Goal: Communication & Community: Participate in discussion

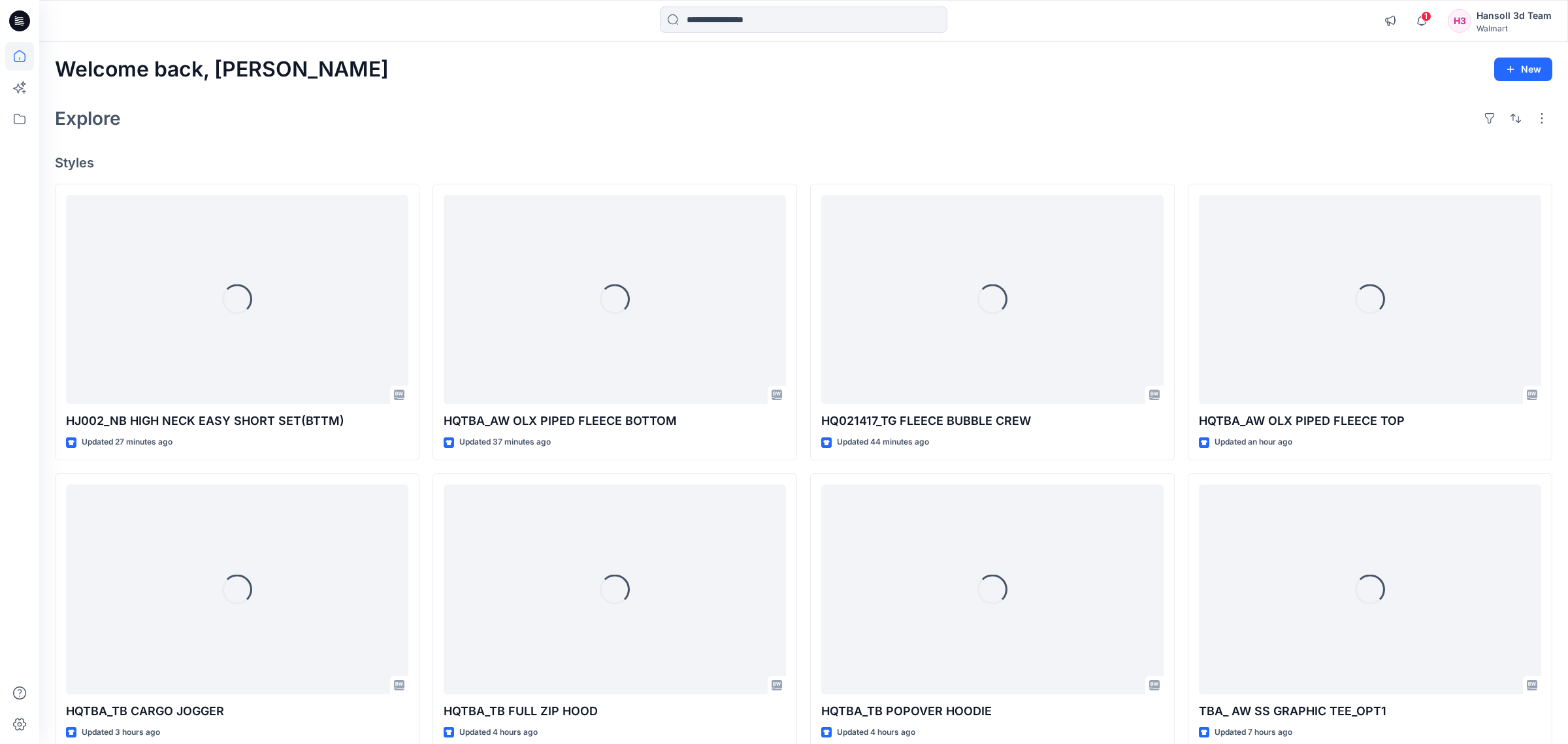
click at [1429, 21] on div "1 Notifications Your style HJ002_NB HIGH NECK EASY SHORT SET(BTTM) is ready 24 …" at bounding box center [1464, 21] width 175 height 28
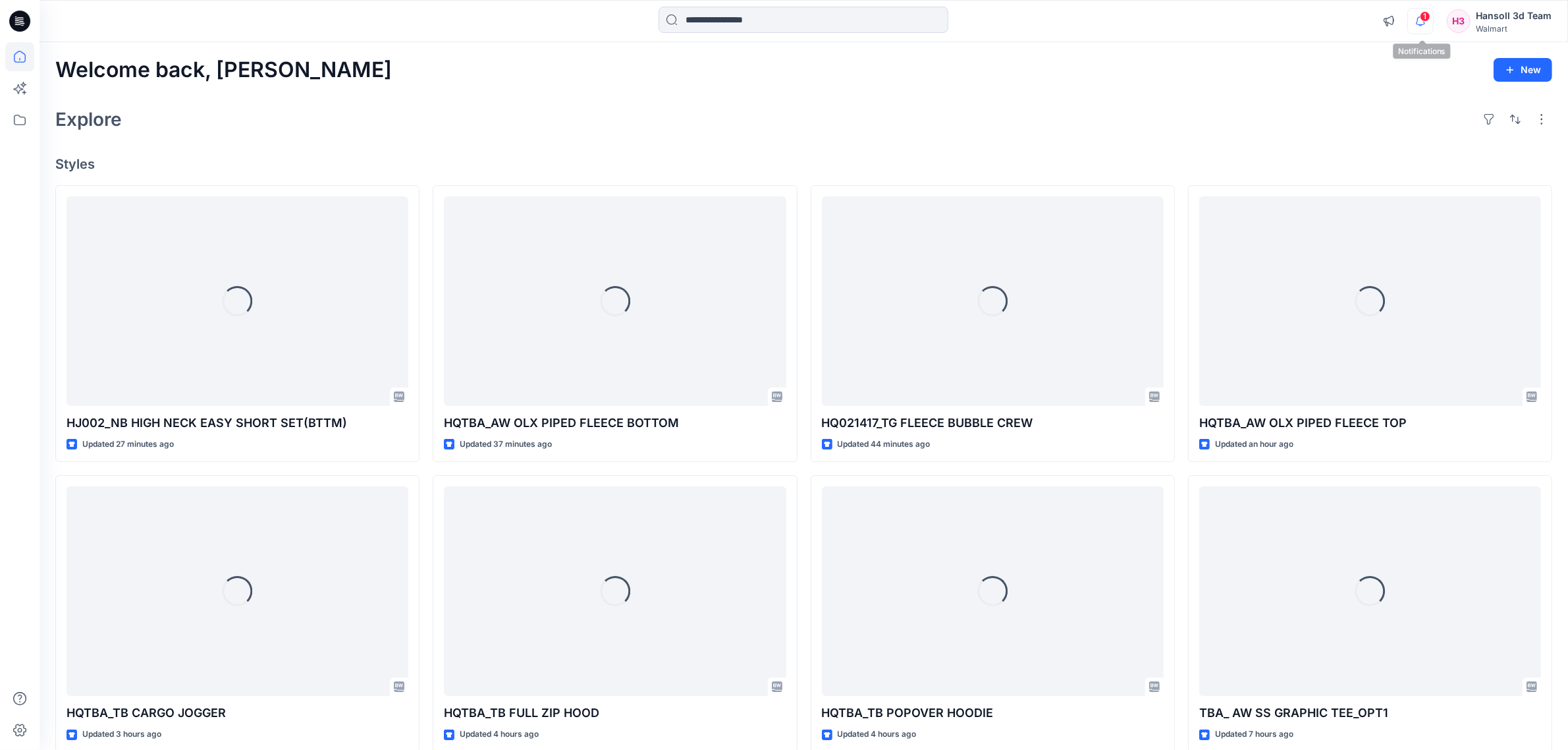
click at [1432, 23] on icon "button" at bounding box center [1420, 21] width 25 height 27
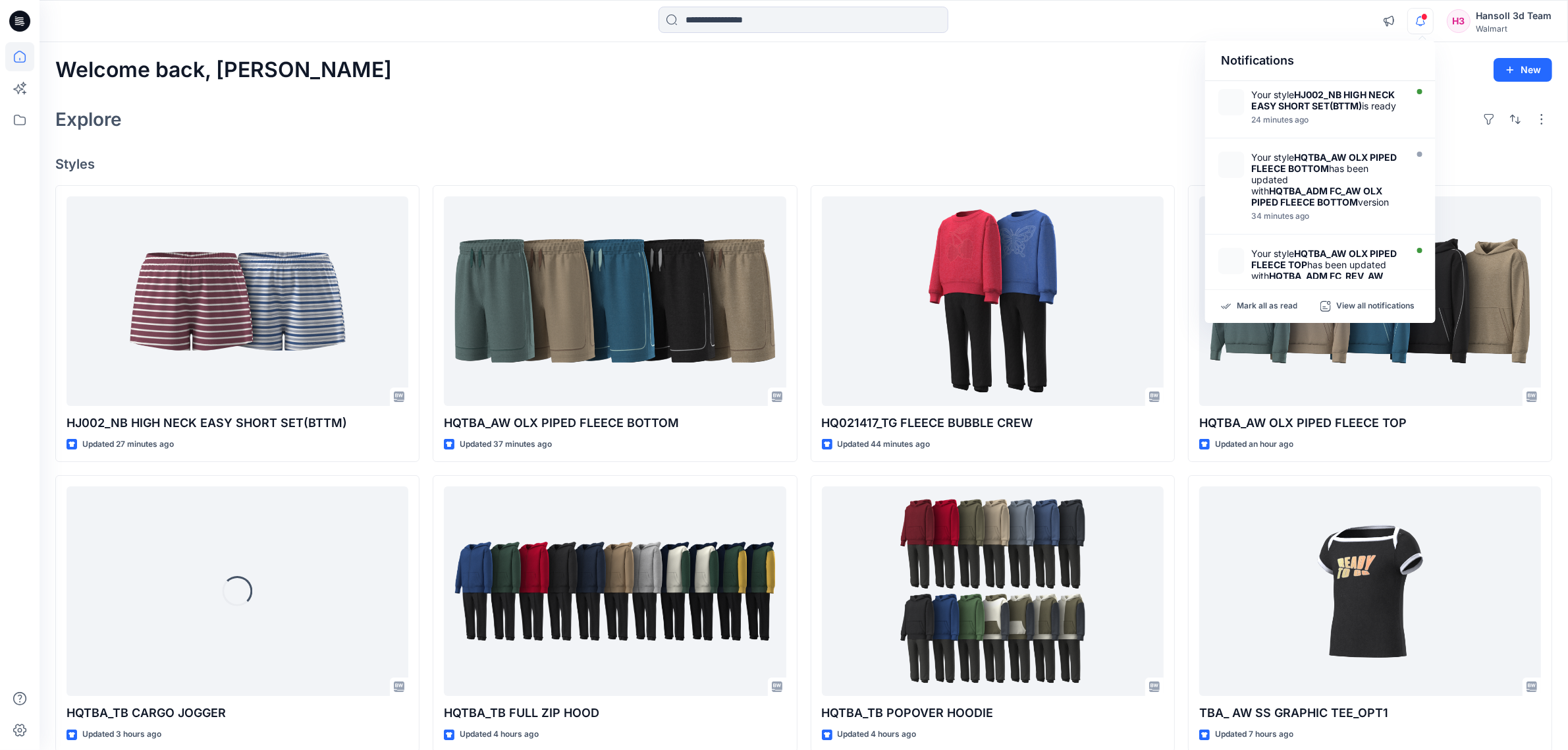
click at [943, 76] on div "Welcome back, [PERSON_NAME] New" at bounding box center [803, 70] width 1497 height 25
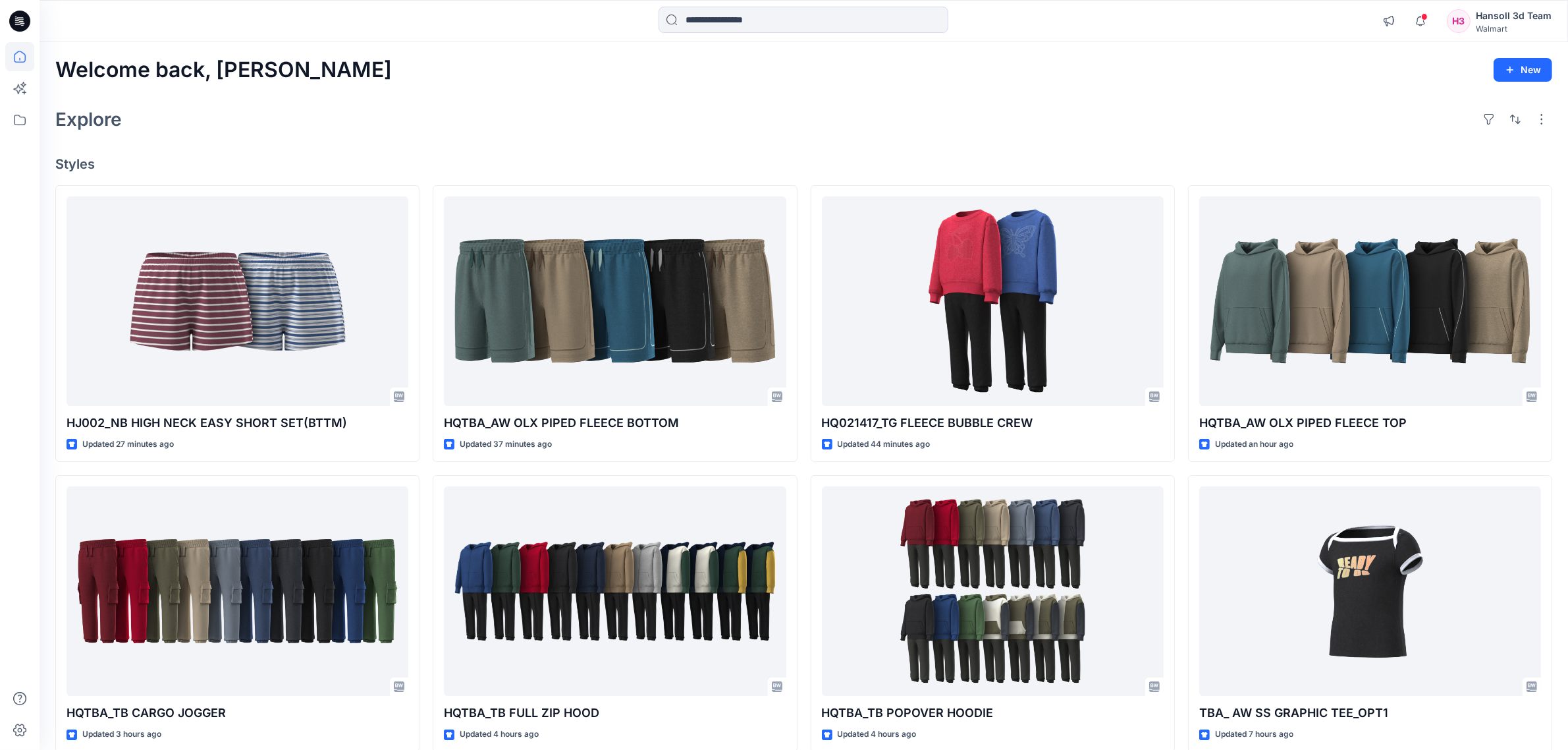
click at [643, 100] on div "Welcome back, [PERSON_NAME] New Explore Styles HJ002_NB HIGH NECK EASY SHORT SE…" at bounding box center [803, 574] width 1528 height 1063
click at [25, 116] on icon at bounding box center [19, 120] width 29 height 29
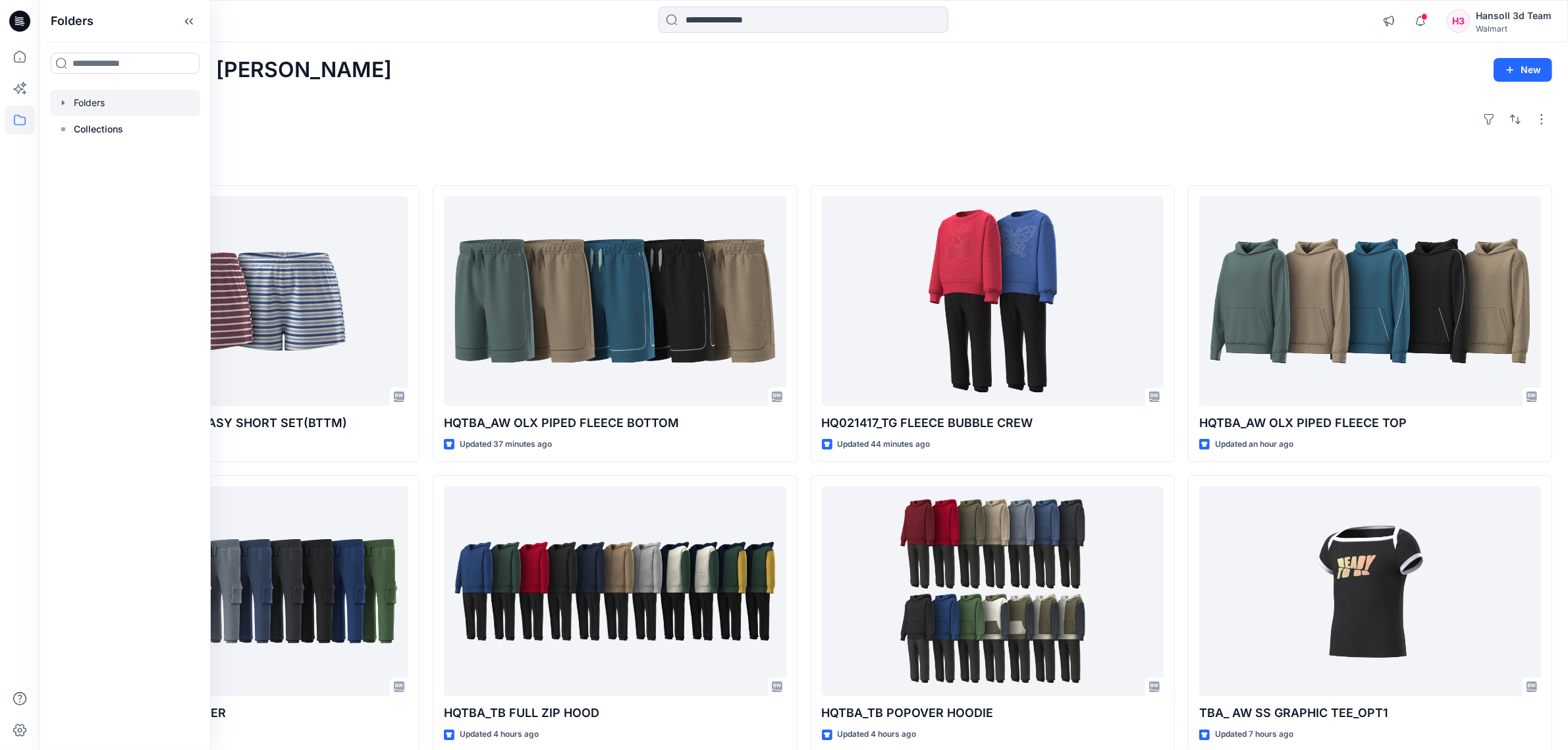
click at [98, 109] on div at bounding box center [126, 103] width 150 height 27
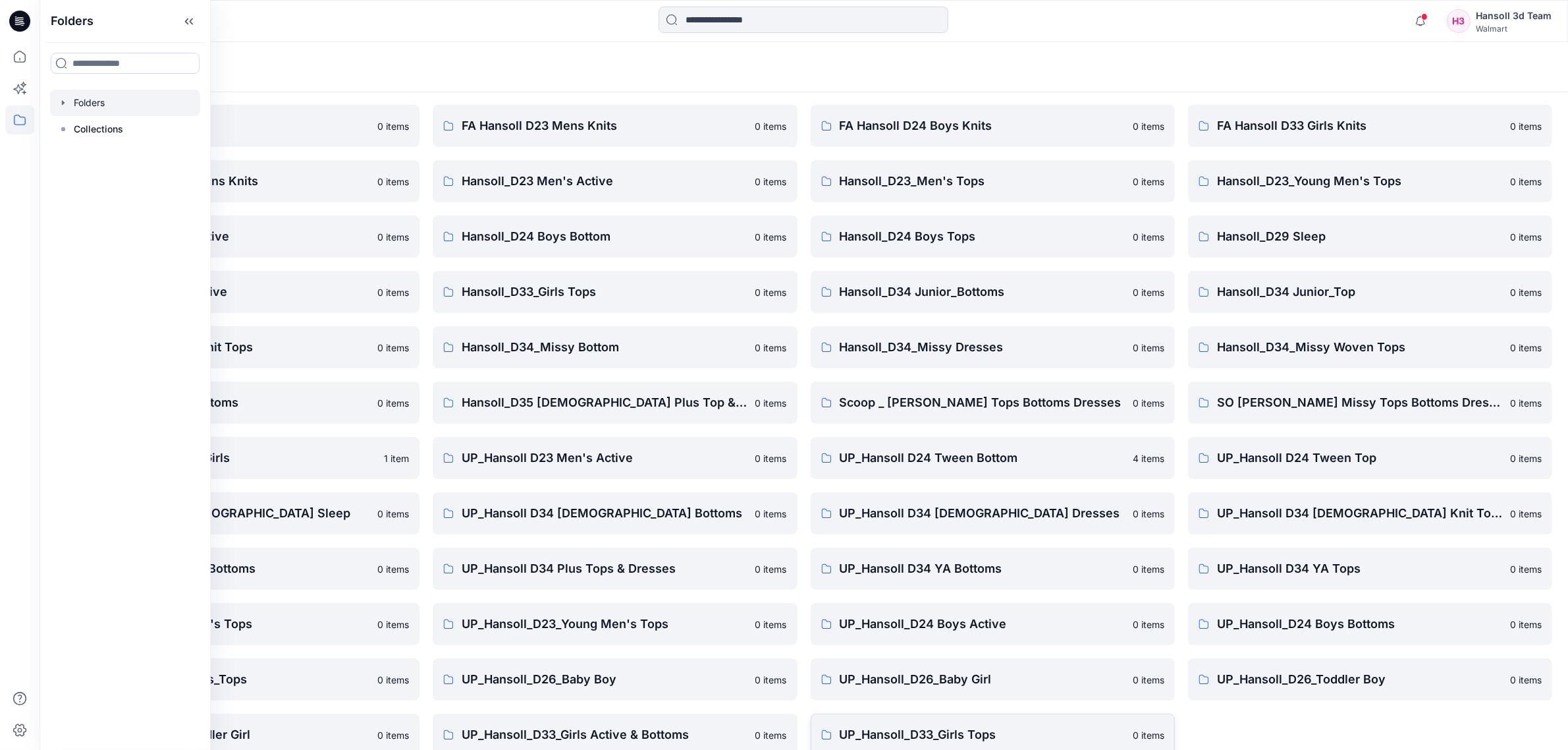
scroll to position [60, 0]
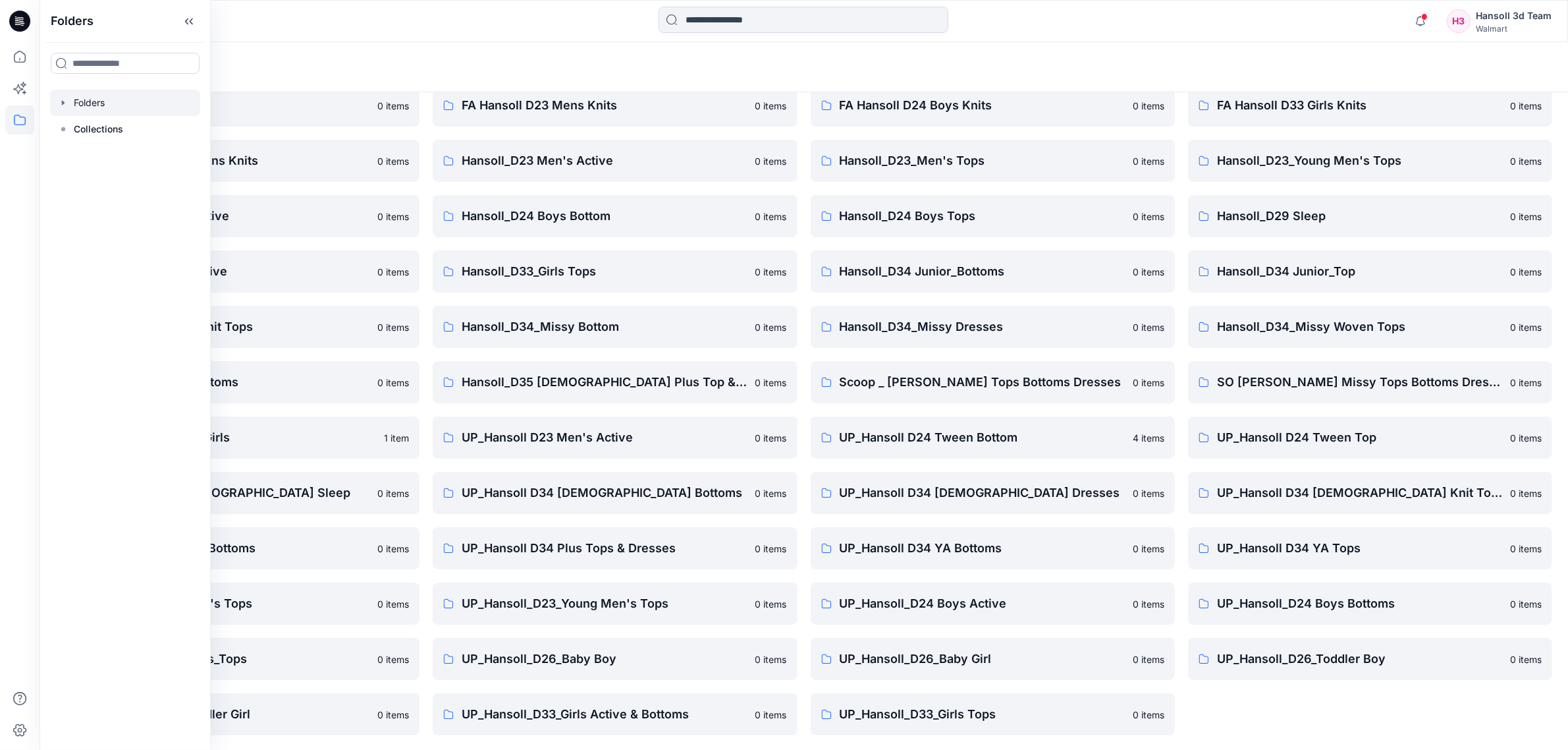
click at [1275, 722] on div "FA Hansoll D33 Girls Knits 0 items Hansoll_D23_Young Men's Tops 0 items Hansoll…" at bounding box center [1370, 410] width 364 height 651
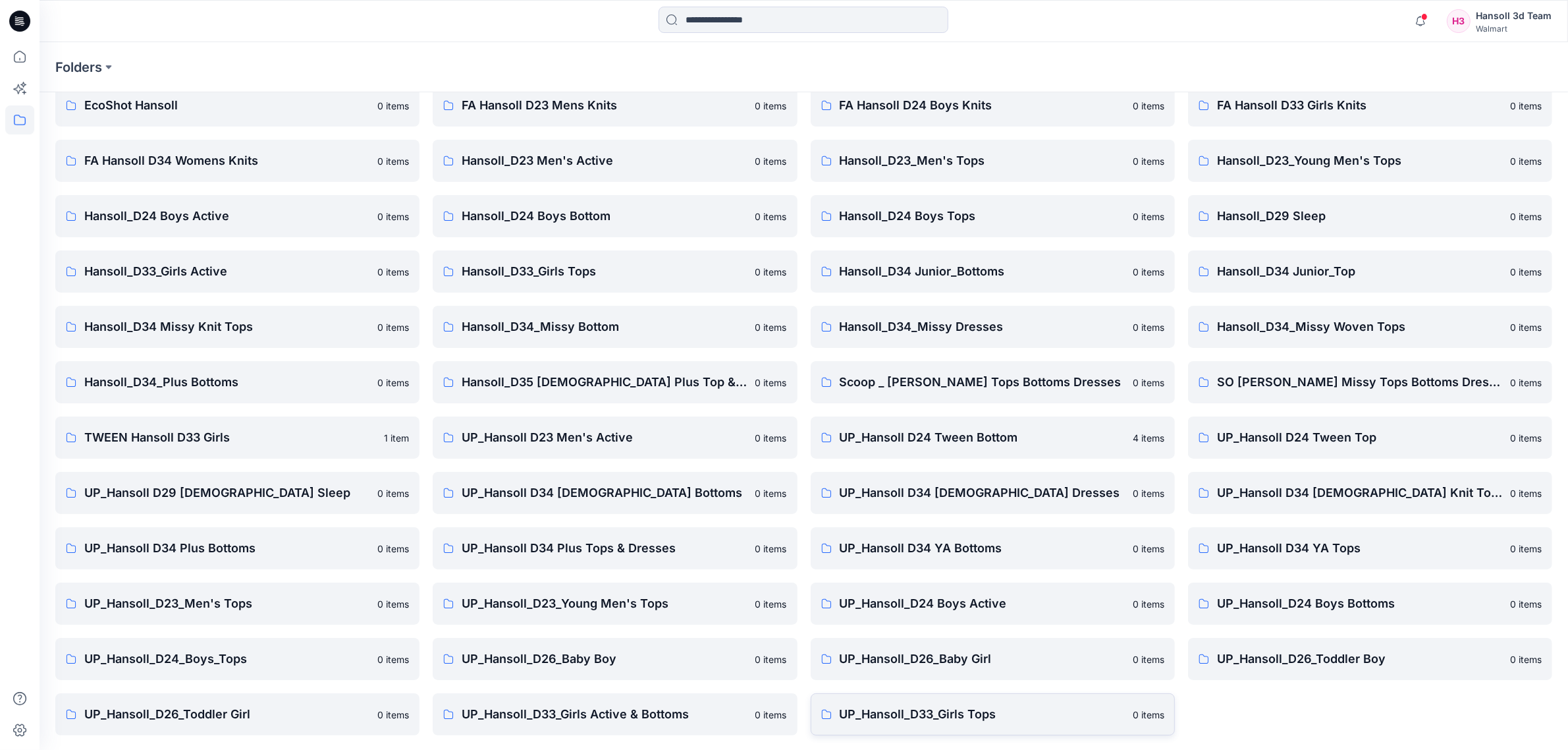
click at [1032, 708] on p "UP_Hansoll_D33_Girls Tops" at bounding box center [982, 713] width 285 height 19
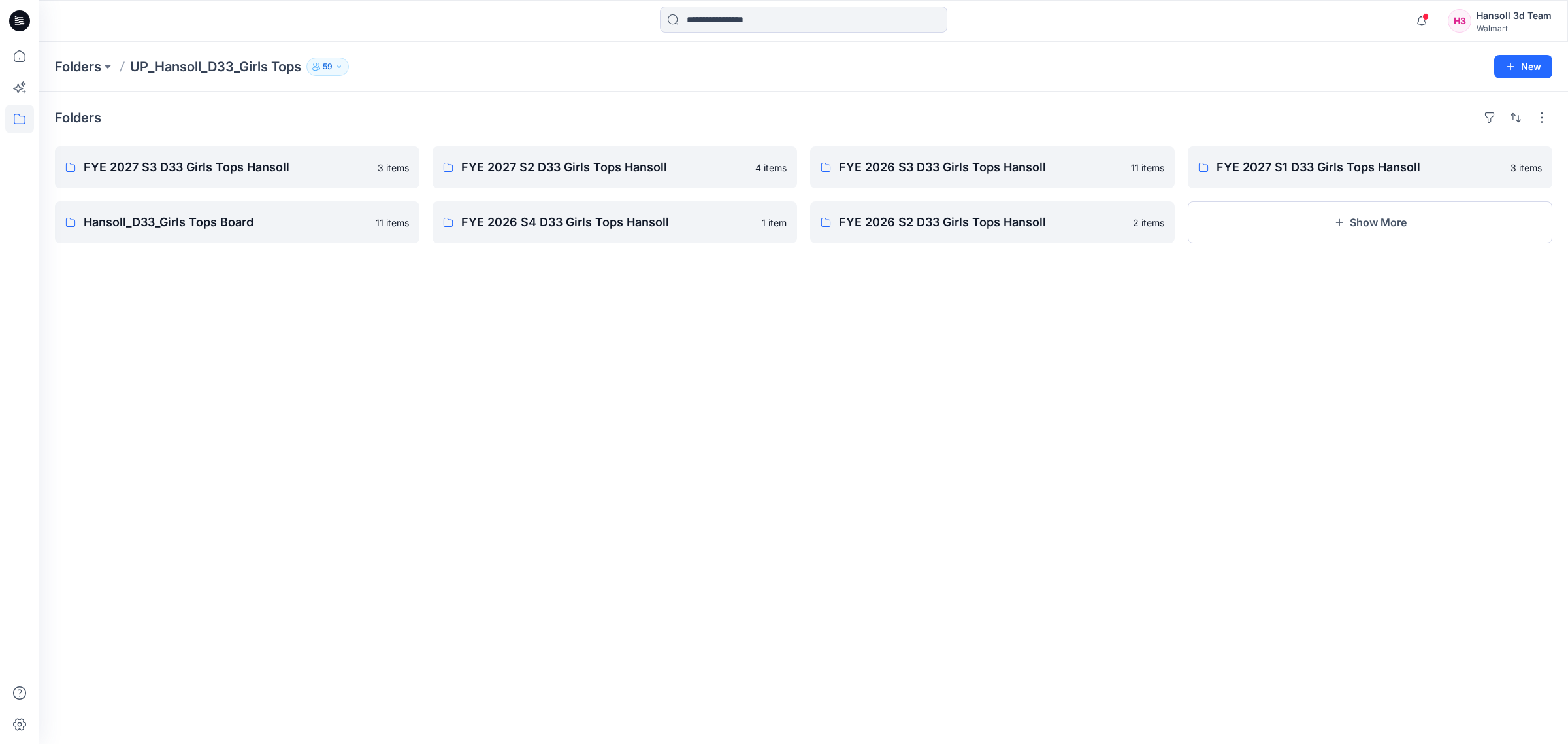
click at [1204, 498] on div "Folders FYE 2027 S3 D33 Girls Tops Hansoll 3 items Hansoll_D33_Girls Tops Board…" at bounding box center [804, 417] width 1529 height 652
click at [268, 169] on p "FYE 2027 S3 D33 Girls Tops Hansoll" at bounding box center [235, 167] width 304 height 19
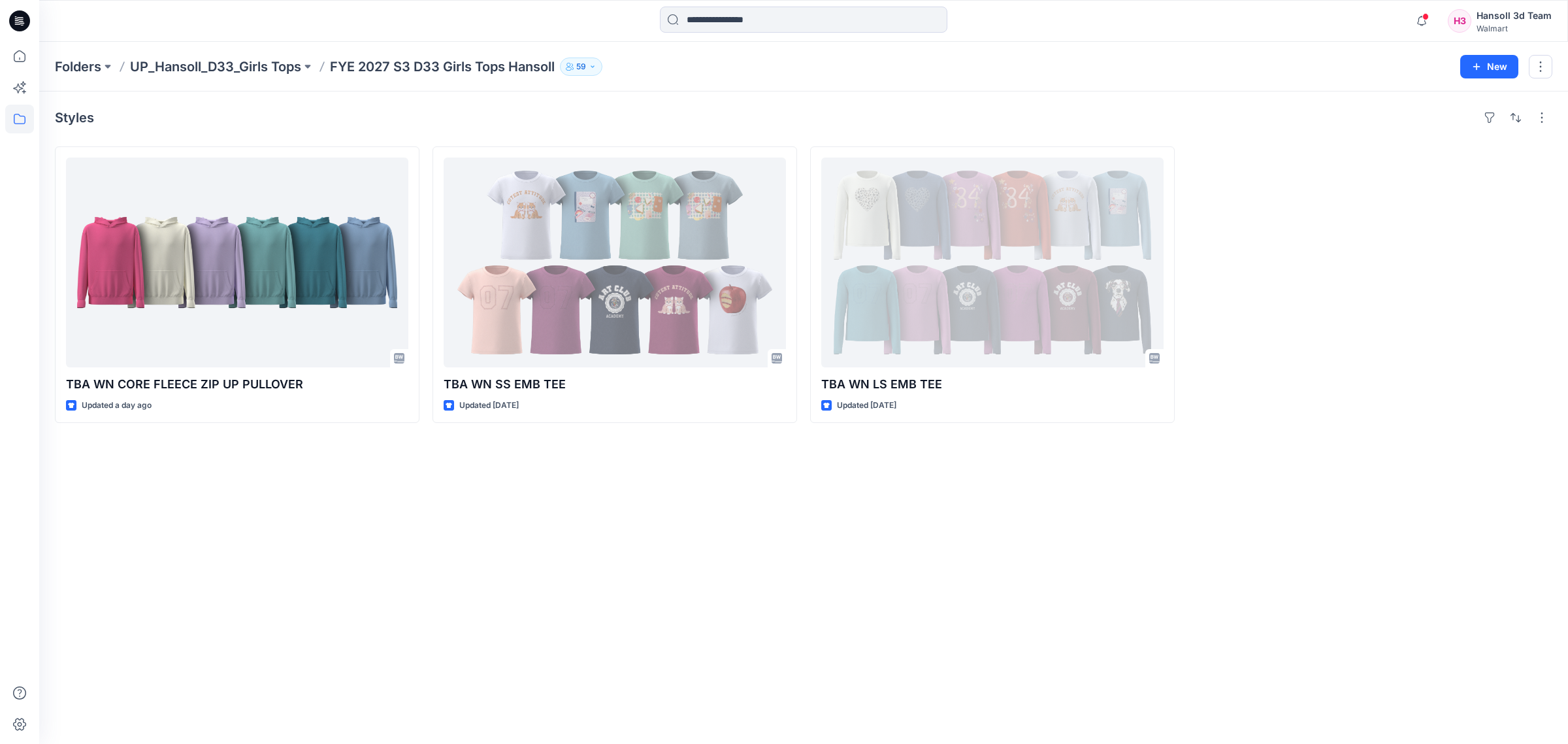
click at [730, 634] on div "Styles TBA WN CORE FLEECE ZIP UP PULLOVER Updated a day ago TBA WN SS EMB TEE U…" at bounding box center [804, 417] width 1529 height 652
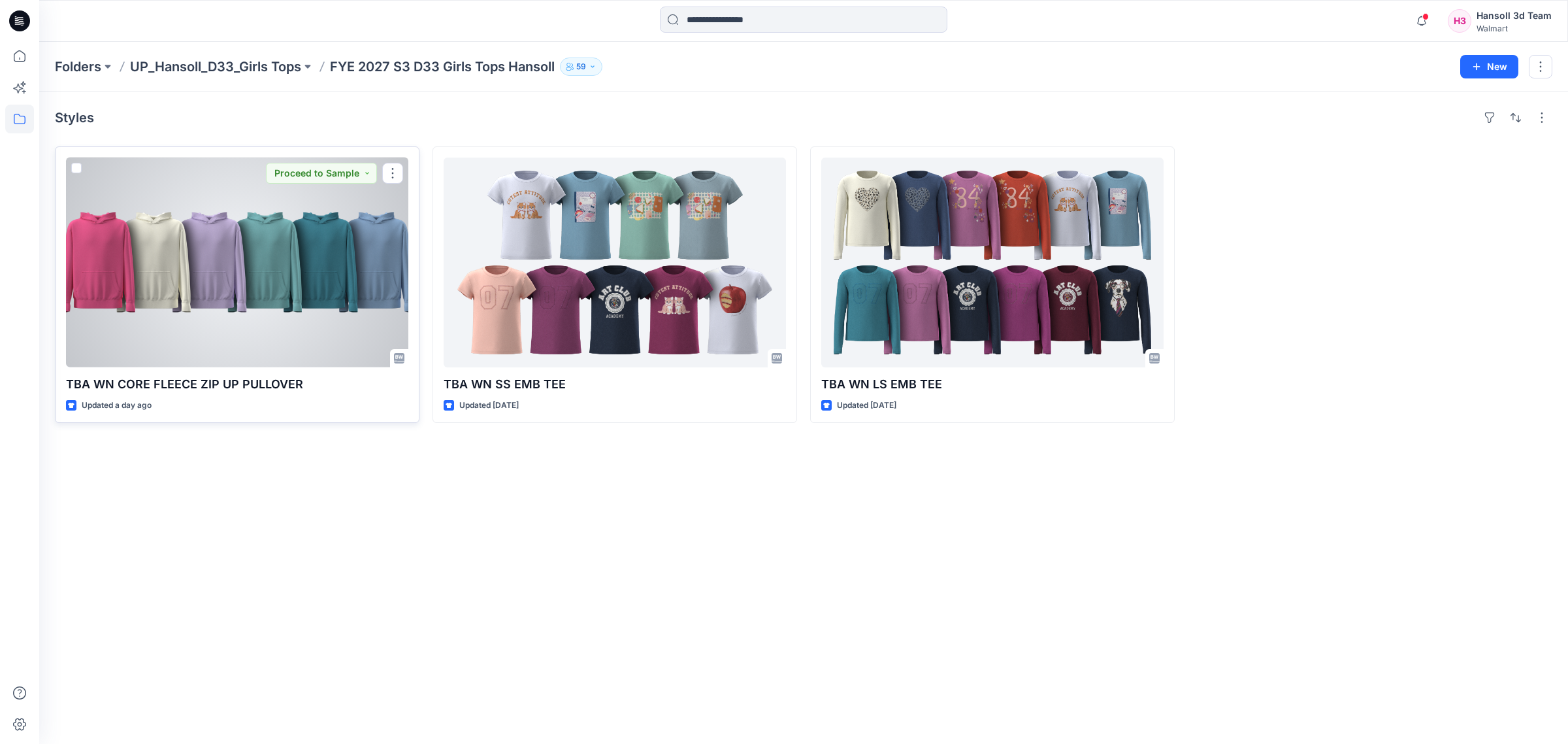
click at [296, 263] on div at bounding box center [236, 262] width 342 height 210
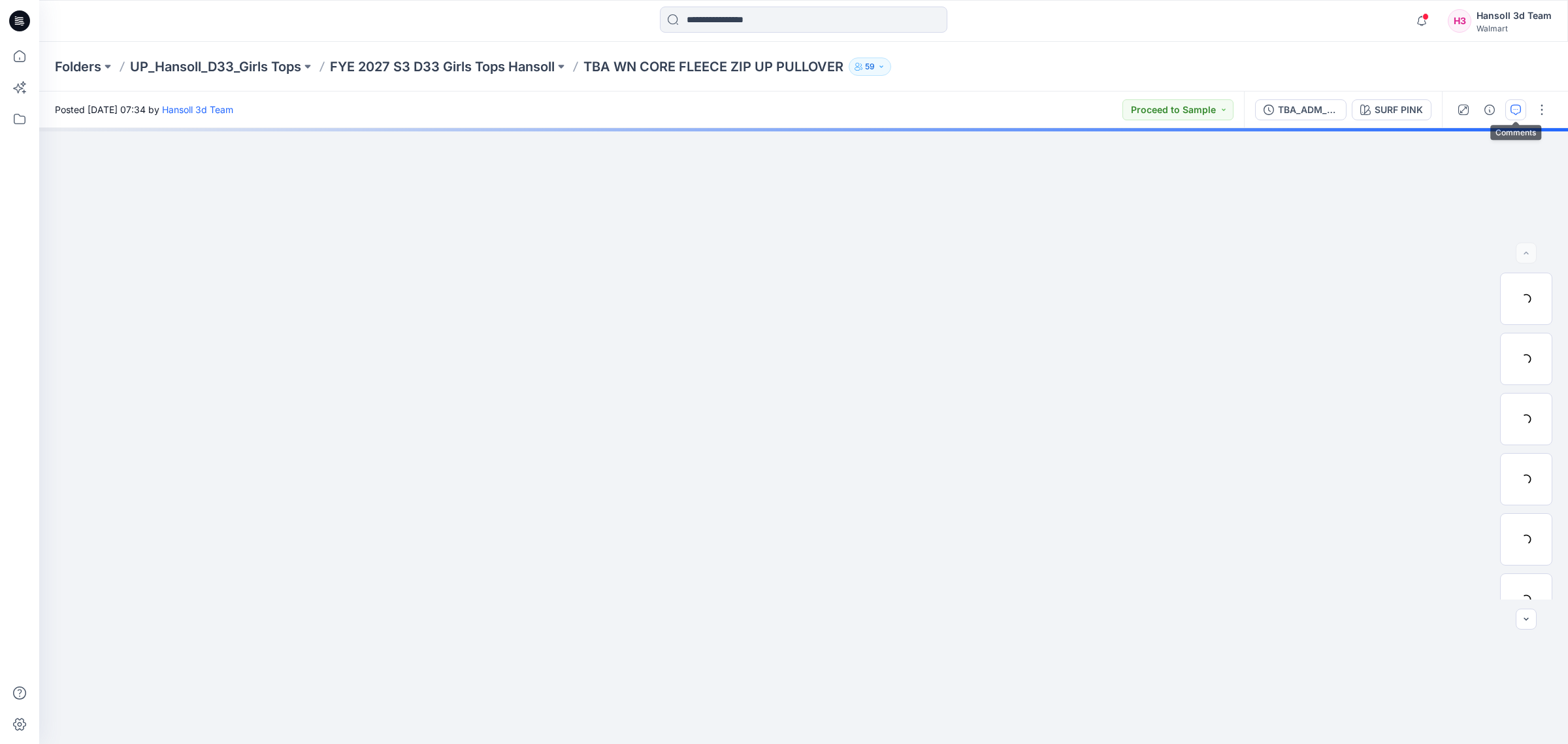
click at [1507, 107] on button "button" at bounding box center [1515, 109] width 21 height 21
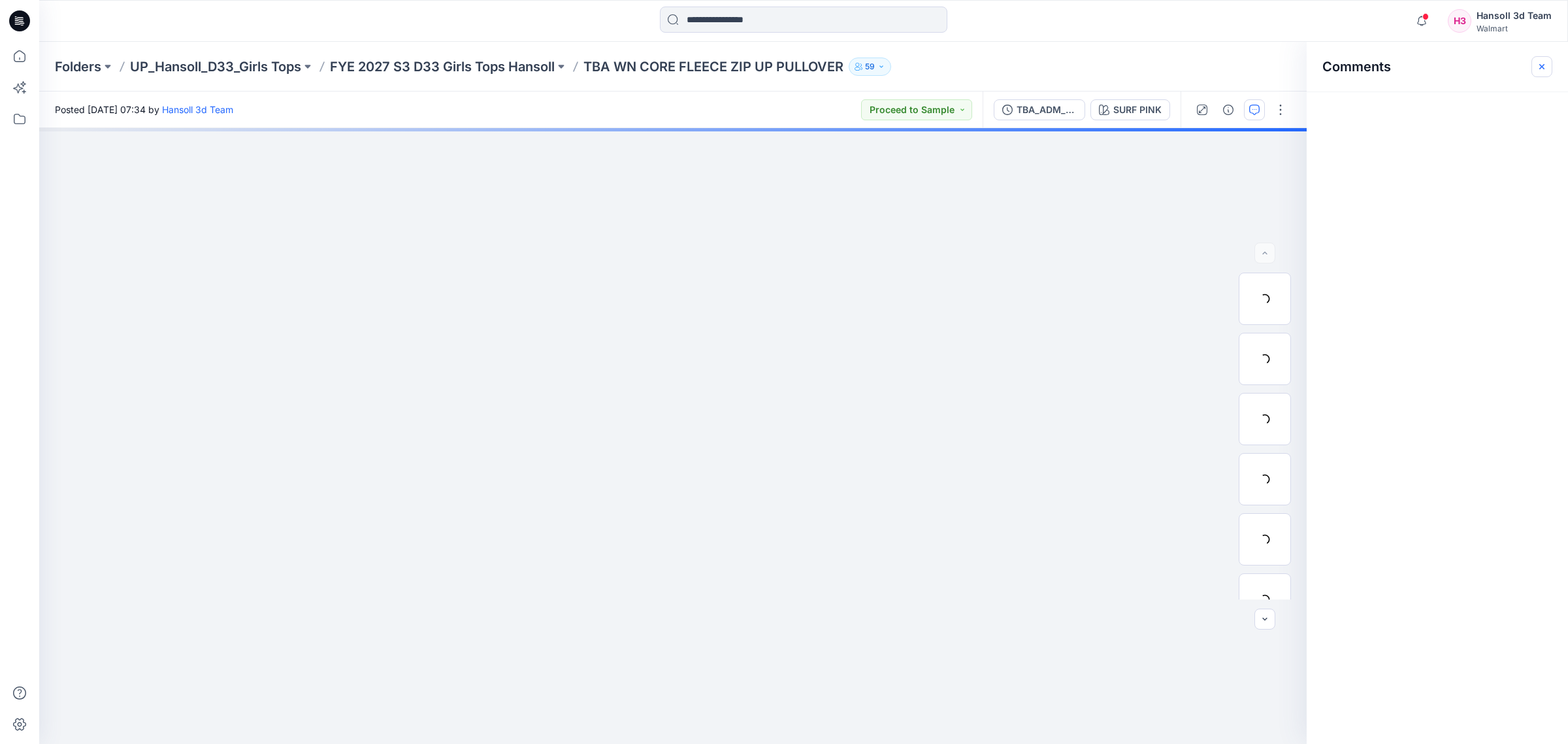
click at [1537, 62] on icon "button" at bounding box center [1542, 67] width 11 height 11
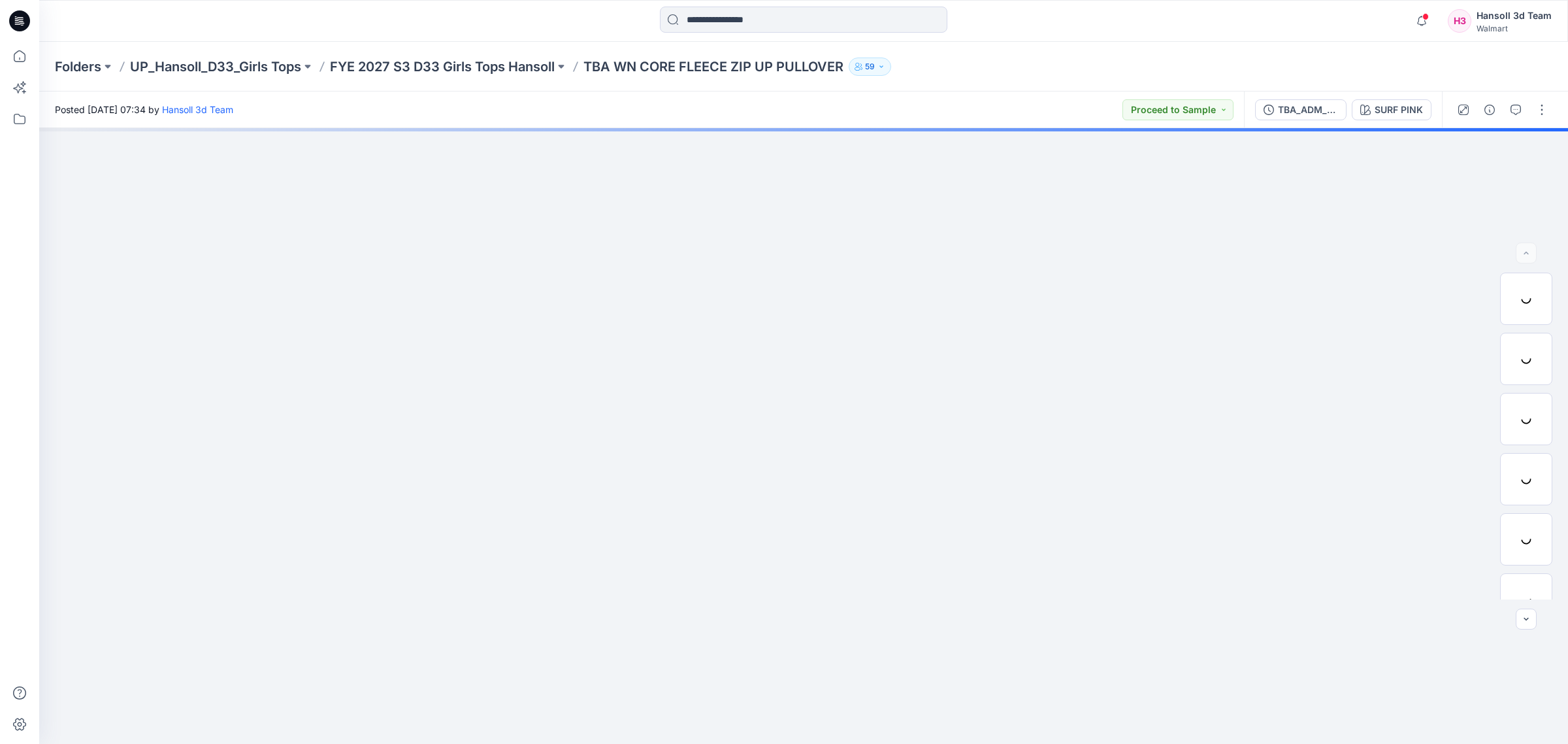
click at [1487, 122] on div at bounding box center [1501, 109] width 121 height 36
click at [1487, 119] on button "button" at bounding box center [1489, 109] width 21 height 21
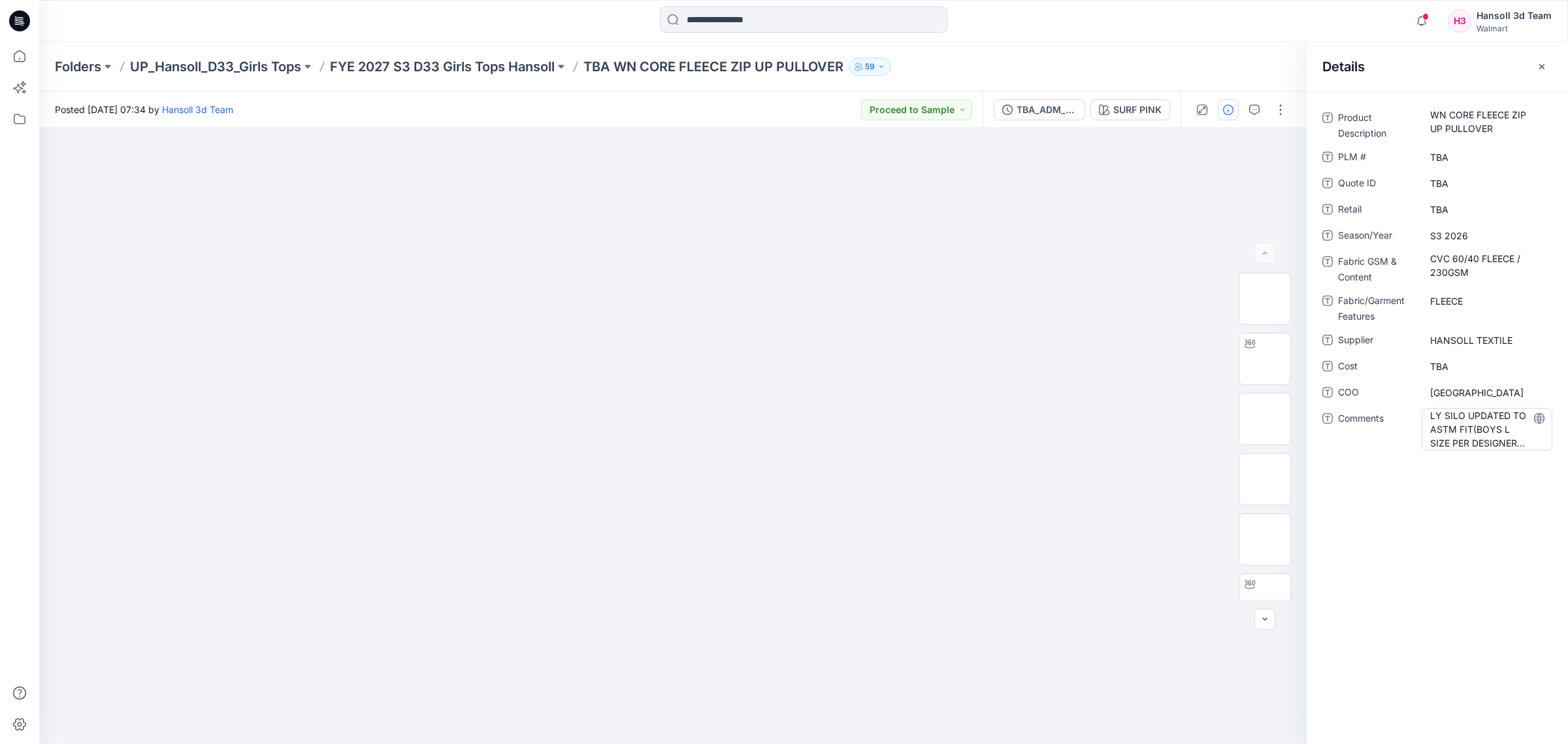
click at [1484, 430] on span "LY SILO UPDATED TO ASTM FIT(BOYS L SIZE PER DESIGNER'S REQUEST)" at bounding box center [1487, 429] width 114 height 41
drag, startPoint x: 1487, startPoint y: 446, endPoint x: 1411, endPoint y: 382, distance: 99.4
click at [1411, 382] on div "**********" at bounding box center [1437, 286] width 230 height 357
click at [1468, 487] on div "**********" at bounding box center [1437, 417] width 261 height 652
click at [1548, 68] on button "button" at bounding box center [1541, 66] width 21 height 21
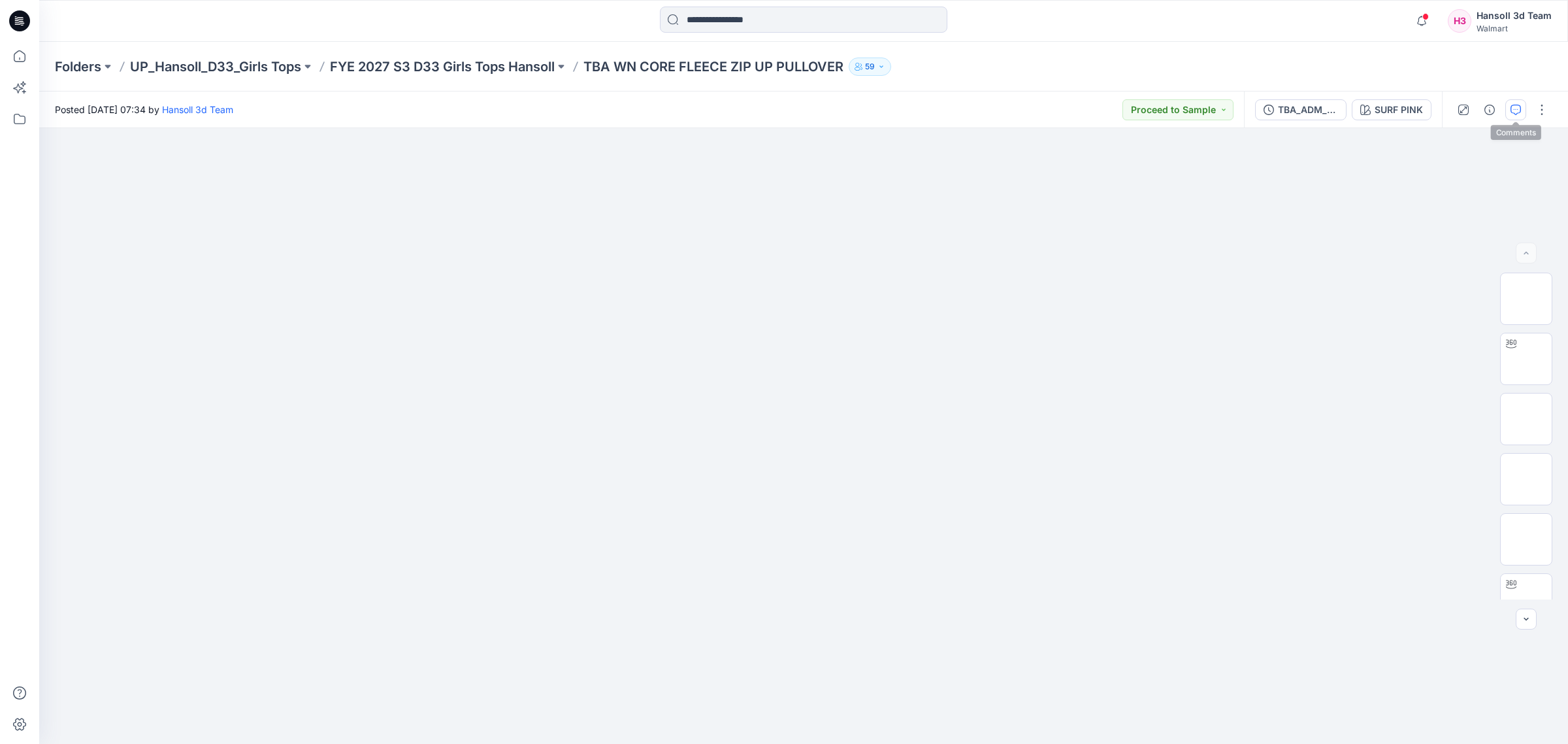
click at [1520, 115] on button "button" at bounding box center [1515, 109] width 21 height 21
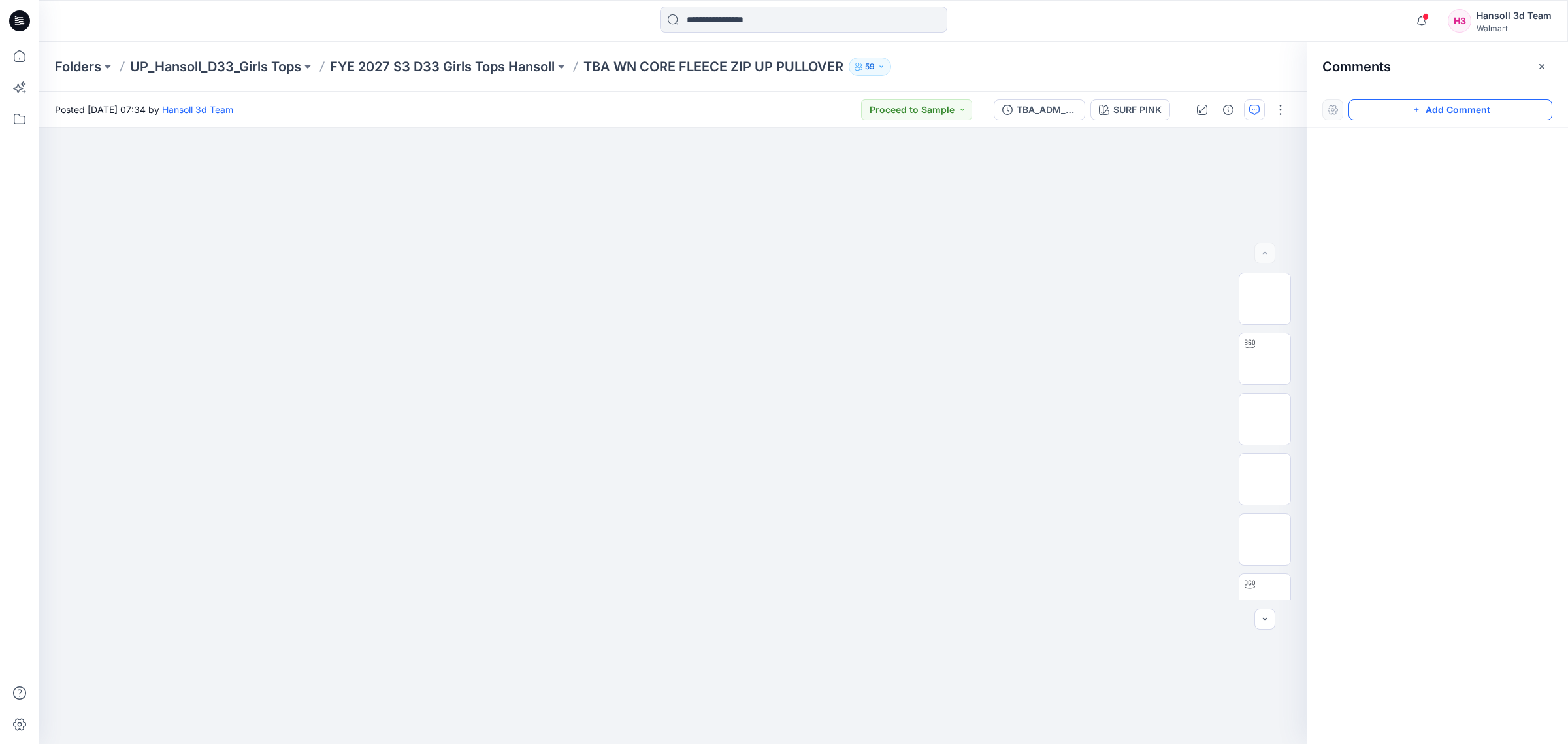
click at [1472, 107] on button "Add Comment" at bounding box center [1450, 109] width 204 height 21
click at [922, 407] on div "1" at bounding box center [672, 435] width 1267 height 615
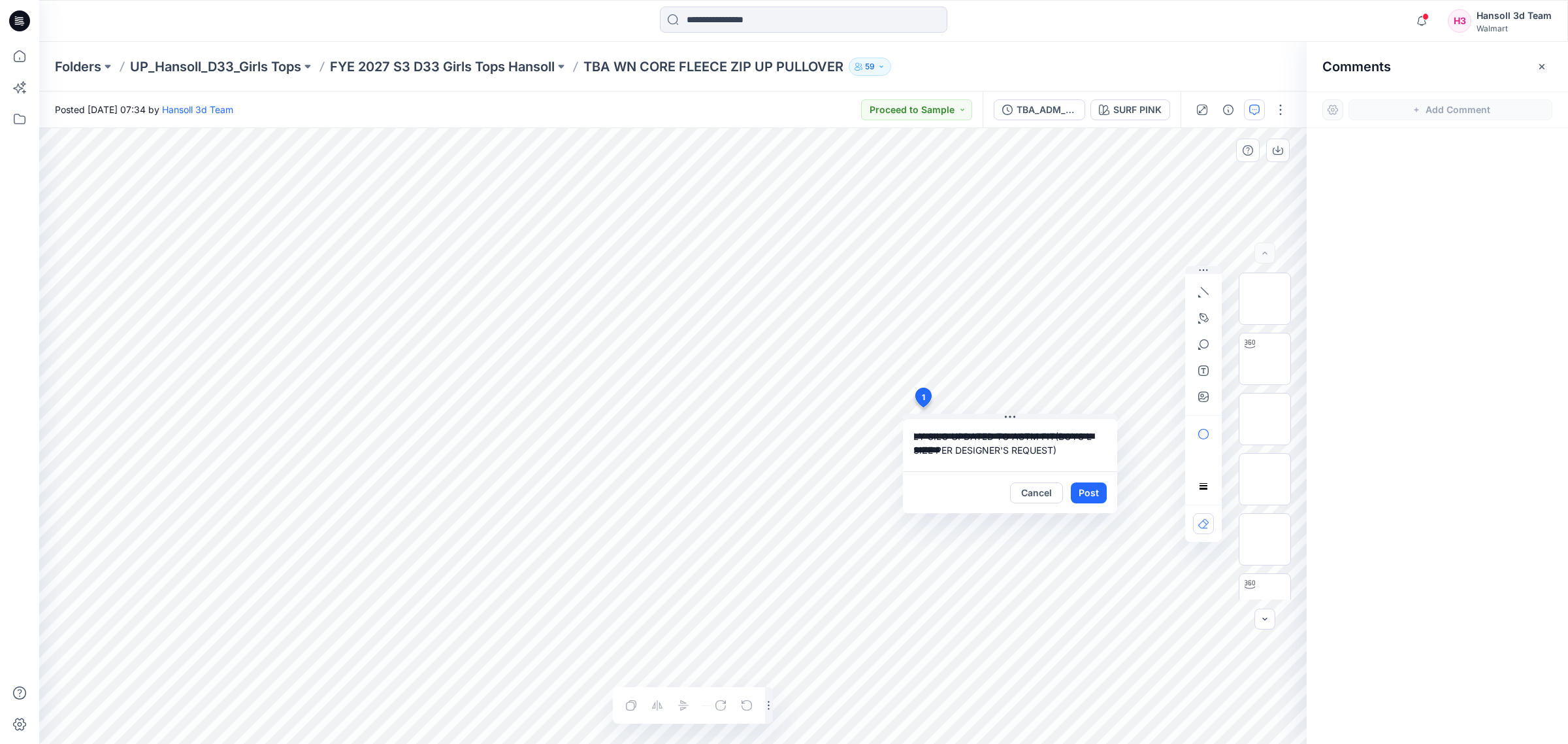
click at [915, 433] on textarea "**********" at bounding box center [1010, 445] width 214 height 52
click at [1011, 549] on p "[PERSON_NAME][EMAIL_ADDRESS][PERSON_NAME][DOMAIN_NAME]" at bounding box center [999, 545] width 98 height 13
type textarea "**********"
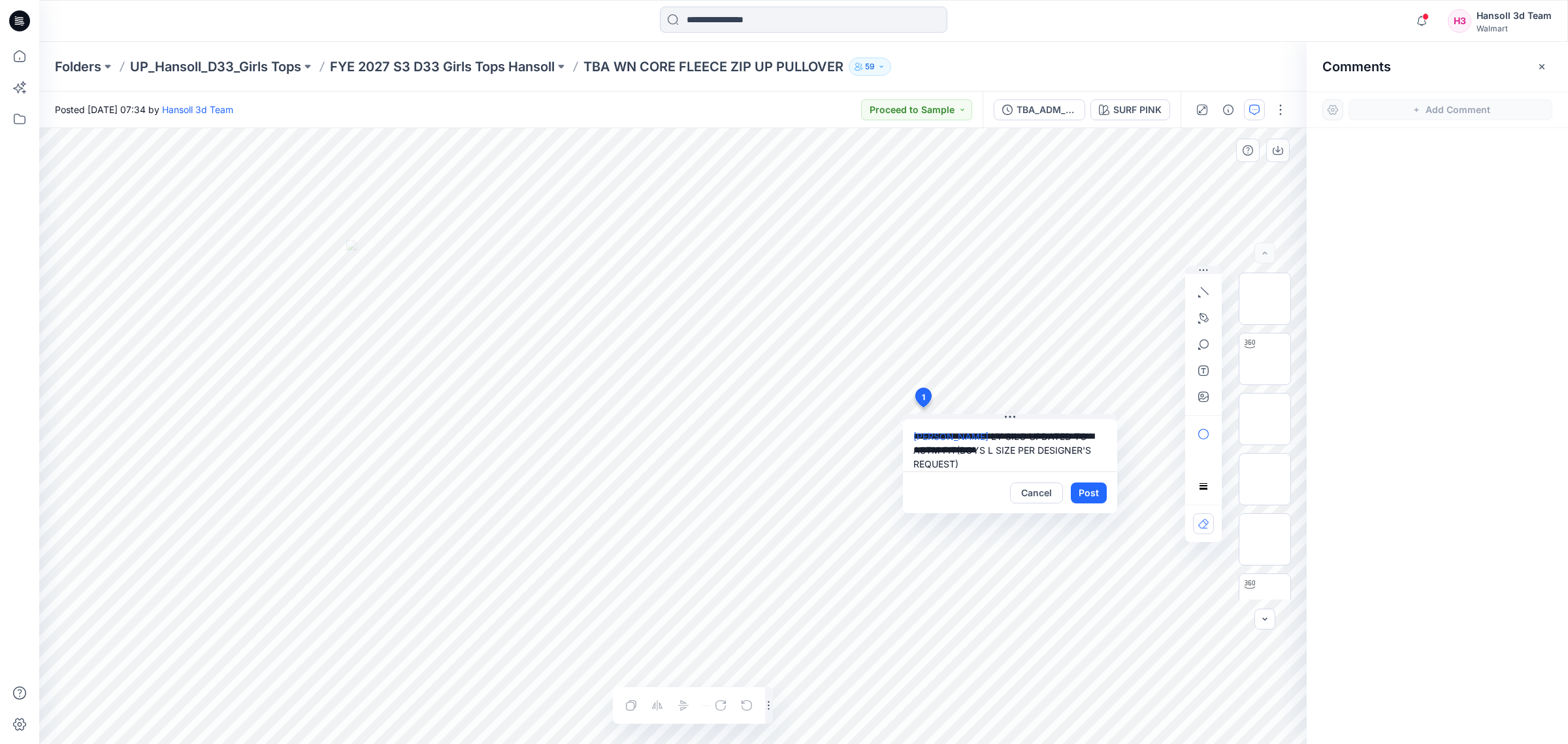
click at [1030, 464] on textarea "**********" at bounding box center [1010, 445] width 214 height 52
click at [1088, 501] on button "Post" at bounding box center [1088, 492] width 36 height 21
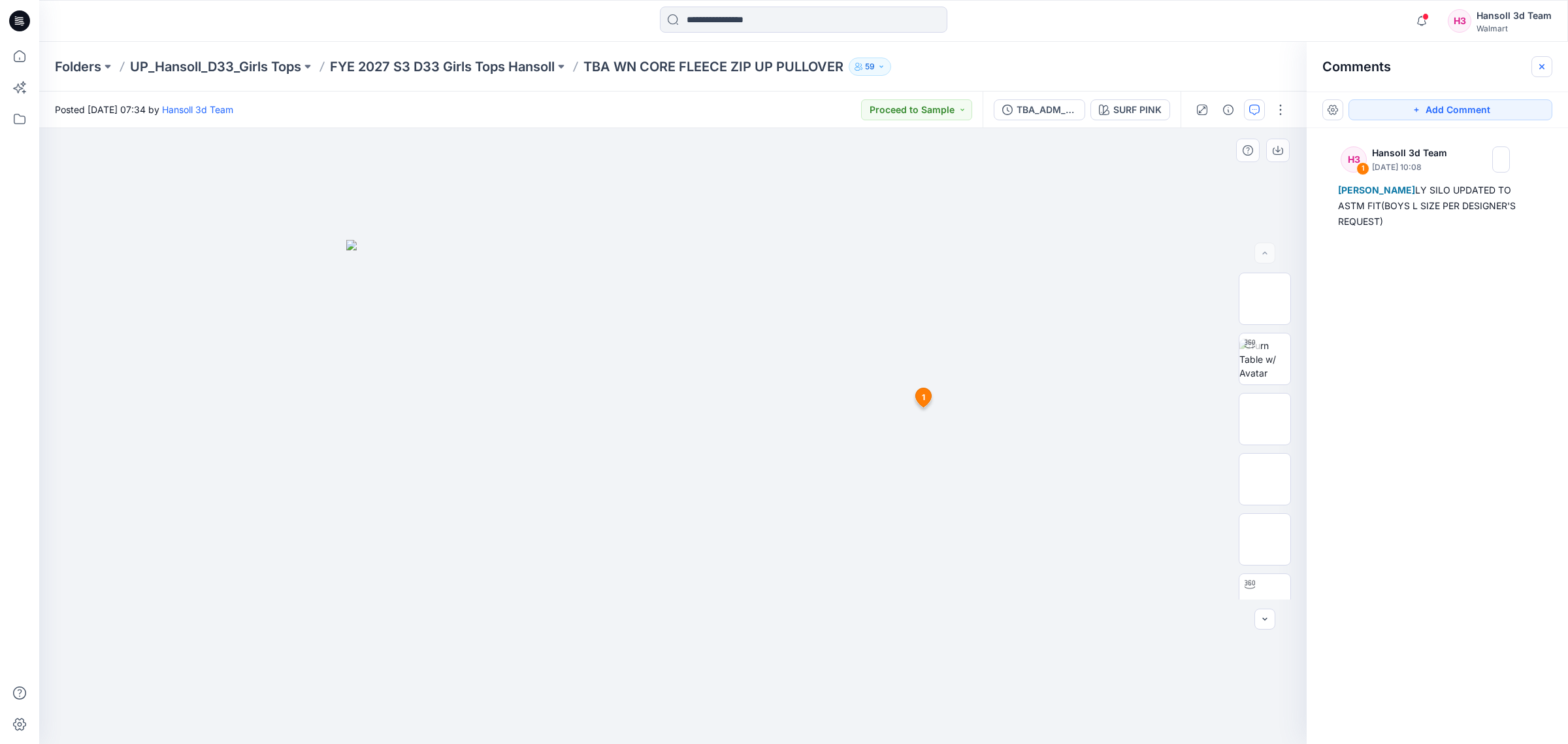
click at [1537, 62] on icon "button" at bounding box center [1542, 67] width 11 height 11
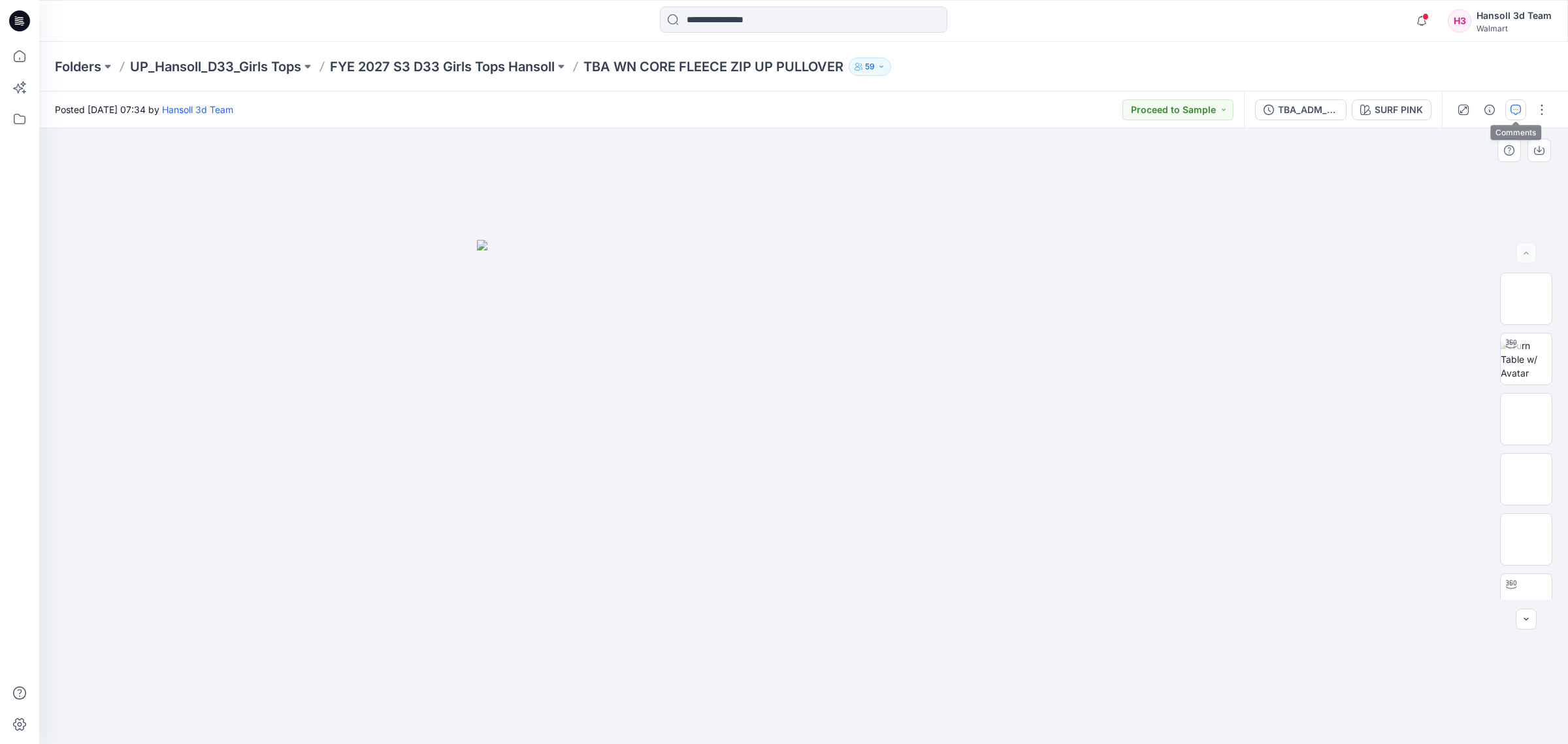
click at [1510, 112] on icon "button" at bounding box center [1515, 110] width 11 height 11
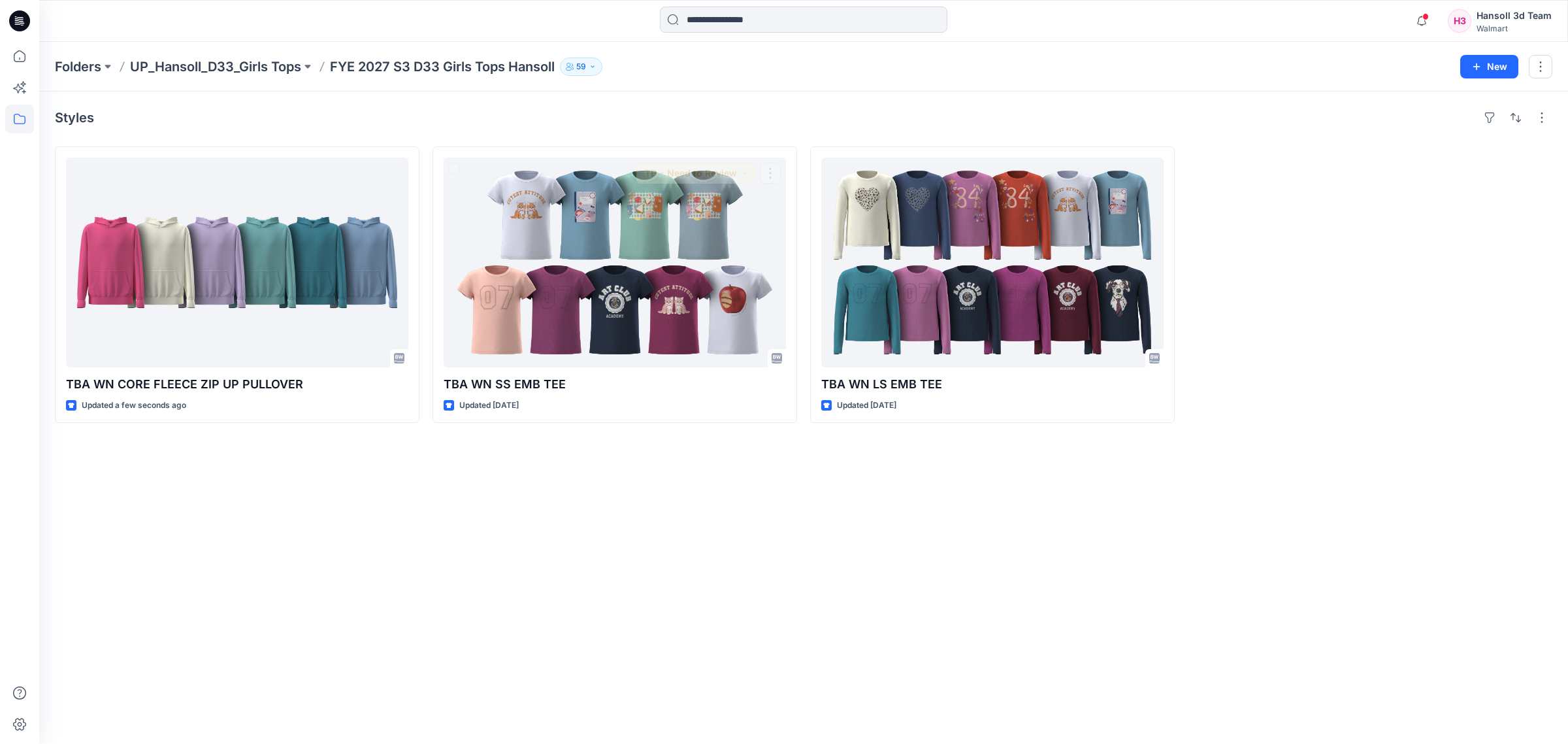
drag, startPoint x: 565, startPoint y: 567, endPoint x: 573, endPoint y: 546, distance: 22.5
click at [565, 567] on div "Styles TBA WN CORE FLEECE ZIP UP PULLOVER Updated a few seconds ago TBA WN SS E…" at bounding box center [804, 417] width 1529 height 652
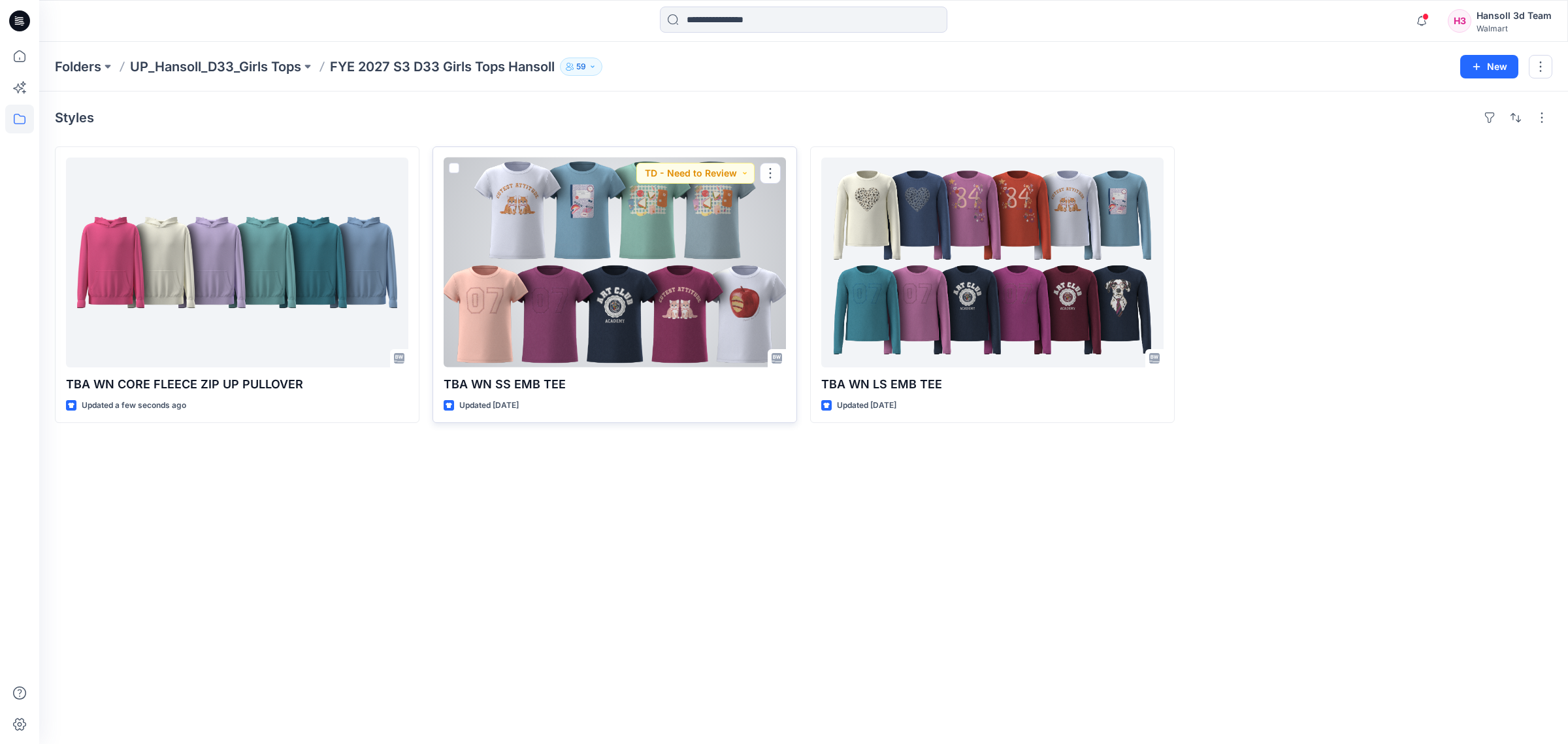
click at [611, 292] on div at bounding box center [614, 262] width 342 height 210
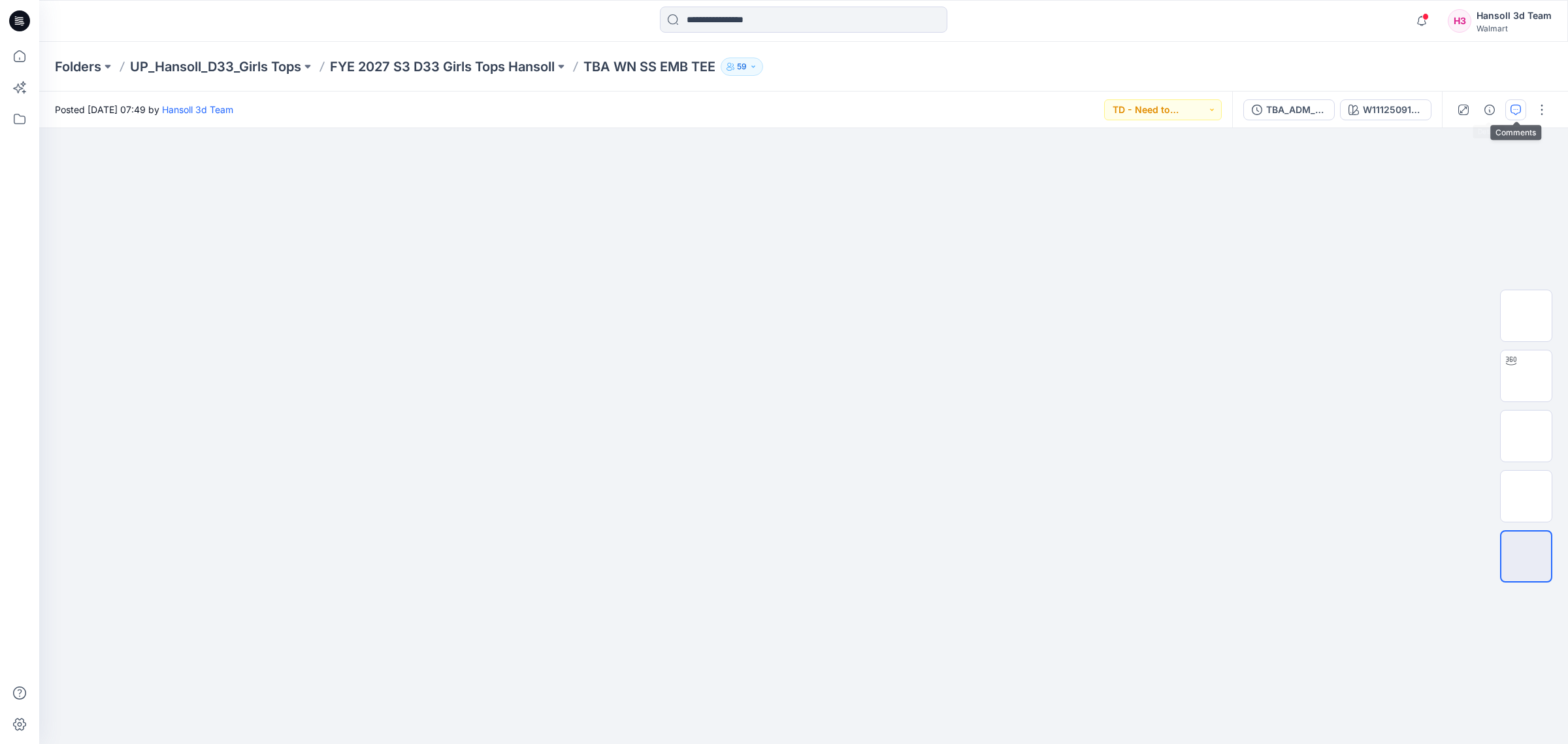
click at [1520, 108] on icon "button" at bounding box center [1515, 110] width 11 height 11
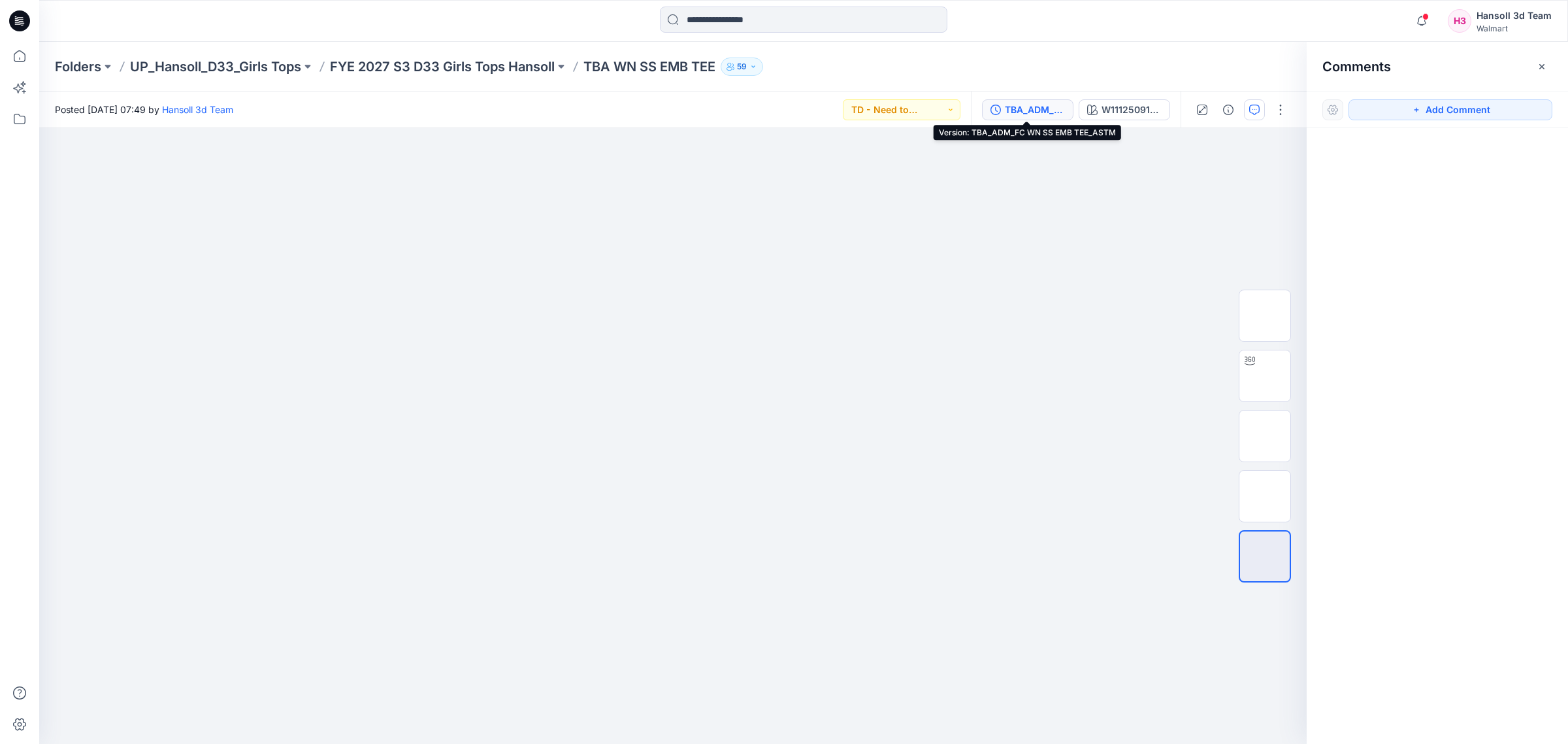
click at [1005, 108] on div "TBA_ADM_FC WN SS EMB TEE_ASTM" at bounding box center [1034, 110] width 60 height 15
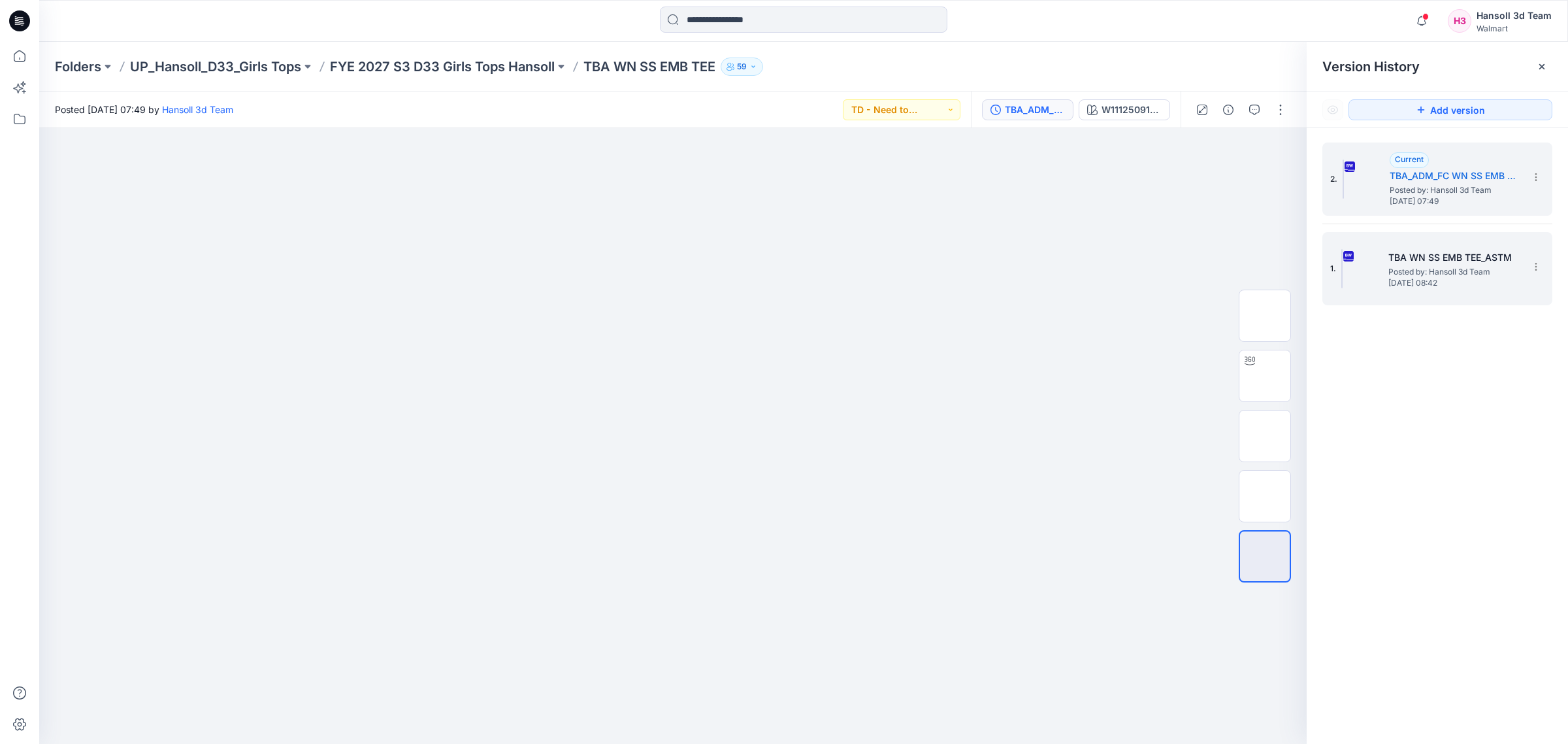
click at [1481, 261] on h5 "TBA WN SS EMB TEE_ASTM" at bounding box center [1453, 257] width 131 height 16
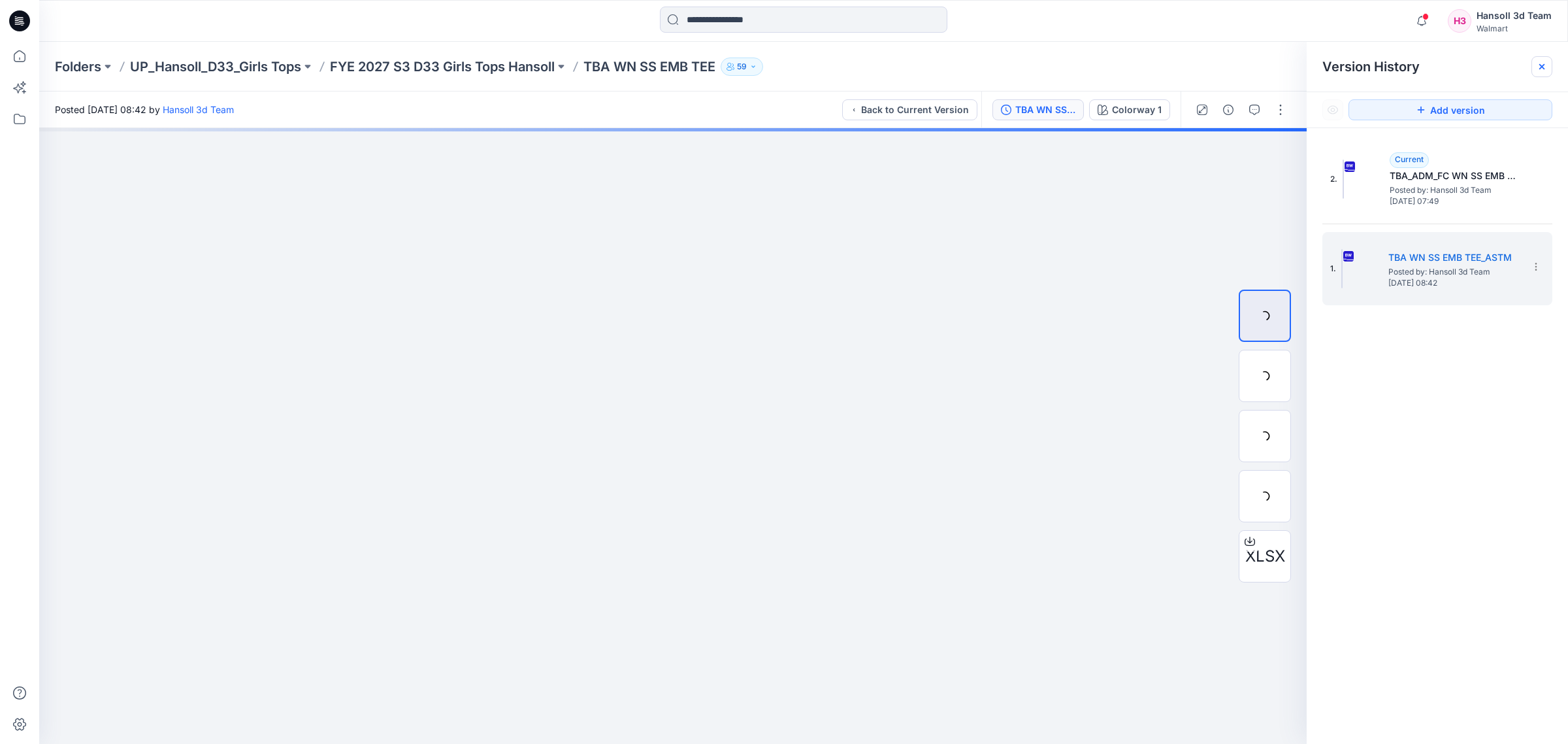
click at [1537, 72] on div at bounding box center [1541, 66] width 21 height 21
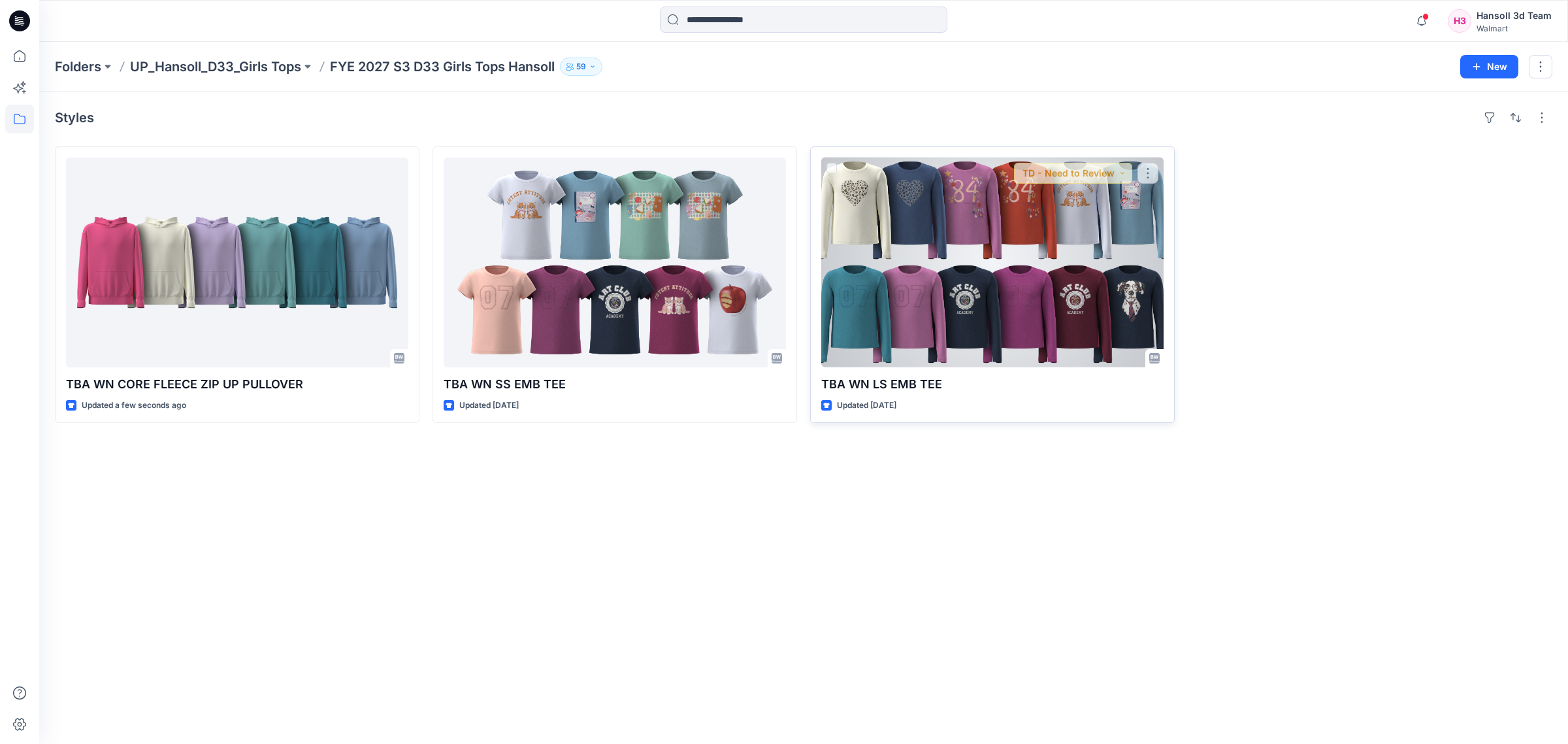
click at [1056, 282] on div at bounding box center [992, 262] width 342 height 210
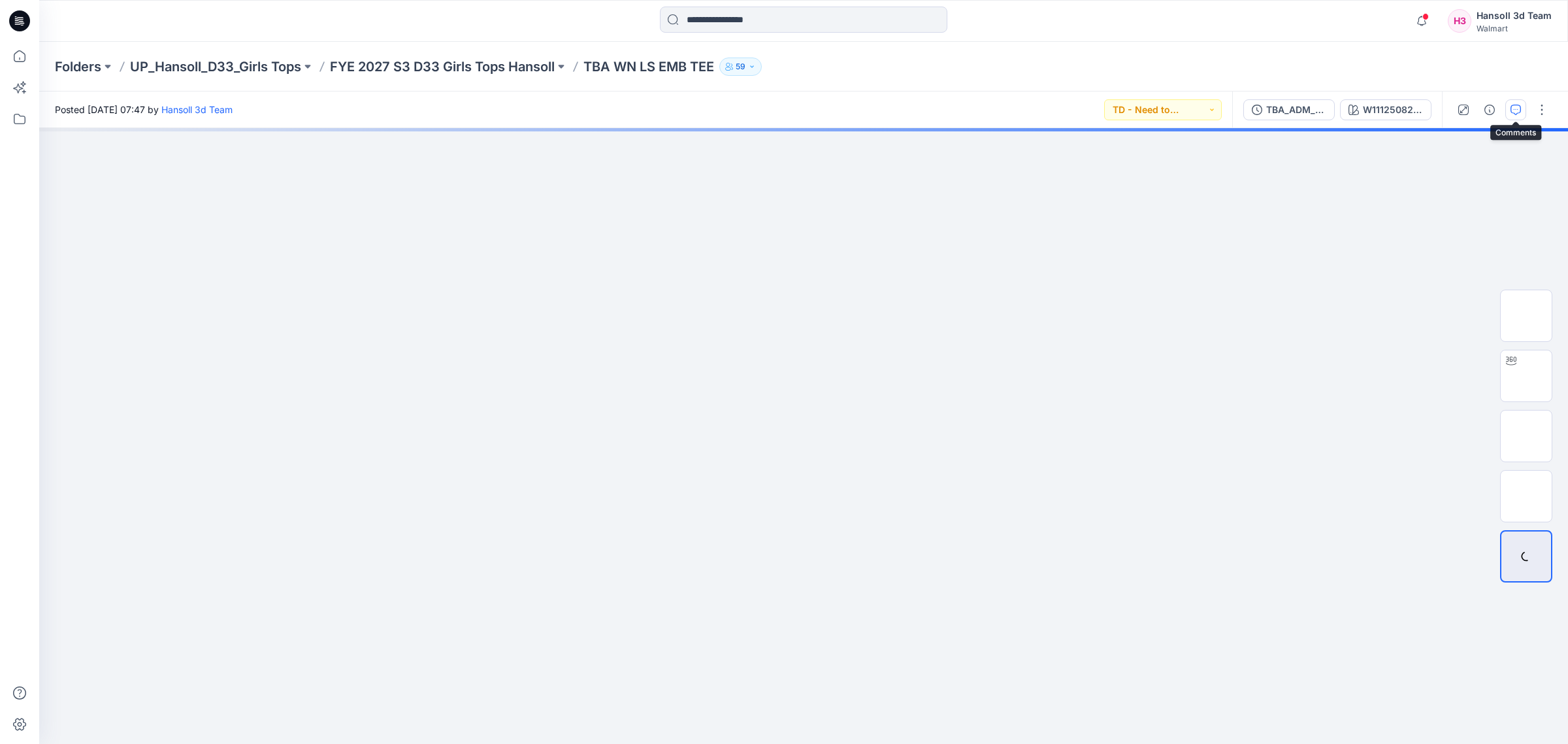
click at [1514, 109] on icon "button" at bounding box center [1515, 110] width 11 height 11
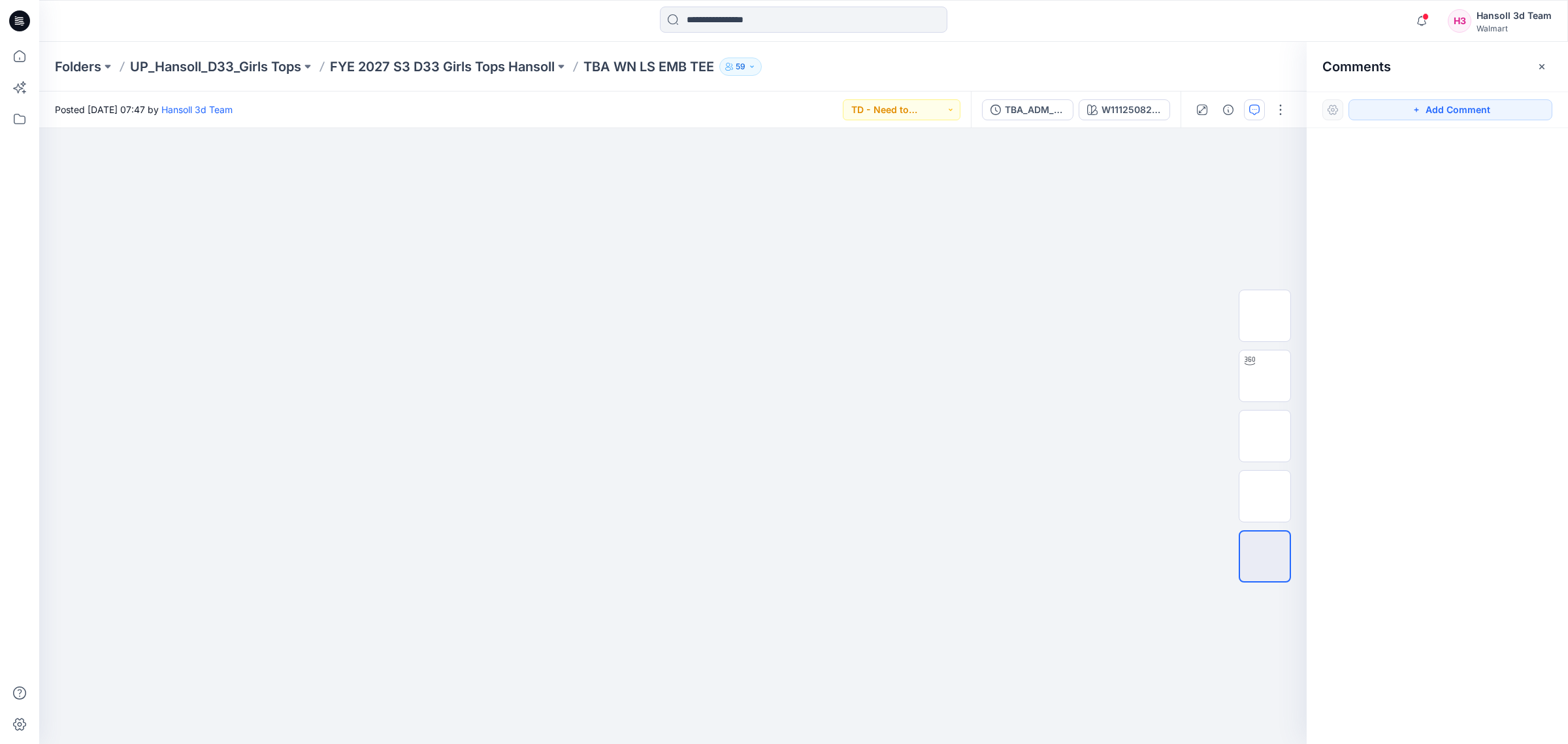
click at [1483, 230] on div at bounding box center [1437, 411] width 261 height 567
click at [1049, 112] on div "TBA_ADM_FC WN LS EMB TEE_ASTM" at bounding box center [1034, 110] width 60 height 15
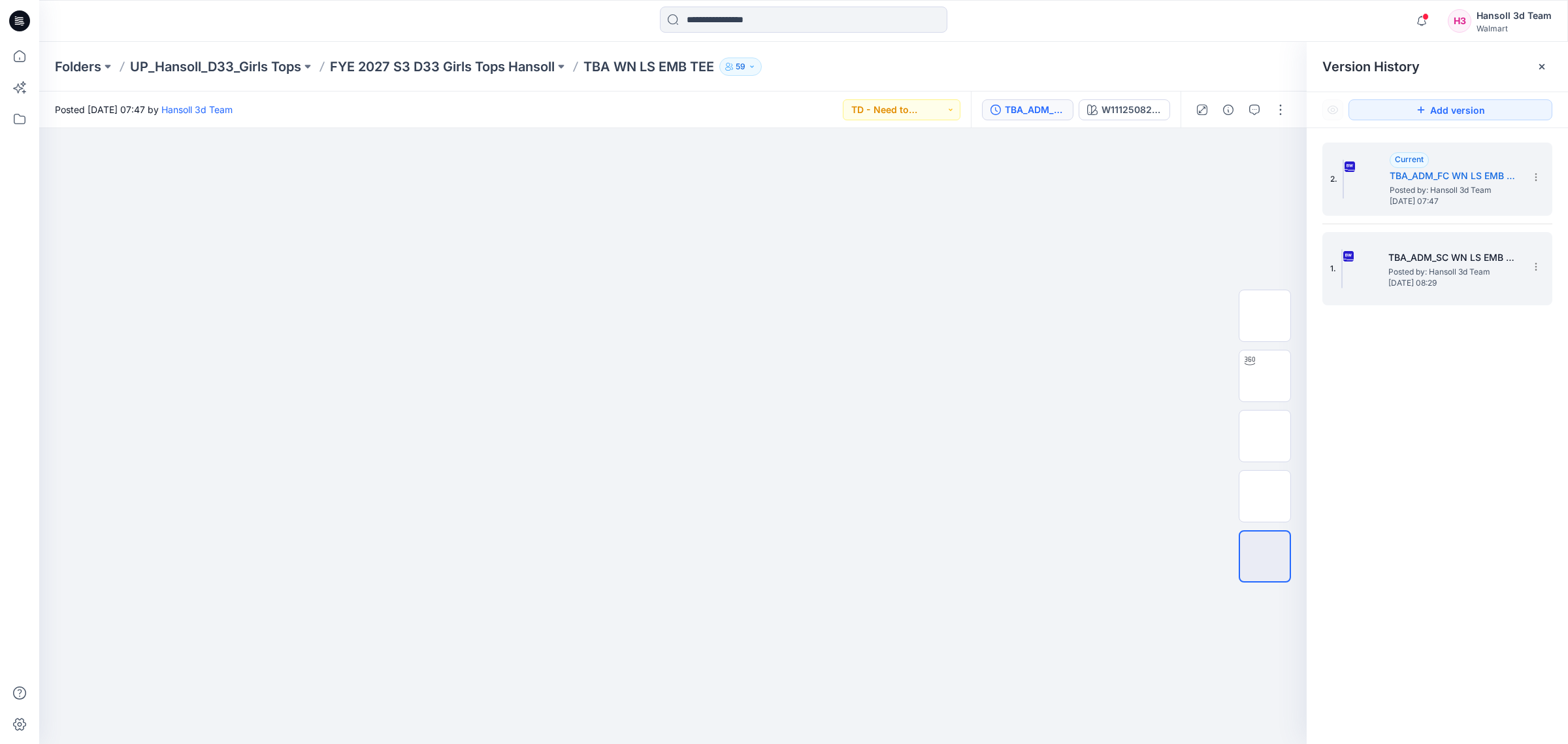
click at [1488, 250] on h5 "TBA_ADM_SC WN LS EMB TEE_ASTM" at bounding box center [1453, 257] width 131 height 16
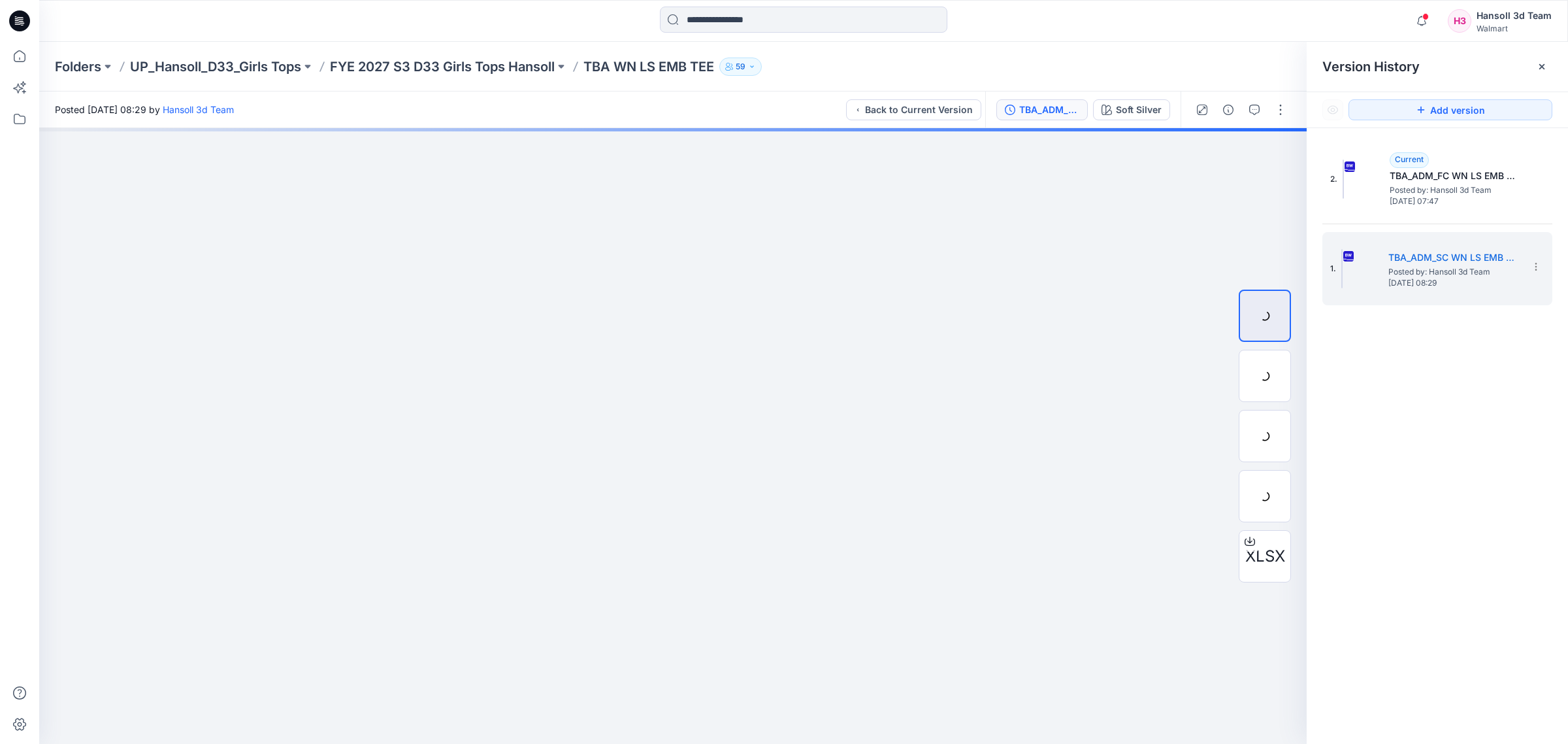
click at [1436, 393] on div "2. Current TBA_ADM_FC WN LS EMB TEE_ASTM Posted by: Hansoll 3d Team [DATE] 07:4…" at bounding box center [1437, 445] width 261 height 634
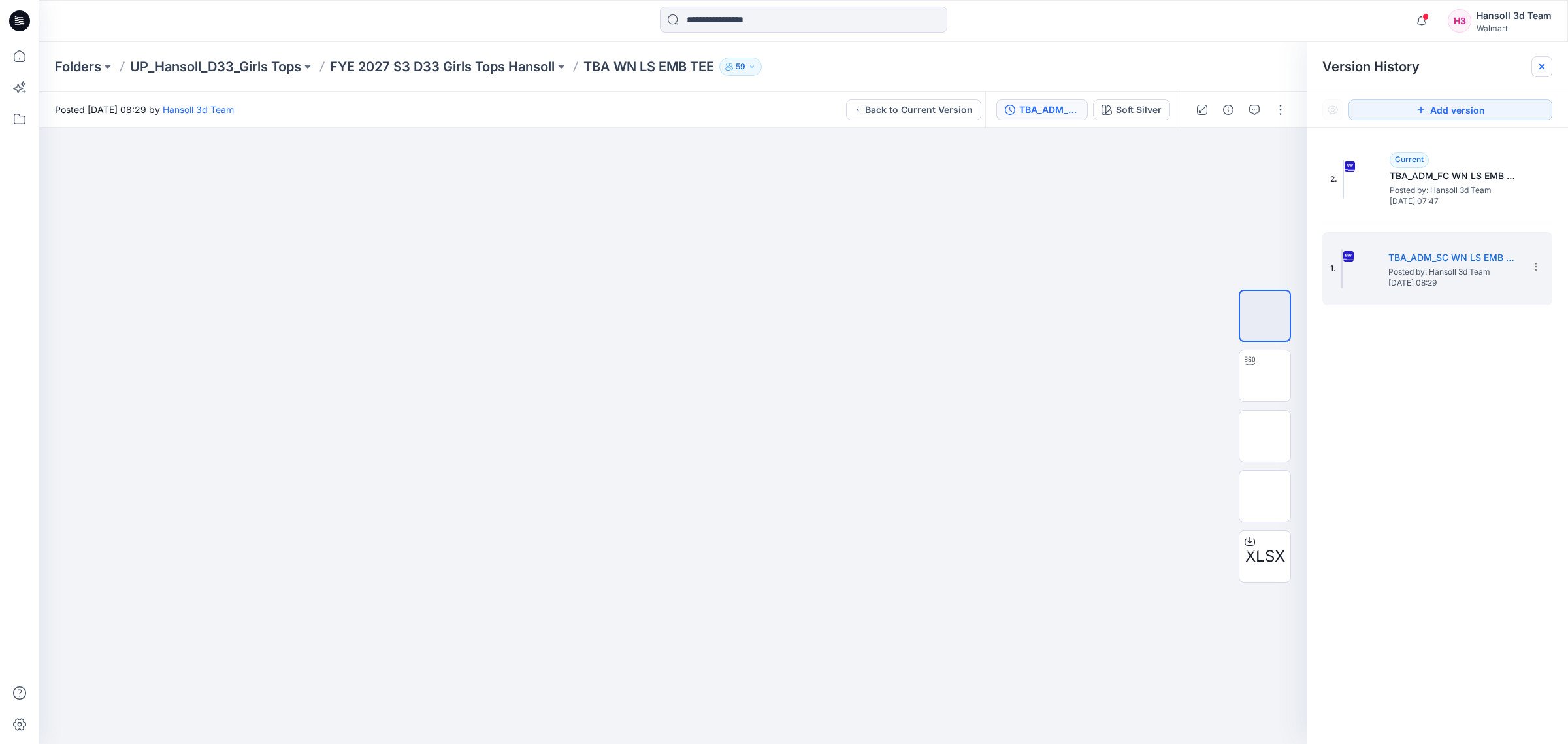
click at [1534, 66] on div at bounding box center [1541, 66] width 21 height 21
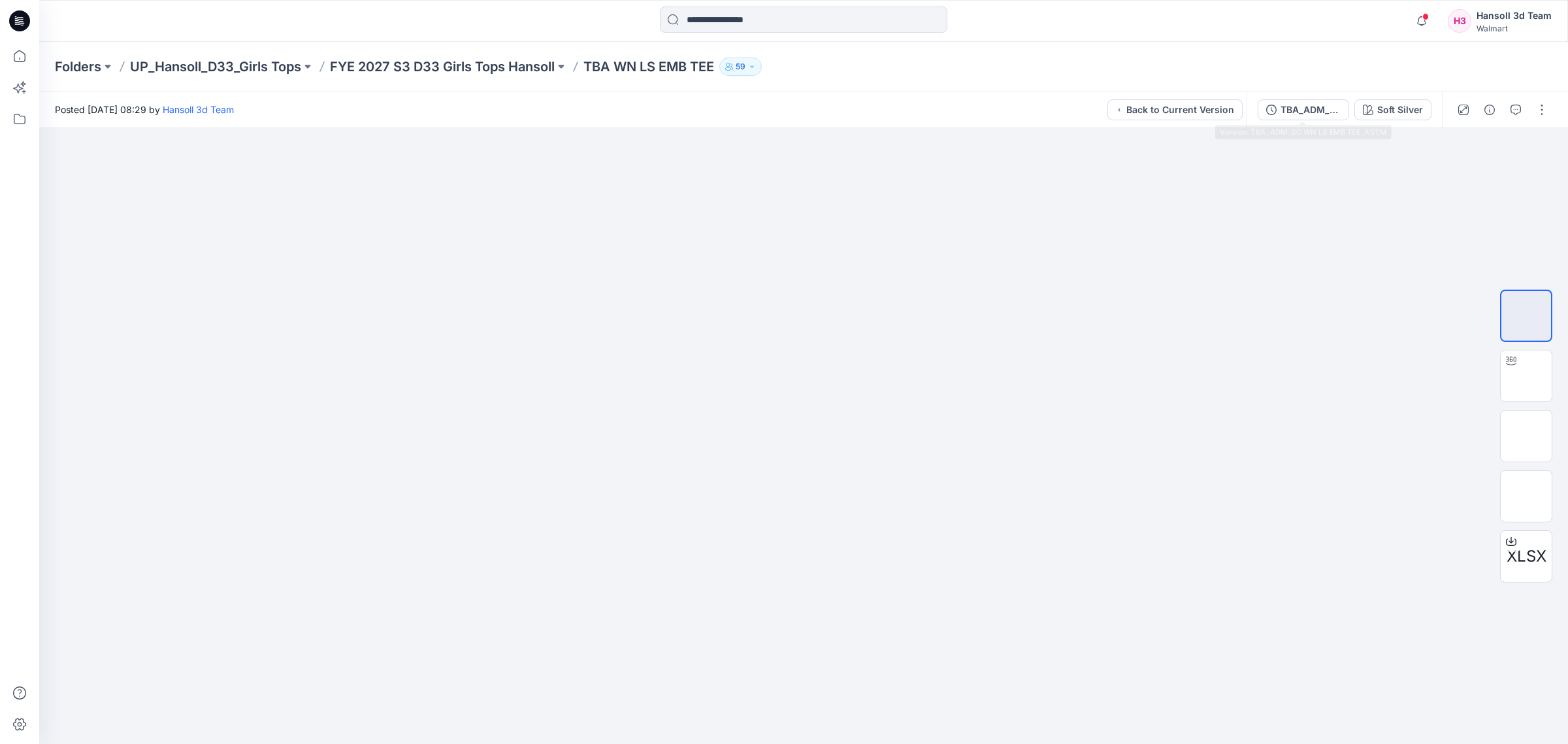
drag, startPoint x: 1323, startPoint y: 112, endPoint x: 1355, endPoint y: 105, distance: 32.8
click at [1328, 109] on div "TBA_ADM_SC WN LS EMB TEE_ASTM" at bounding box center [1310, 110] width 60 height 15
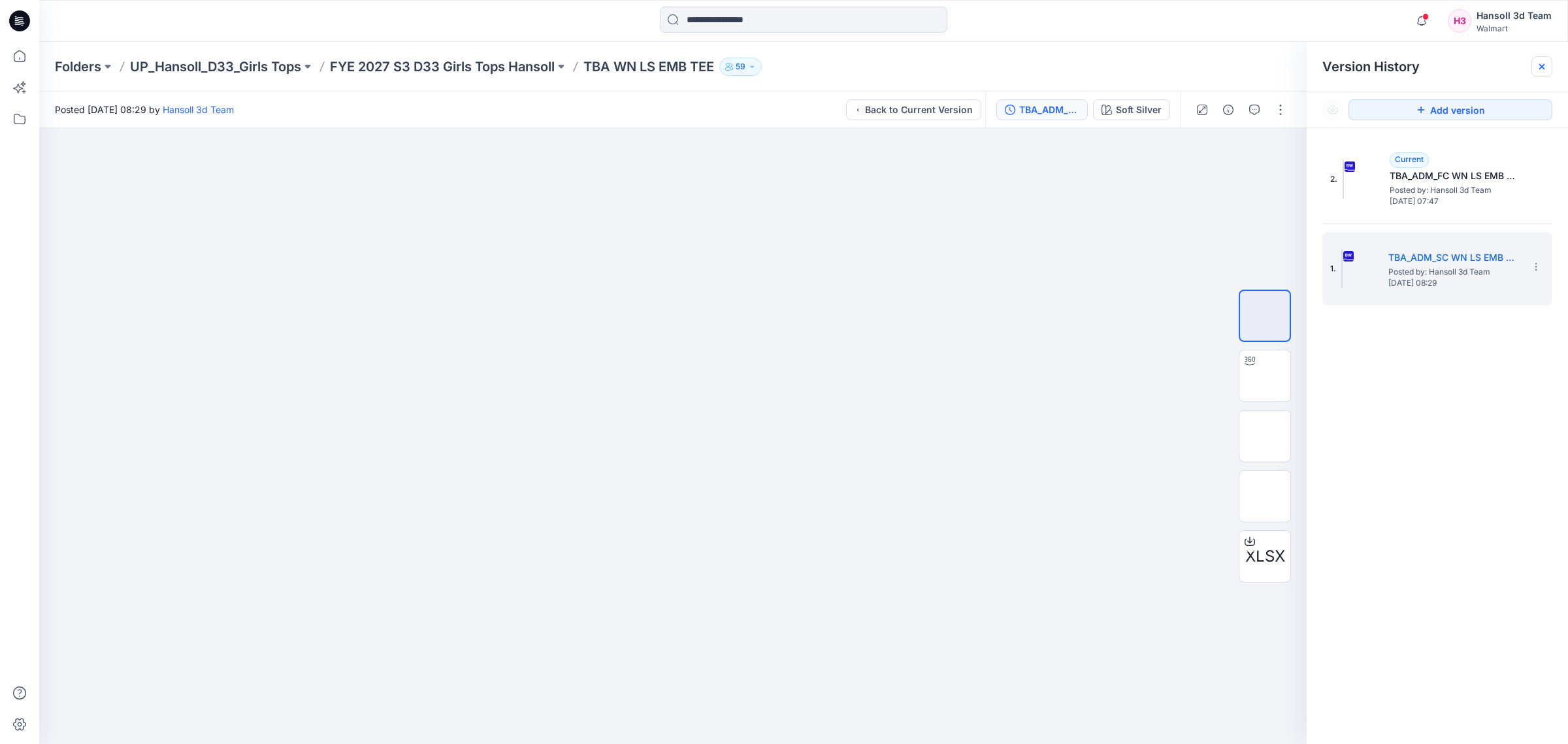
click at [1541, 67] on icon at bounding box center [1541, 66] width 5 height 5
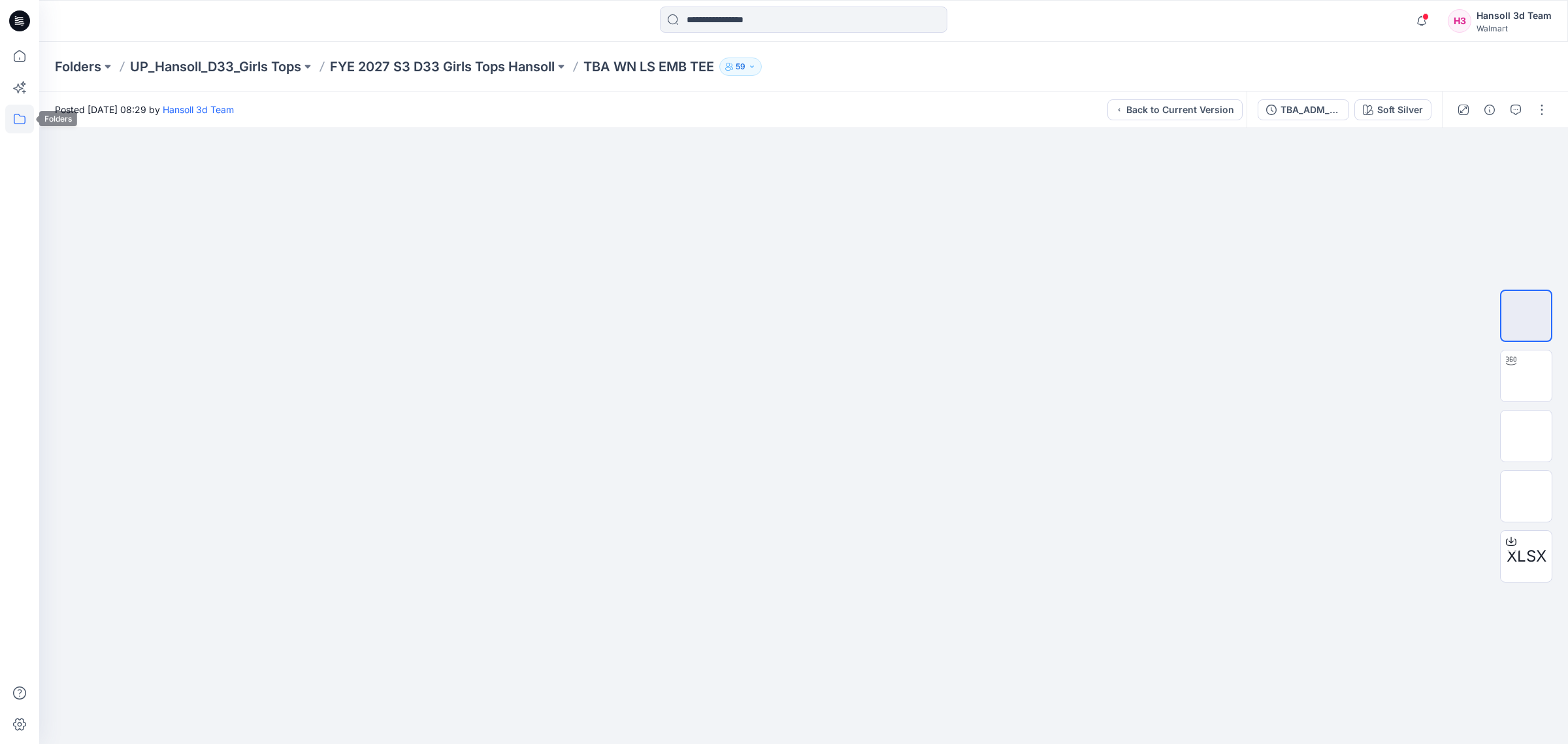
click at [18, 111] on icon at bounding box center [19, 119] width 28 height 28
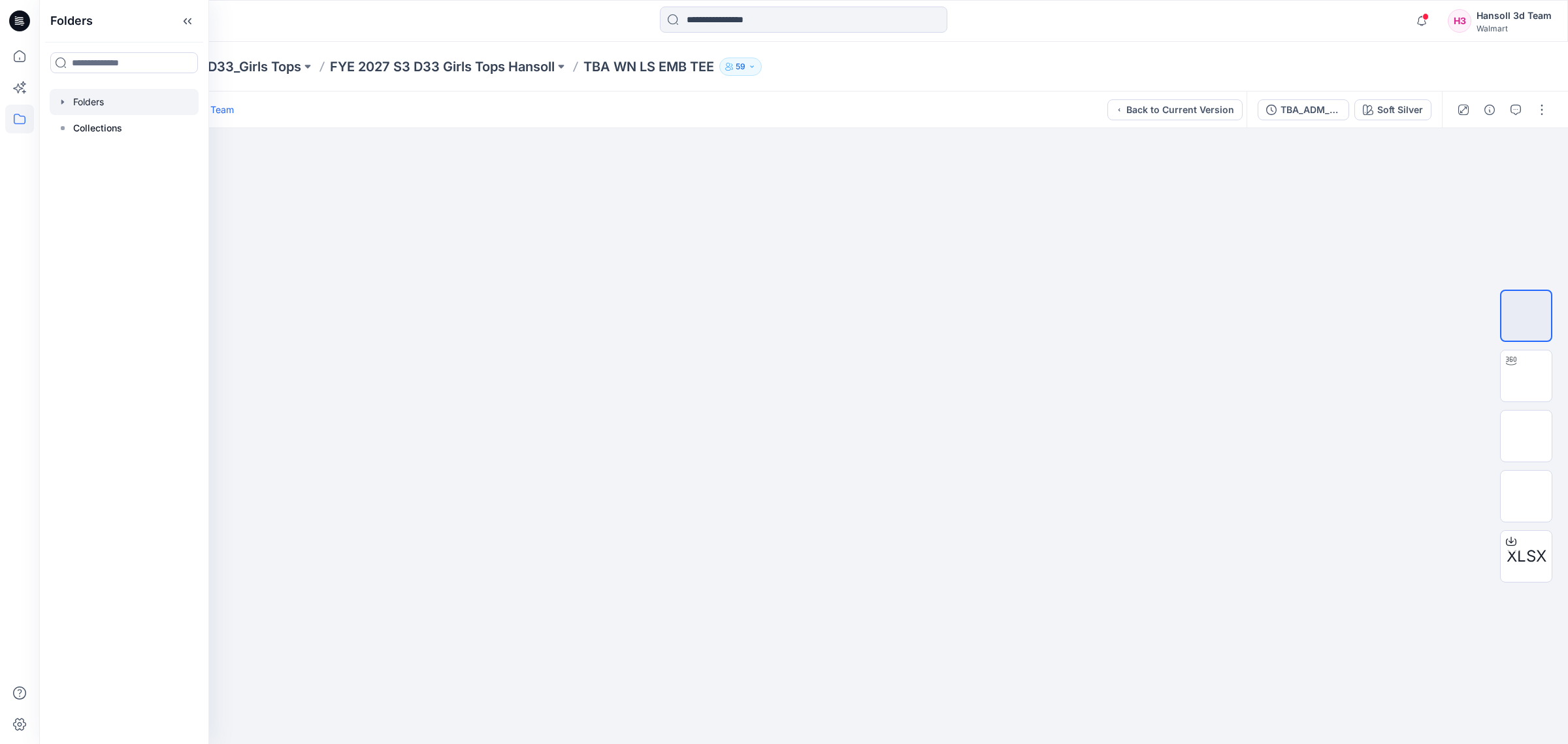
click at [101, 95] on div at bounding box center [125, 102] width 149 height 27
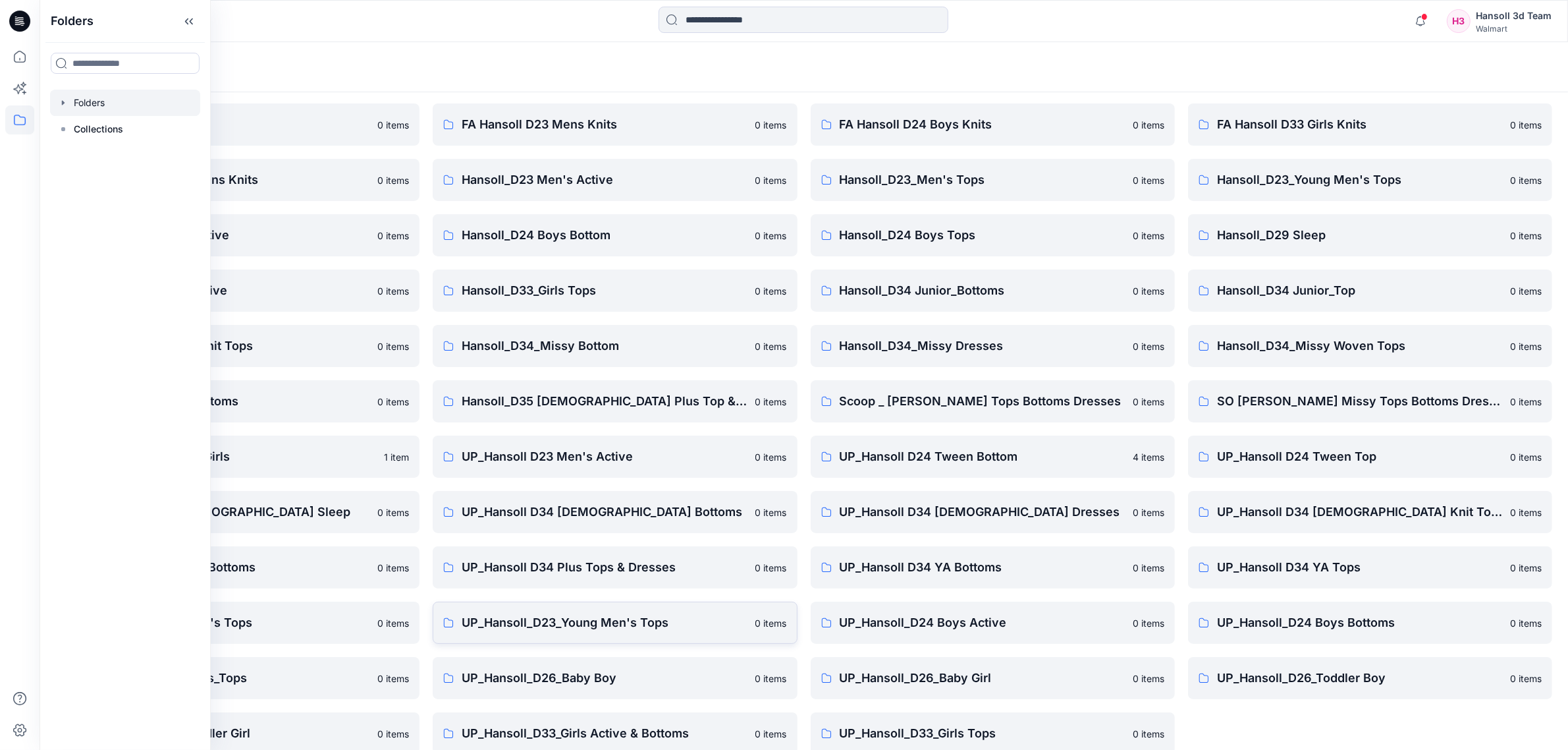
scroll to position [60, 0]
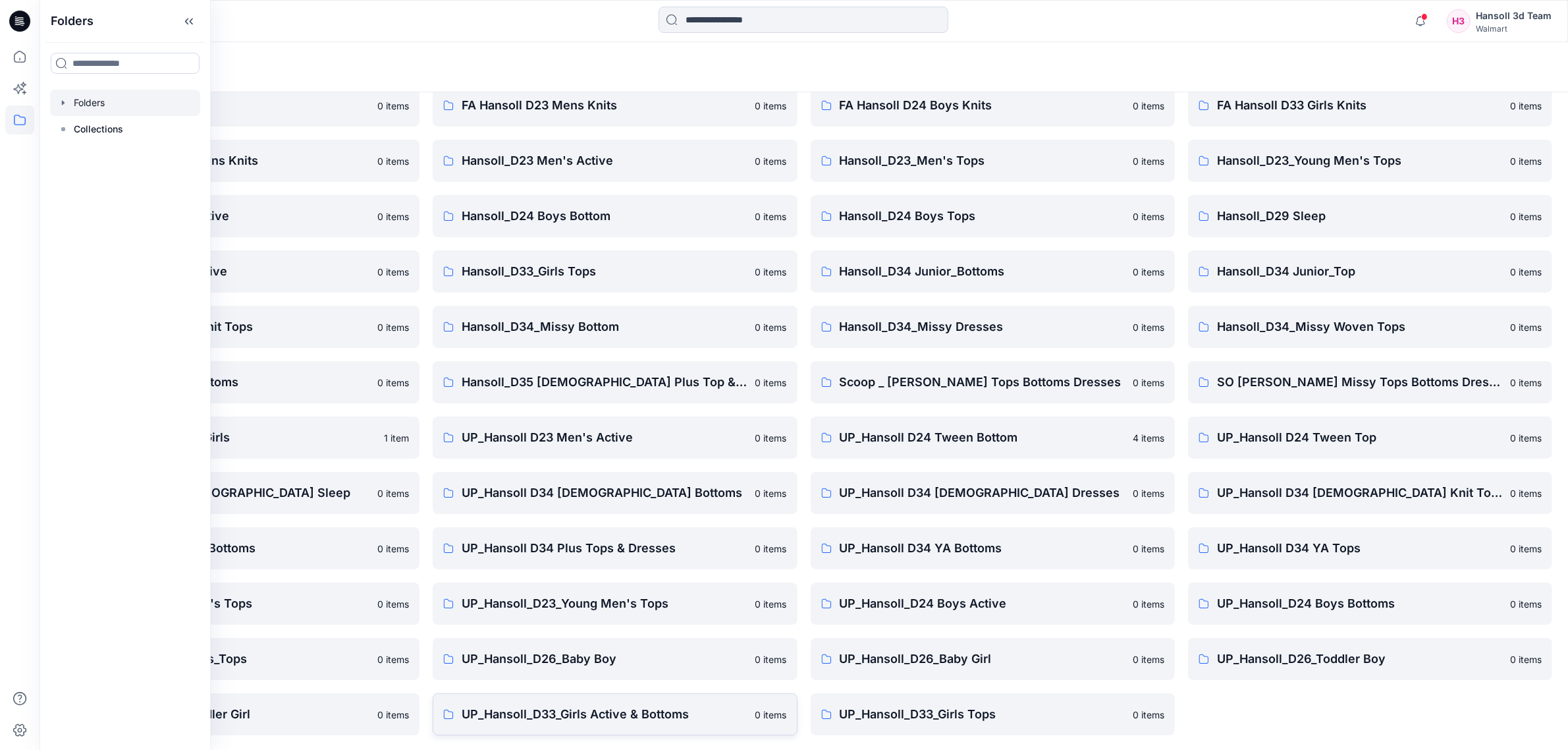
click at [654, 726] on link "UP_Hansoll_D33_Girls Active & Bottoms 0 items" at bounding box center [614, 713] width 364 height 43
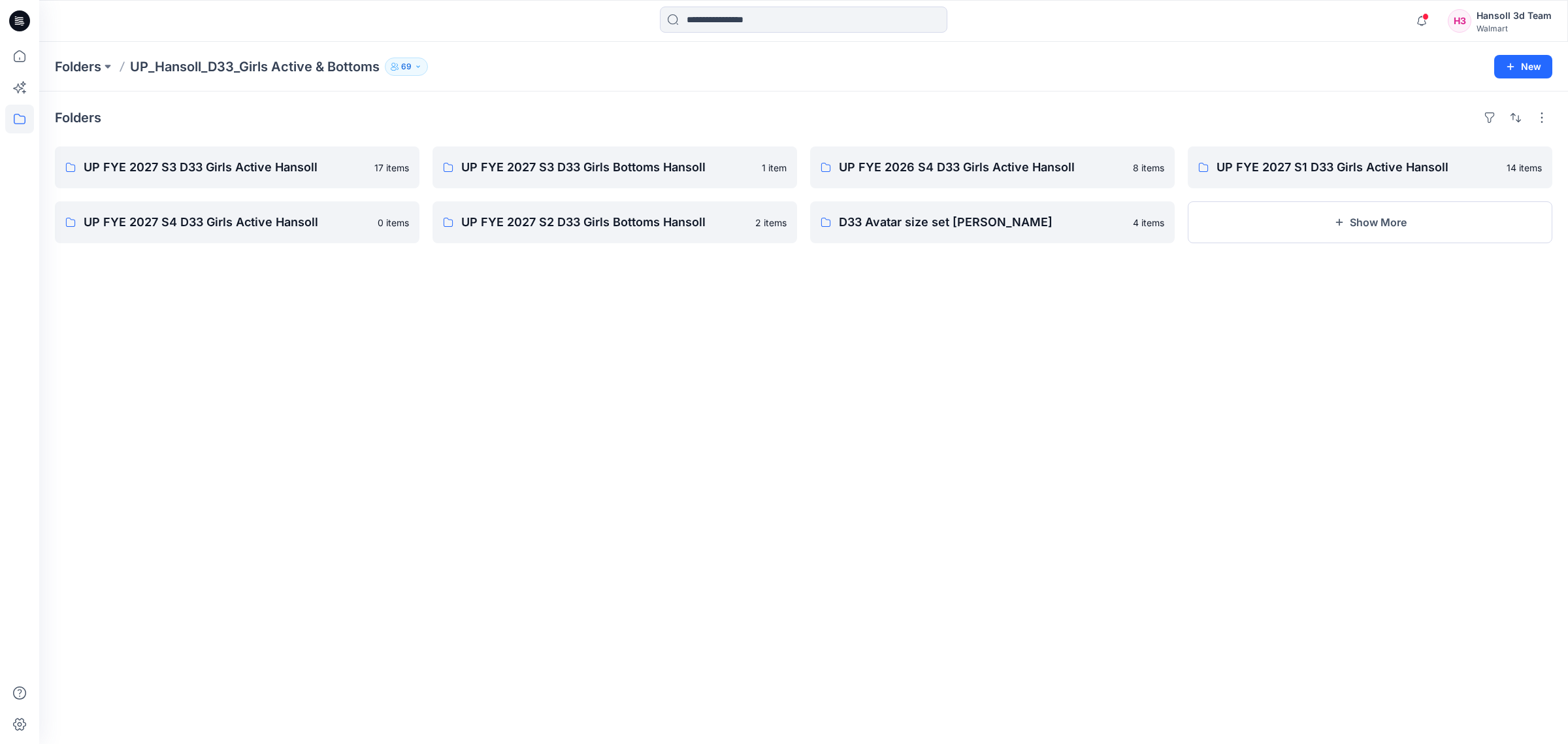
click at [569, 514] on div "Folders UP FYE 2027 S3 D33 Girls Active Hansoll 17 items UP FYE 2027 S4 D33 Gir…" at bounding box center [804, 417] width 1529 height 652
click at [576, 175] on p "UP FYE 2027 S3 D33 Girls Bottoms Hansoll" at bounding box center [613, 167] width 304 height 19
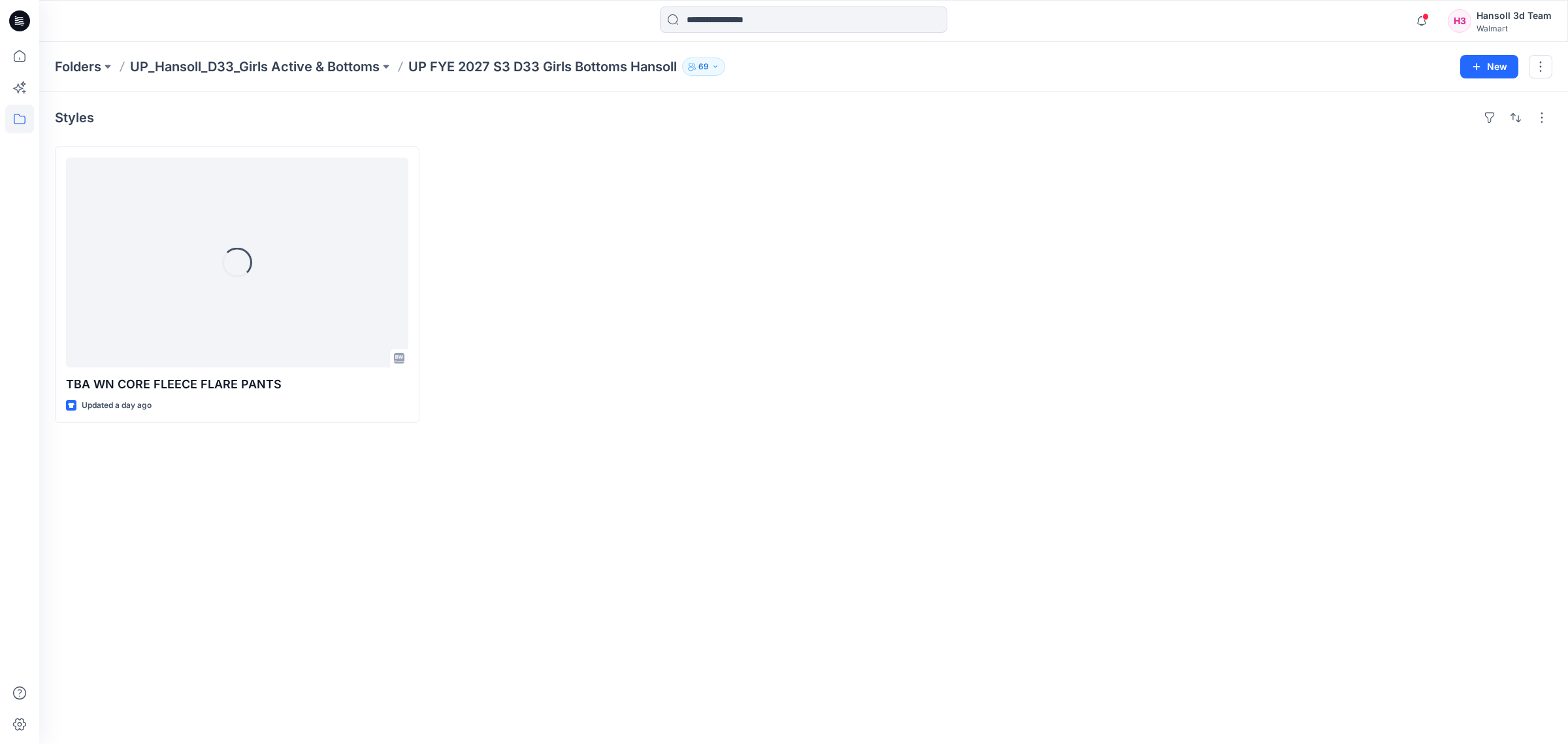
click at [746, 521] on div "Styles Loading... TBA WN CORE FLEECE FLARE PANTS Updated a day ago" at bounding box center [804, 417] width 1529 height 652
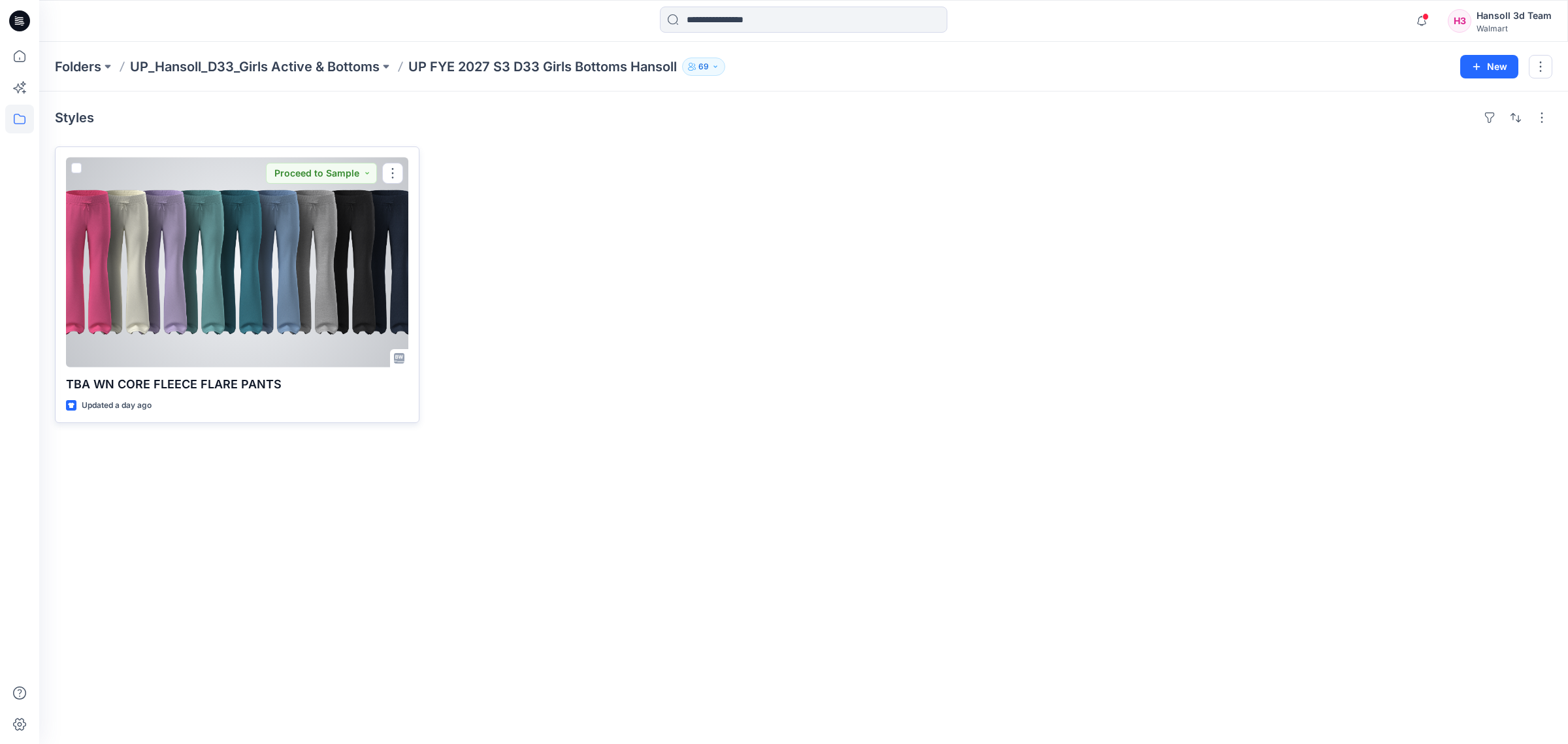
click at [299, 268] on div at bounding box center [236, 262] width 342 height 210
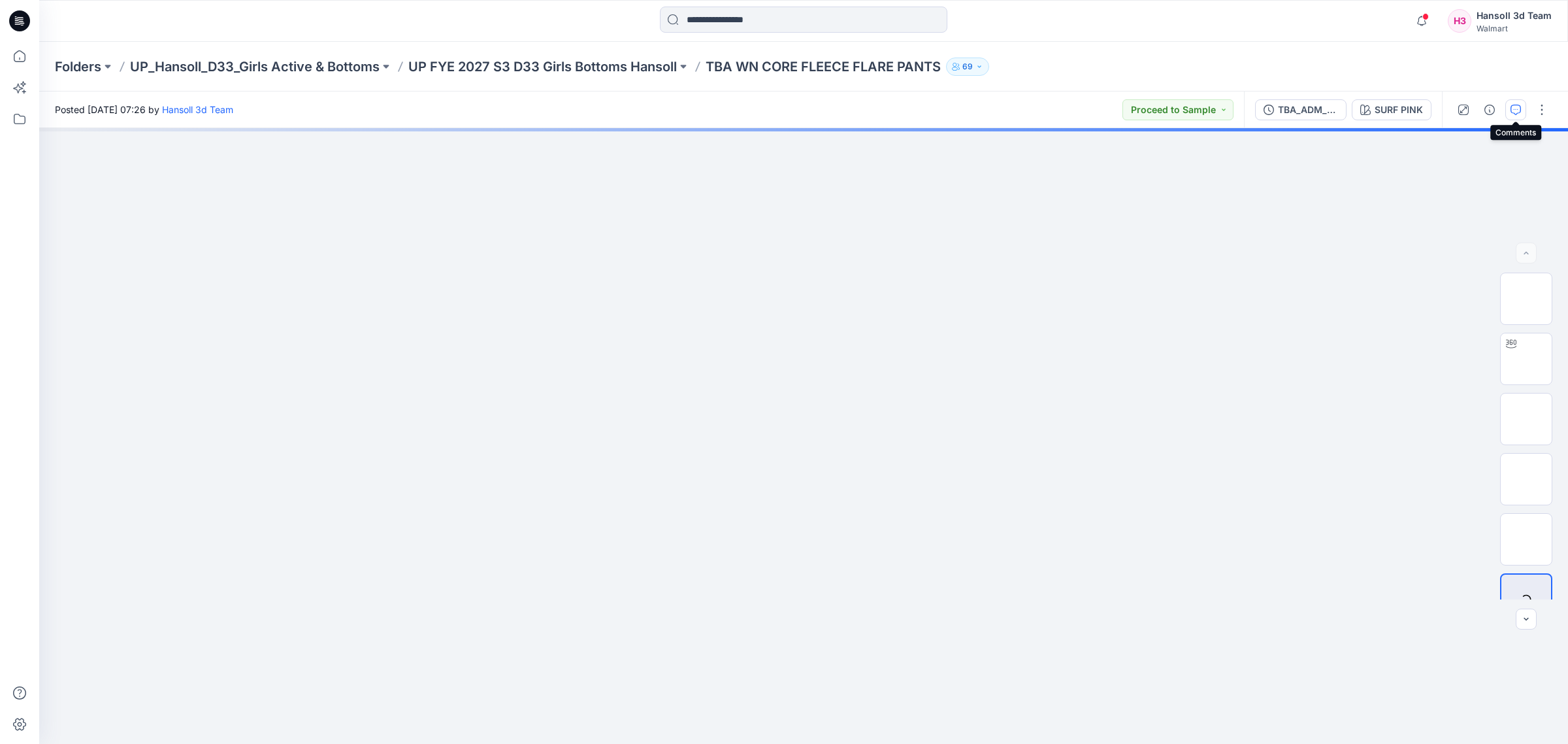
click at [1512, 107] on icon "button" at bounding box center [1515, 110] width 11 height 11
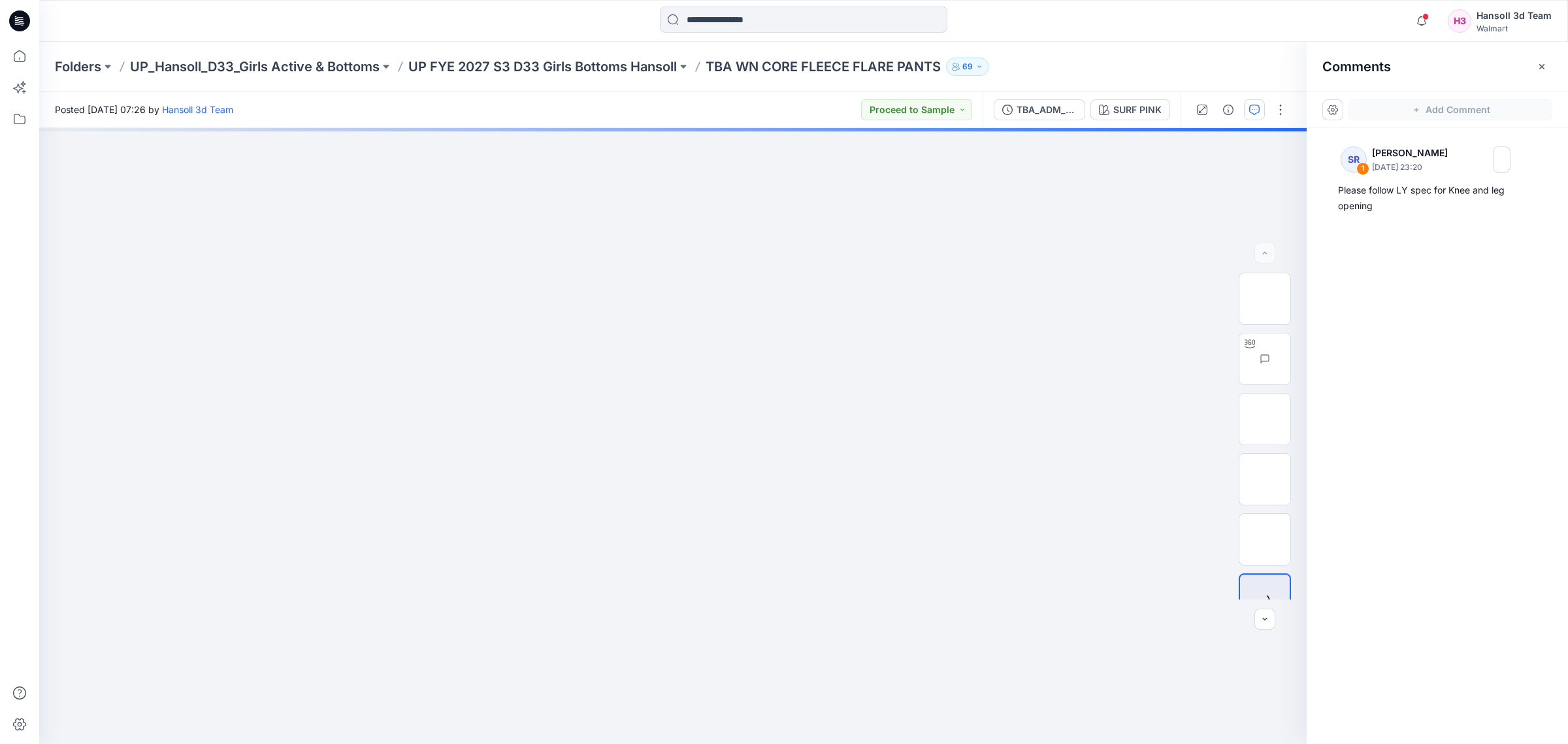
click at [1419, 309] on div "SR 1 [PERSON_NAME] [DATE] 23:20 Please follow LY spec for Knee and leg opening" at bounding box center [1437, 411] width 261 height 567
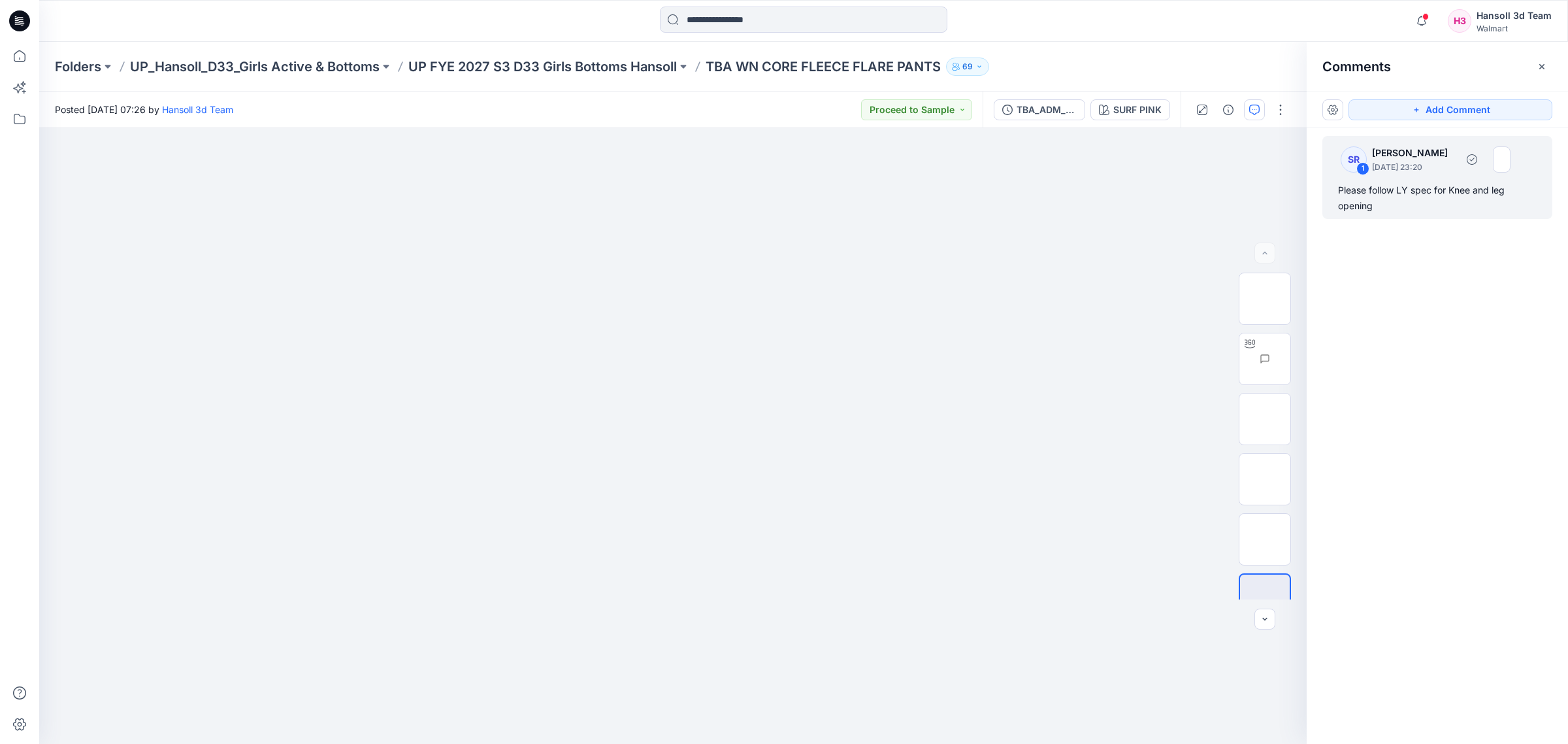
click at [1446, 198] on div "Please follow LY spec for Knee and leg opening" at bounding box center [1437, 198] width 198 height 31
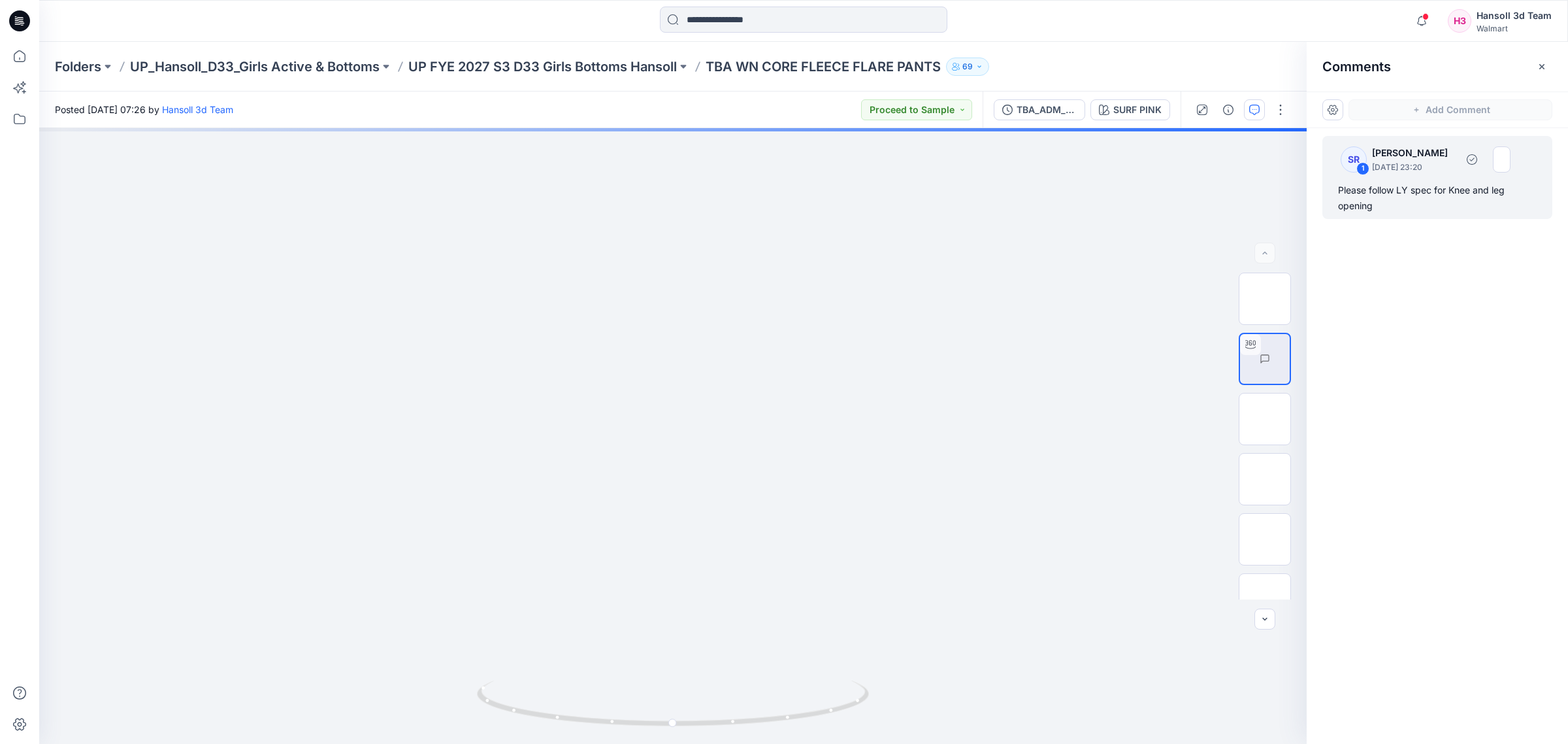
click at [1424, 175] on div "SR 1 [PERSON_NAME] [DATE] 23:20" at bounding box center [1420, 159] width 181 height 36
click at [1542, 73] on button "button" at bounding box center [1541, 66] width 21 height 21
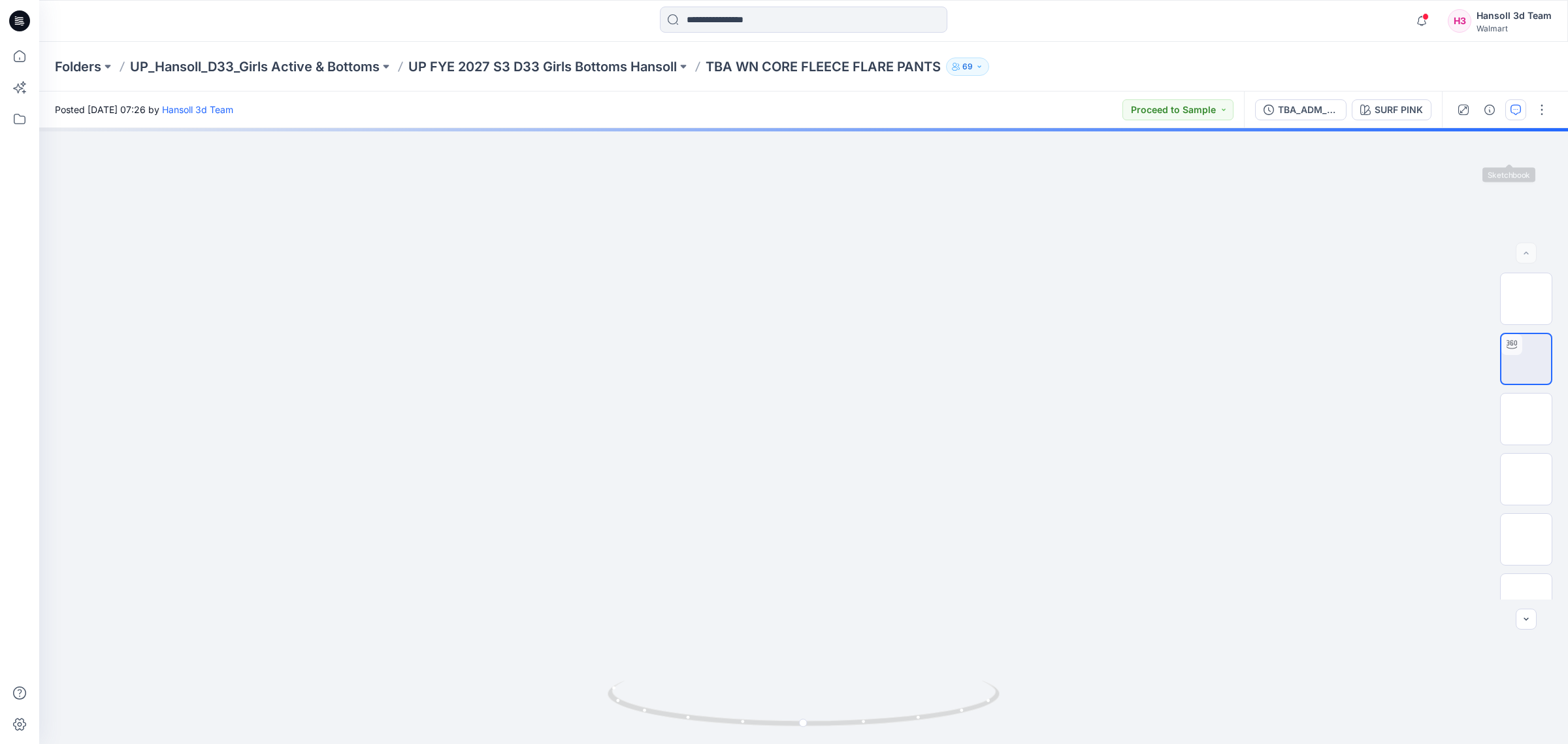
click at [1514, 118] on button "button" at bounding box center [1515, 109] width 21 height 21
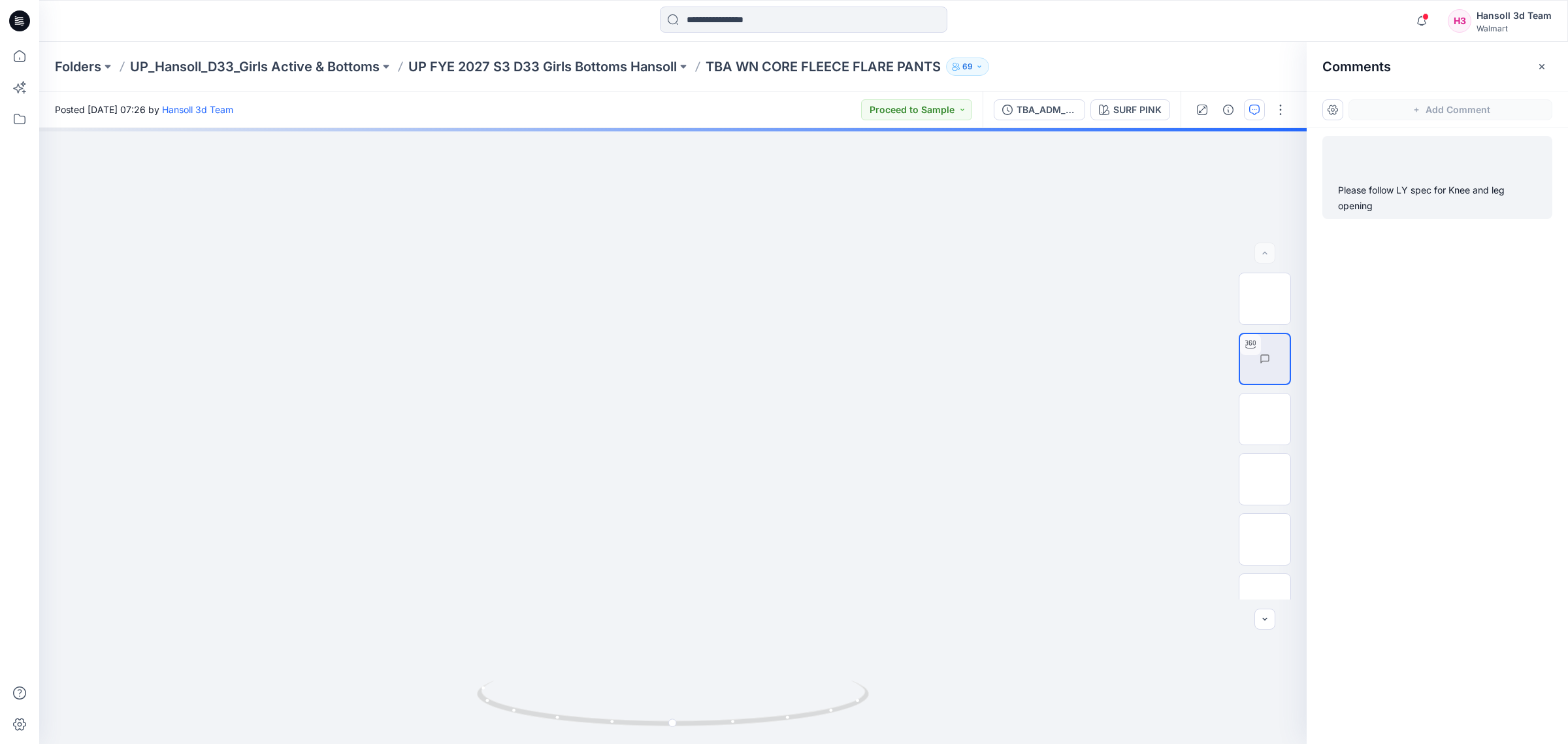
click at [1450, 183] on div "Please follow LY spec for Knee and leg opening" at bounding box center [1437, 198] width 198 height 31
click at [1411, 172] on p "[DATE] 23:20" at bounding box center [1414, 167] width 84 height 13
click at [899, 573] on div "2" at bounding box center [672, 435] width 1267 height 615
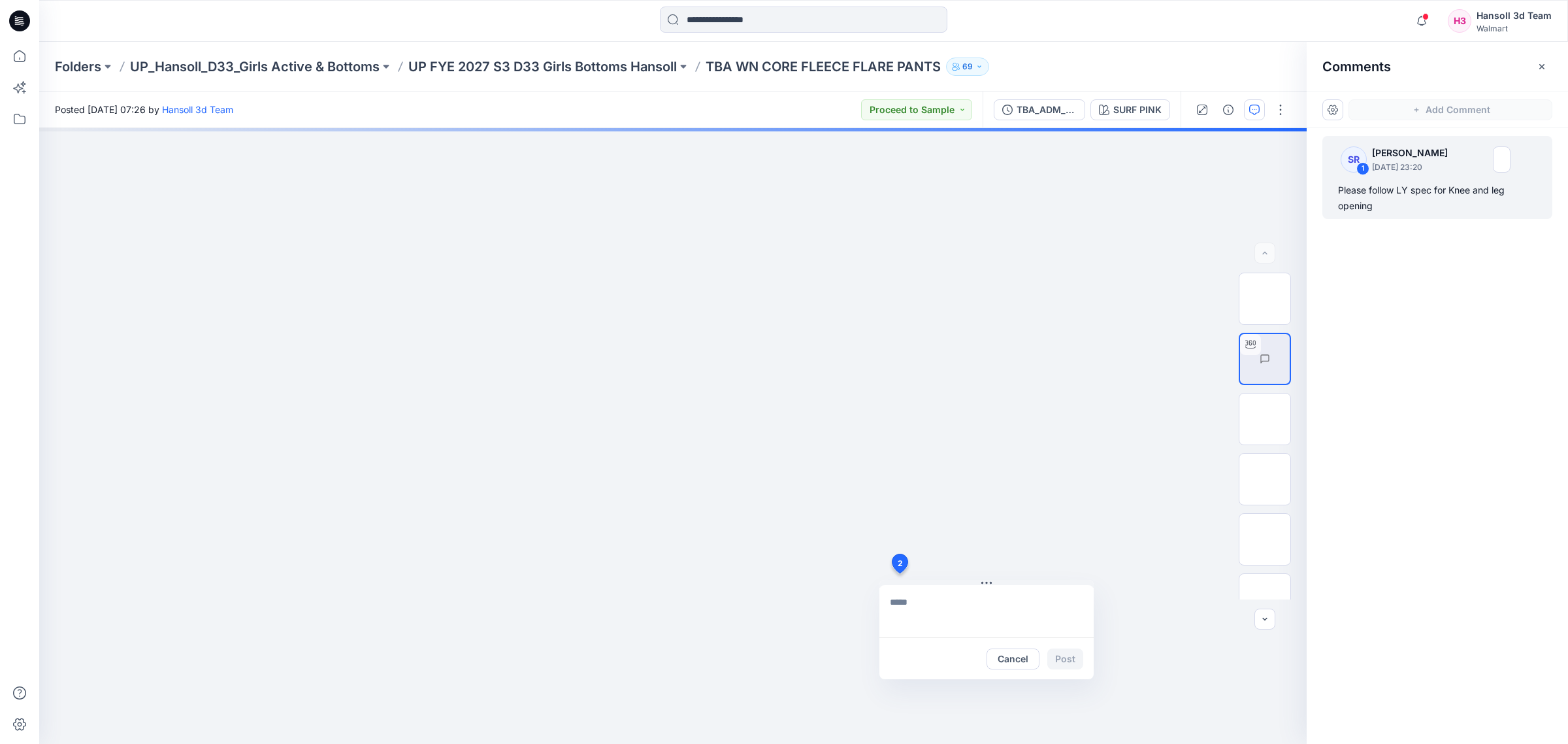
click at [1432, 587] on div "SR 1 [PERSON_NAME] [DATE] 23:20 Please follow LY spec for Knee and leg opening" at bounding box center [1437, 411] width 261 height 567
click at [951, 314] on div "2 Cancel Post" at bounding box center [672, 435] width 1267 height 615
click at [1020, 662] on button "Cancel" at bounding box center [1013, 658] width 53 height 21
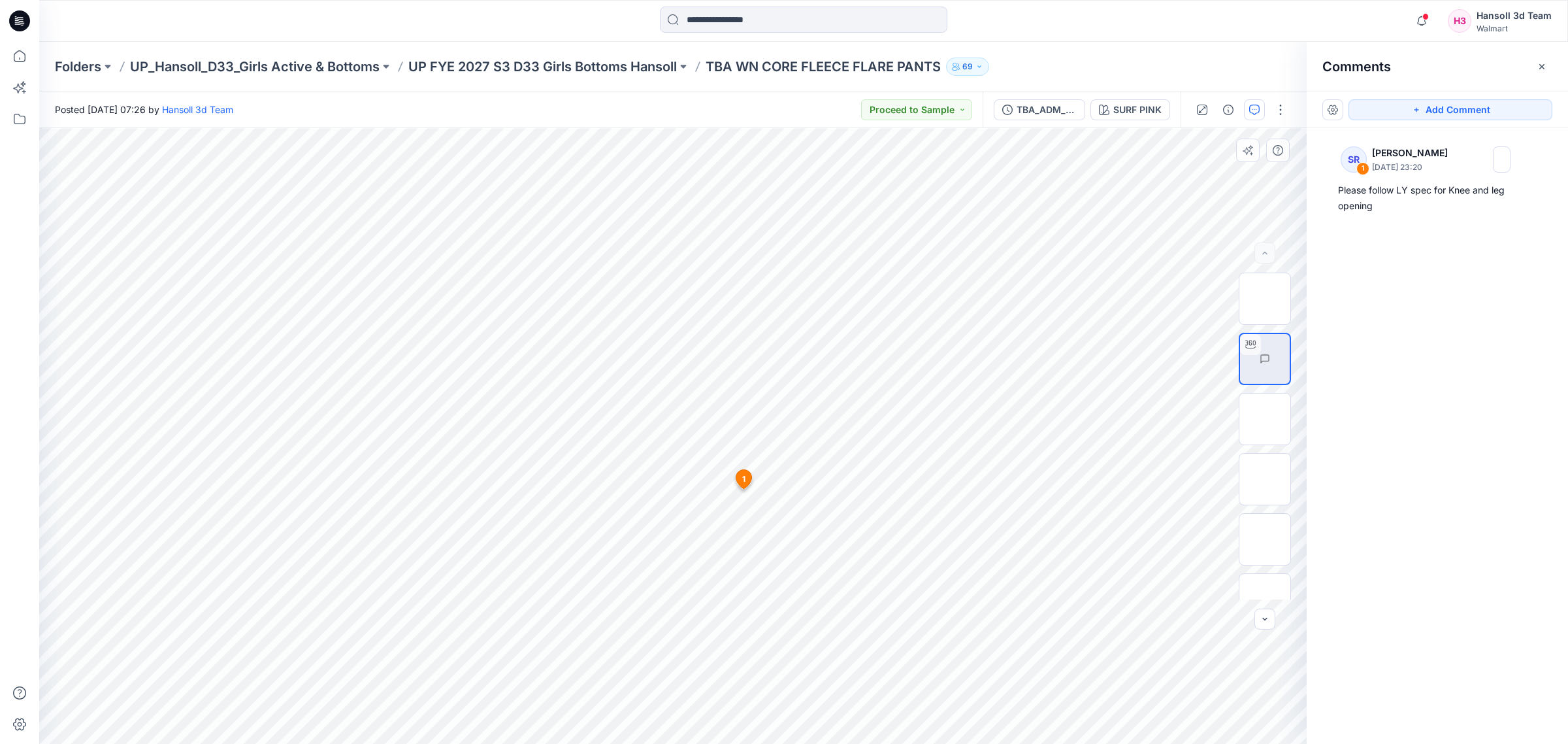
click at [1534, 397] on div "SR 1 [PERSON_NAME] [DATE] 23:20 Please follow LY spec for Knee and leg opening" at bounding box center [1437, 411] width 261 height 567
click at [1445, 192] on div "Please follow LY spec for Knee and leg opening" at bounding box center [1437, 198] width 198 height 31
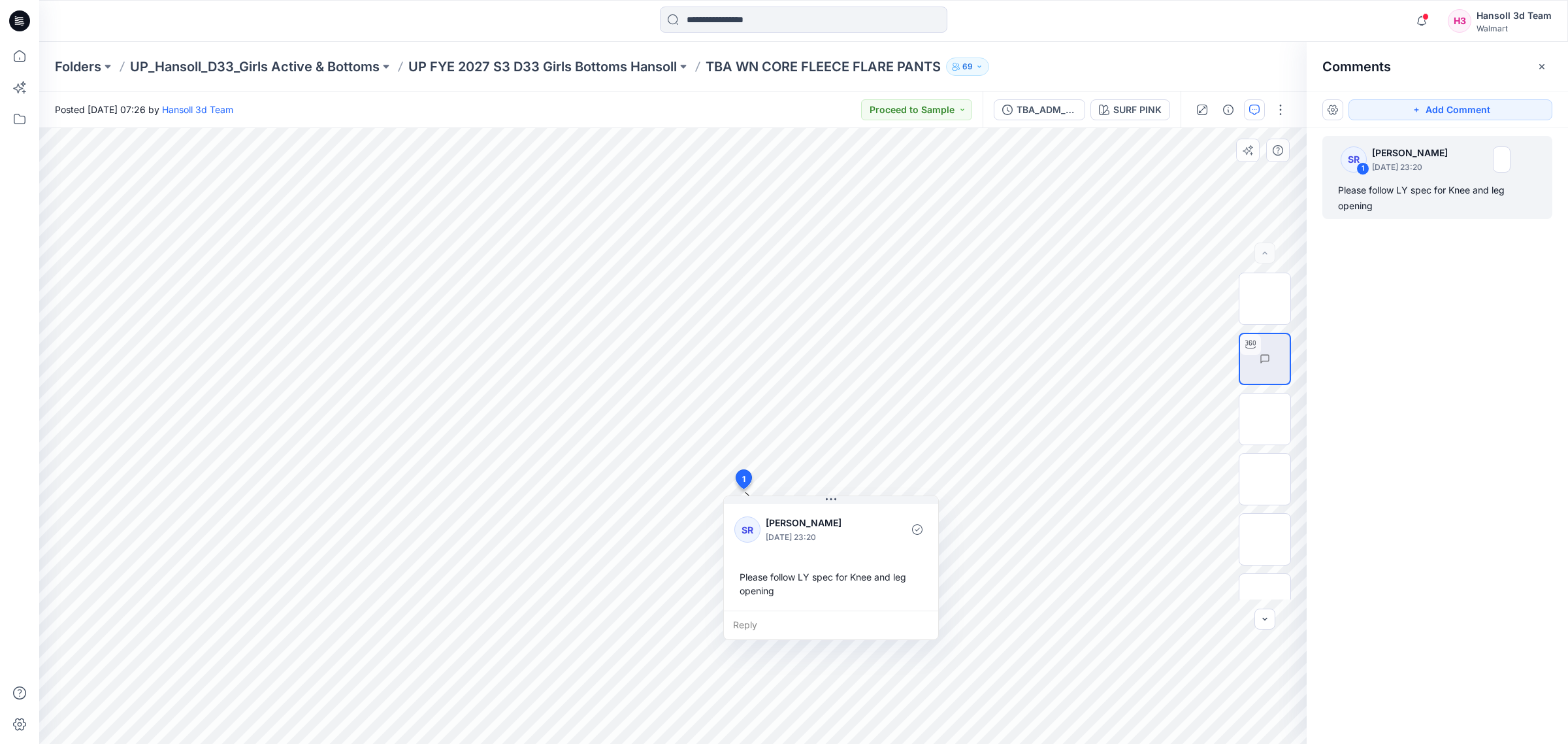
click at [801, 622] on div "Reply" at bounding box center [831, 624] width 214 height 28
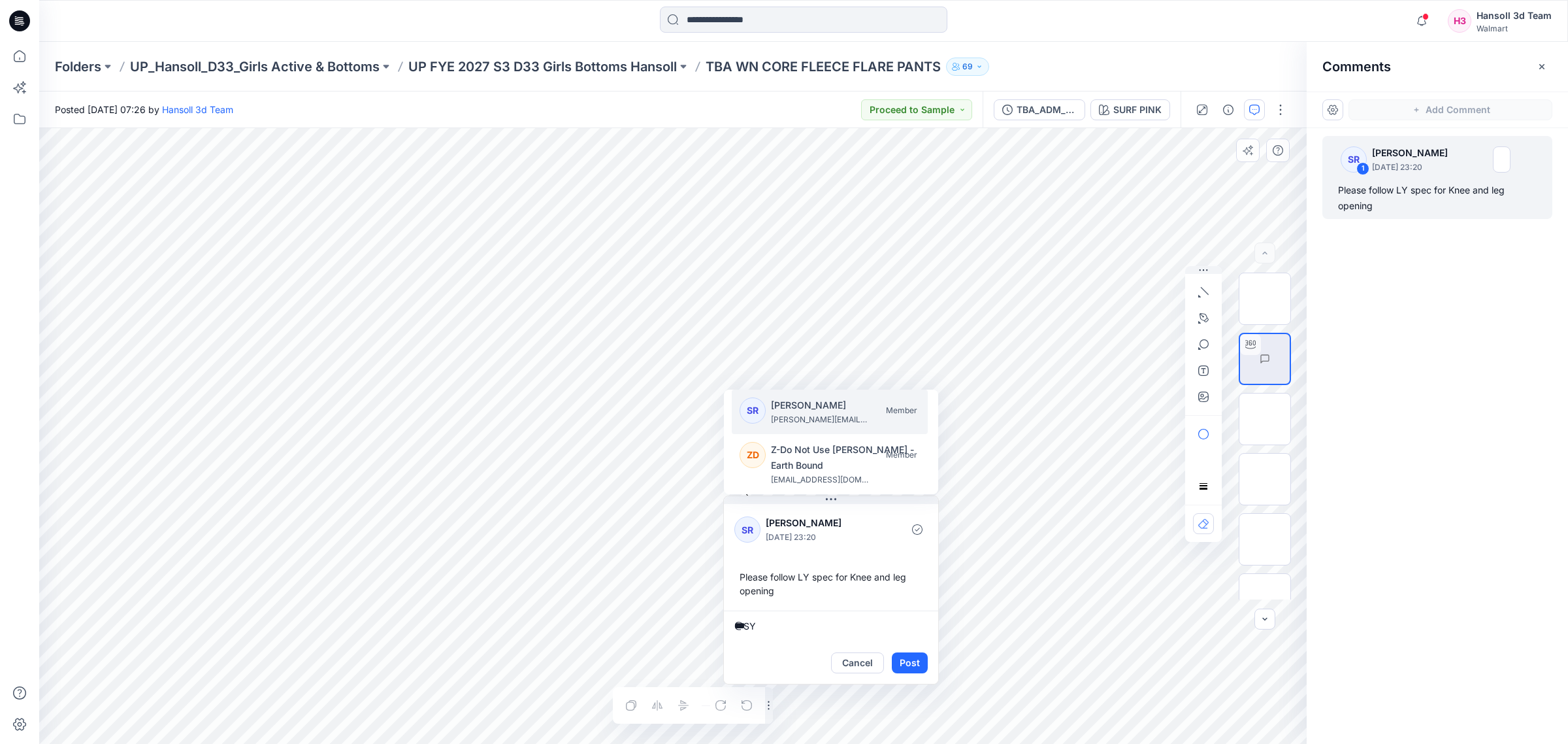
click at [823, 409] on p "[PERSON_NAME]" at bounding box center [819, 405] width 98 height 16
click at [857, 631] on textarea "**********" at bounding box center [831, 626] width 214 height 31
click at [862, 627] on textarea "**********" at bounding box center [831, 626] width 214 height 31
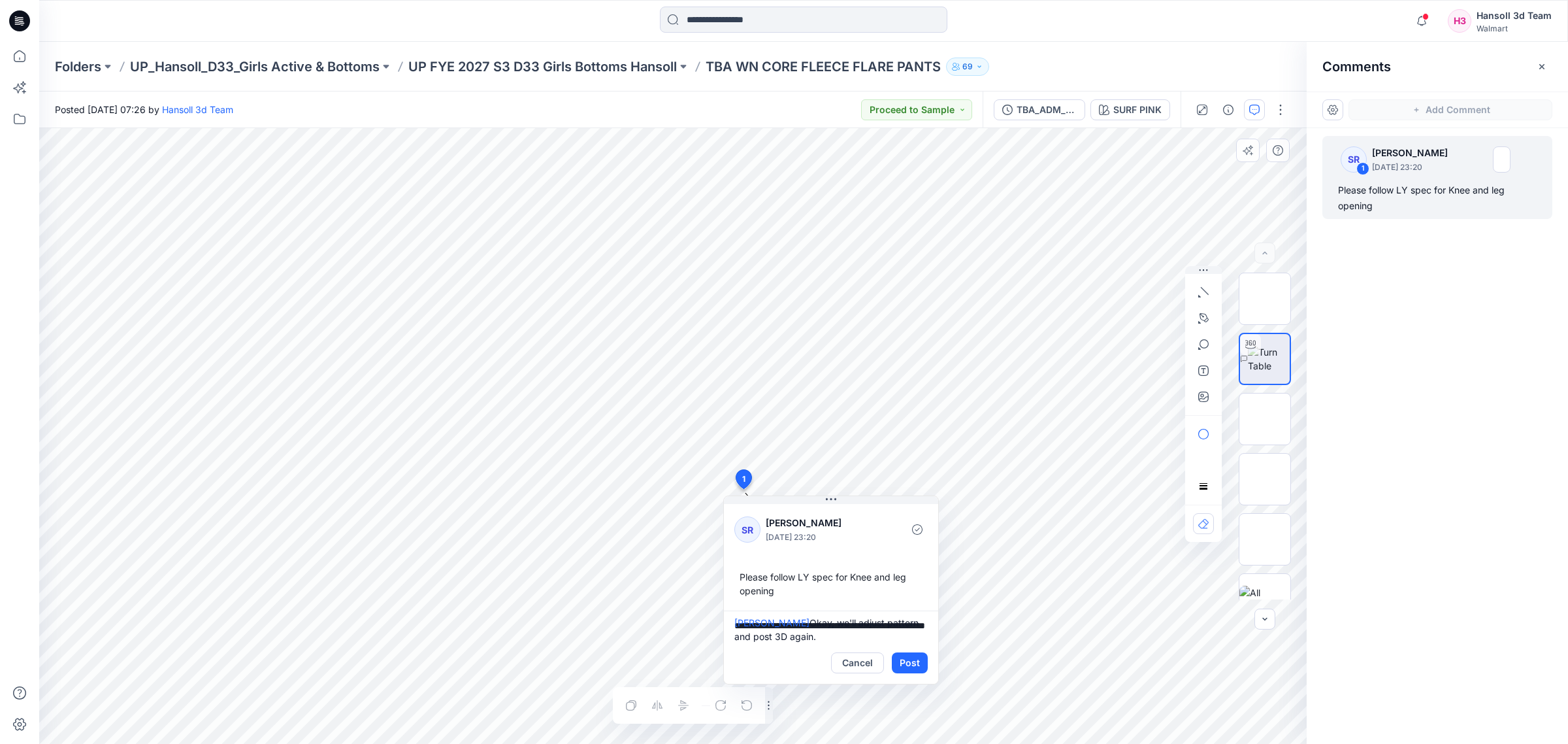
scroll to position [17, 0]
type textarea "**********"
click at [923, 652] on button "Post" at bounding box center [910, 662] width 36 height 21
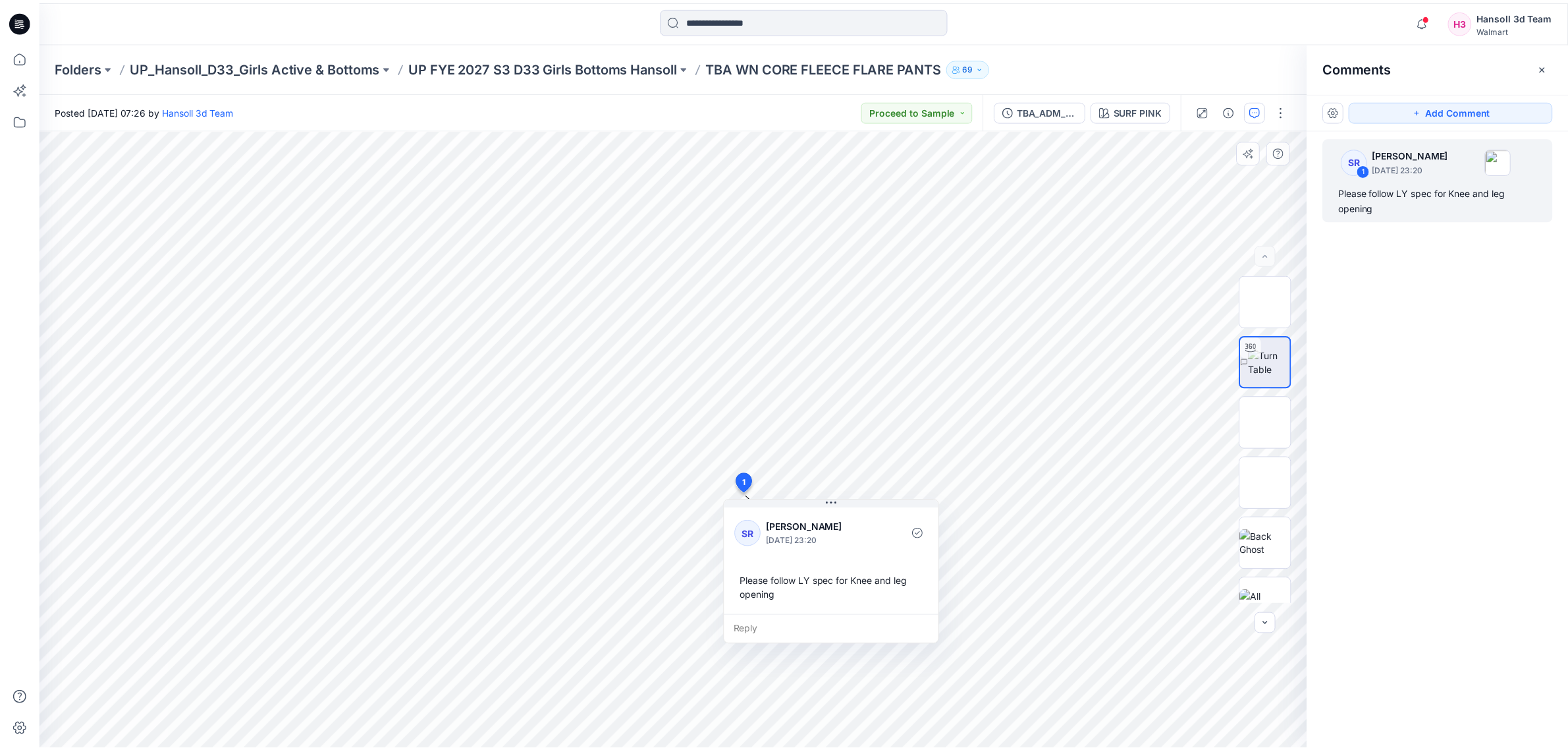
scroll to position [23, 0]
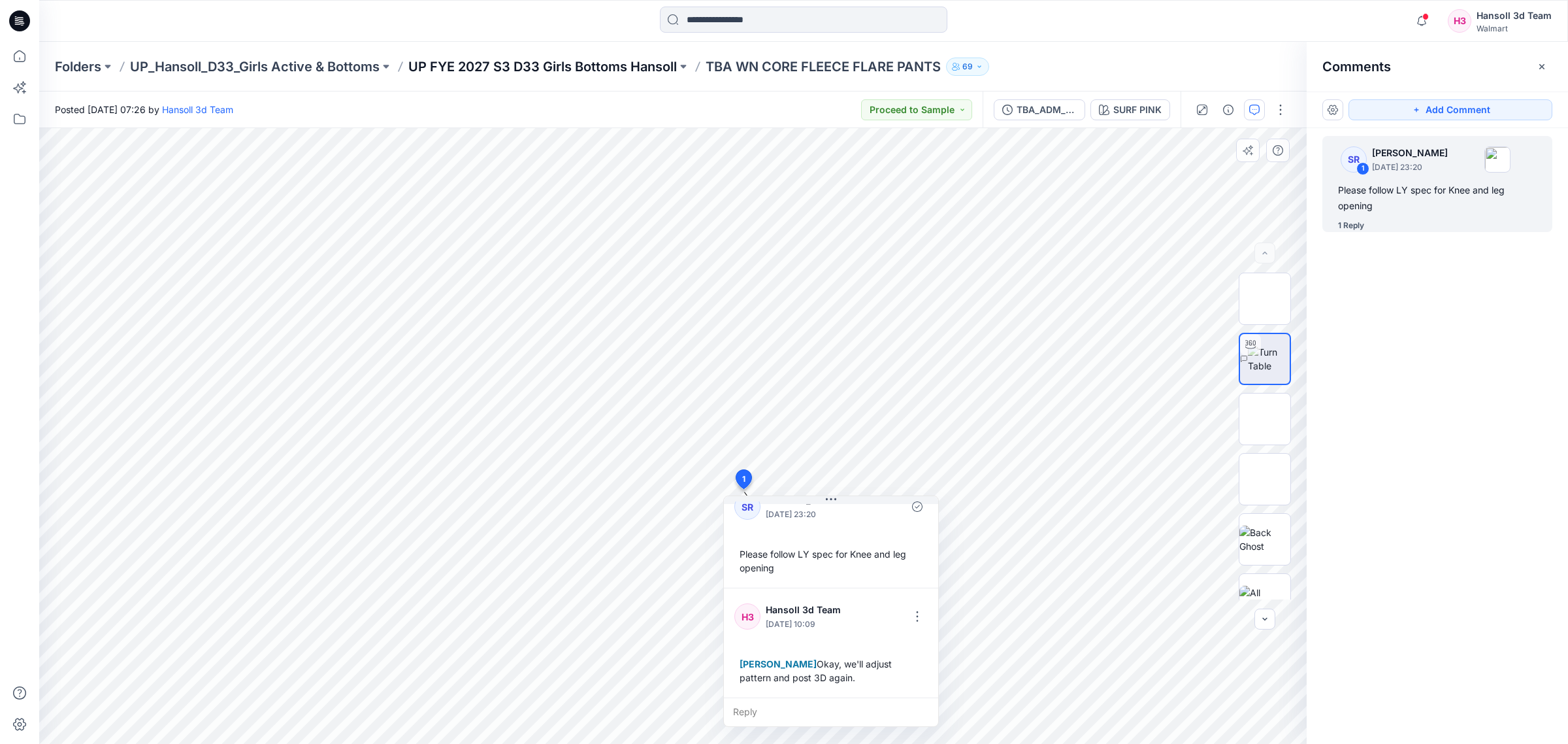
click at [513, 74] on p "UP FYE 2027 S3 D33 Girls Bottoms Hansoll" at bounding box center [543, 67] width 269 height 19
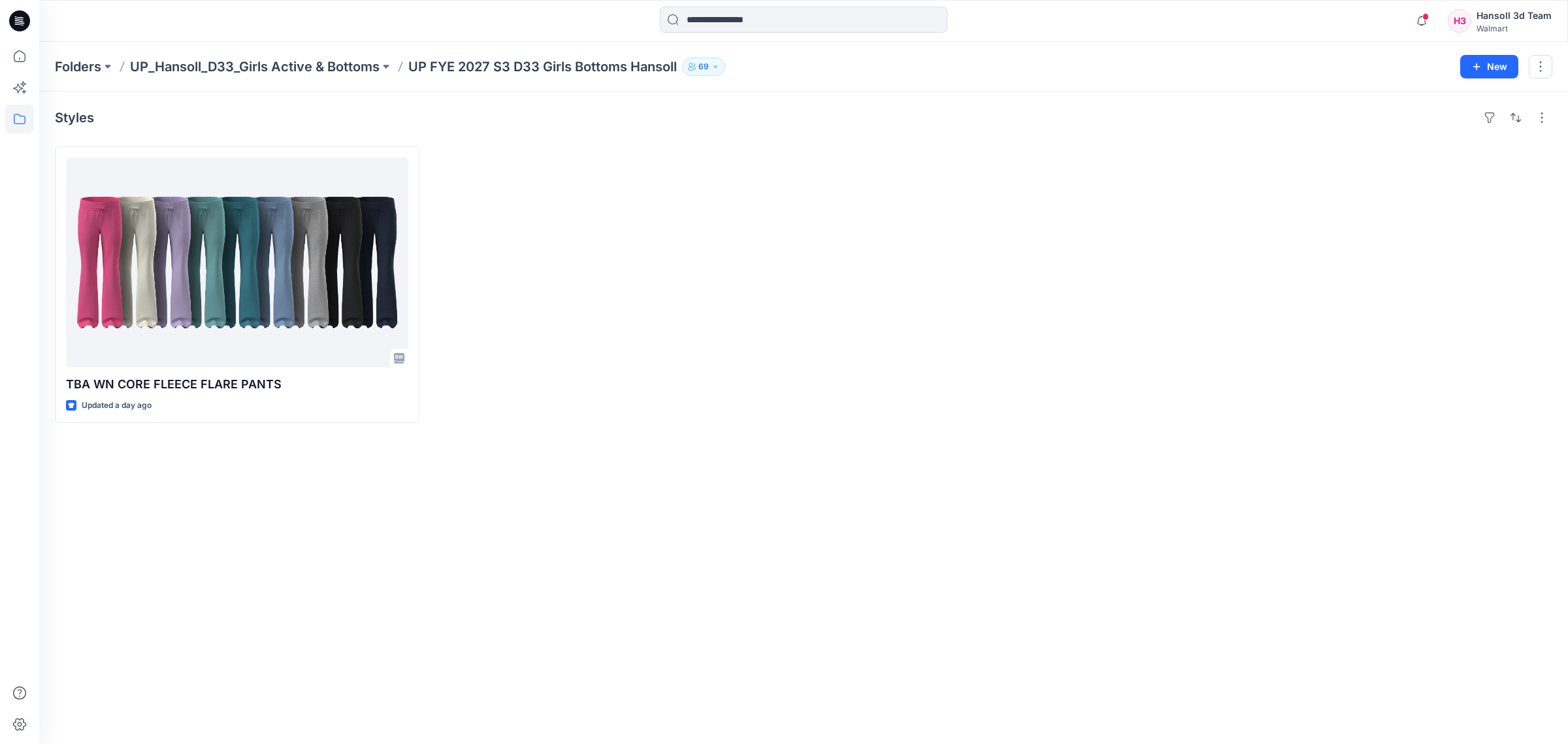
drag, startPoint x: 535, startPoint y: 456, endPoint x: 236, endPoint y: 93, distance: 470.3
click at [535, 452] on div "Styles TBA WN CORE FLEECE FLARE PANTS Updated a day ago" at bounding box center [804, 417] width 1529 height 652
click at [207, 69] on p "UP_Hansoll_D33_Girls Active & Bottoms" at bounding box center [254, 67] width 249 height 19
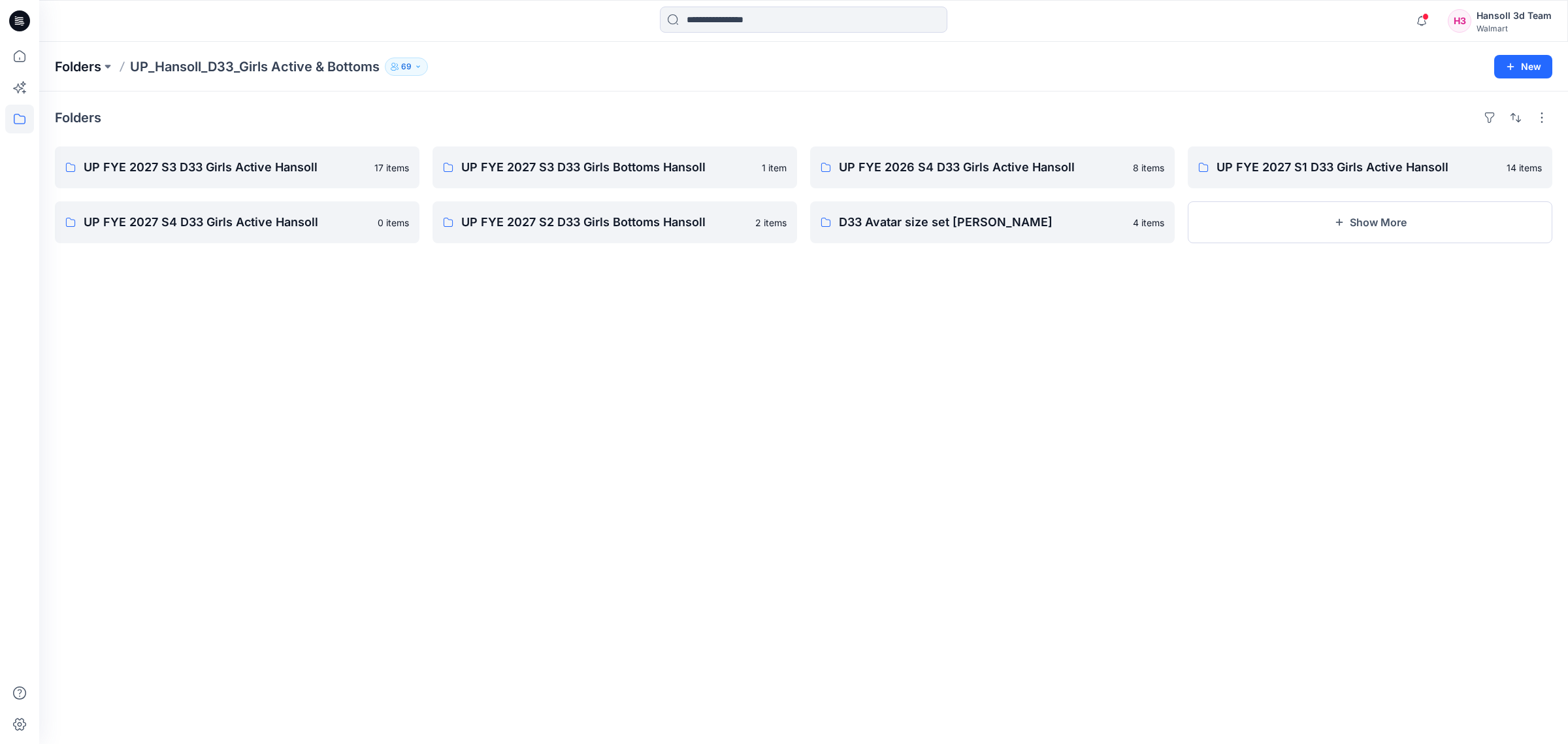
click at [88, 64] on p "Folders" at bounding box center [78, 67] width 46 height 19
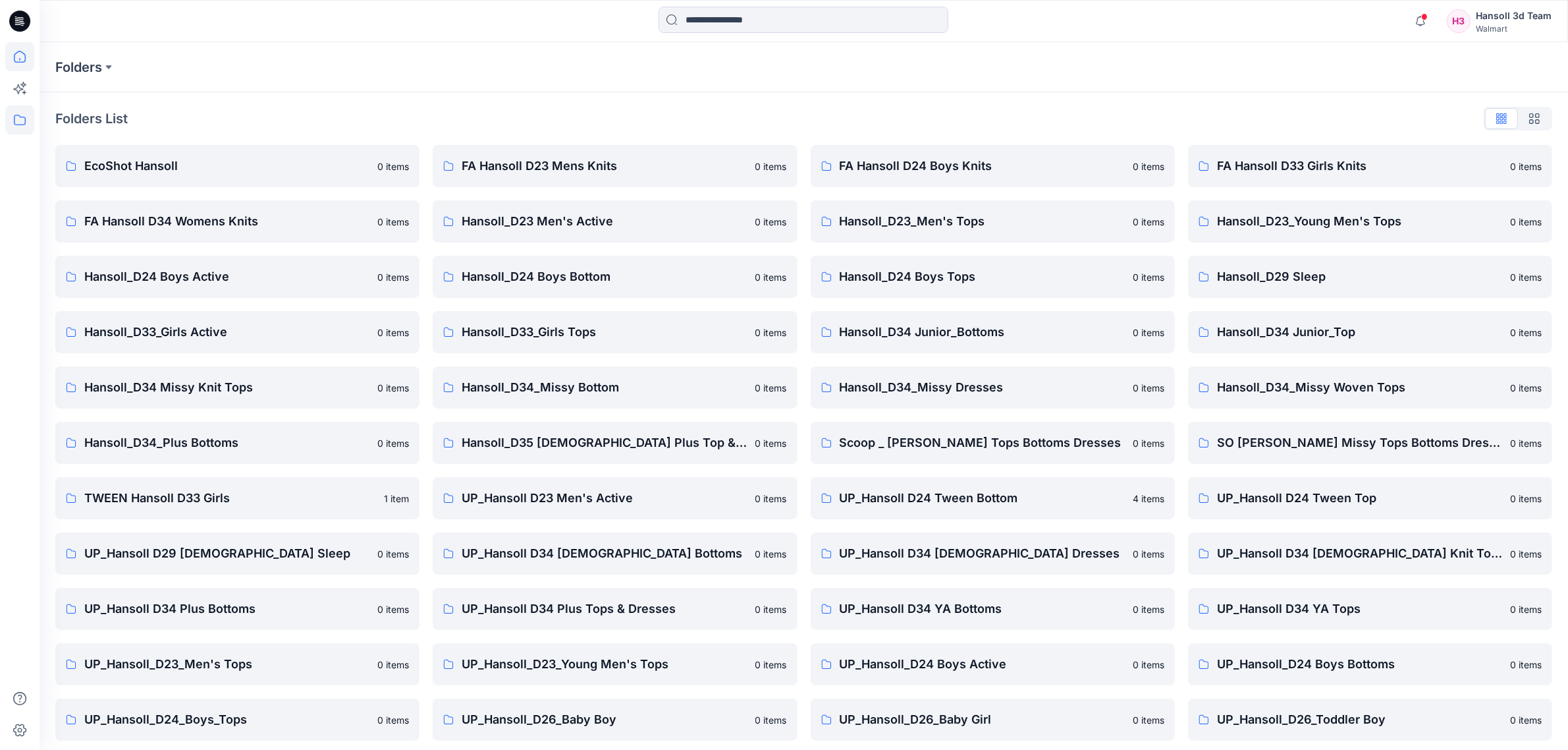
click at [30, 58] on icon at bounding box center [19, 56] width 29 height 29
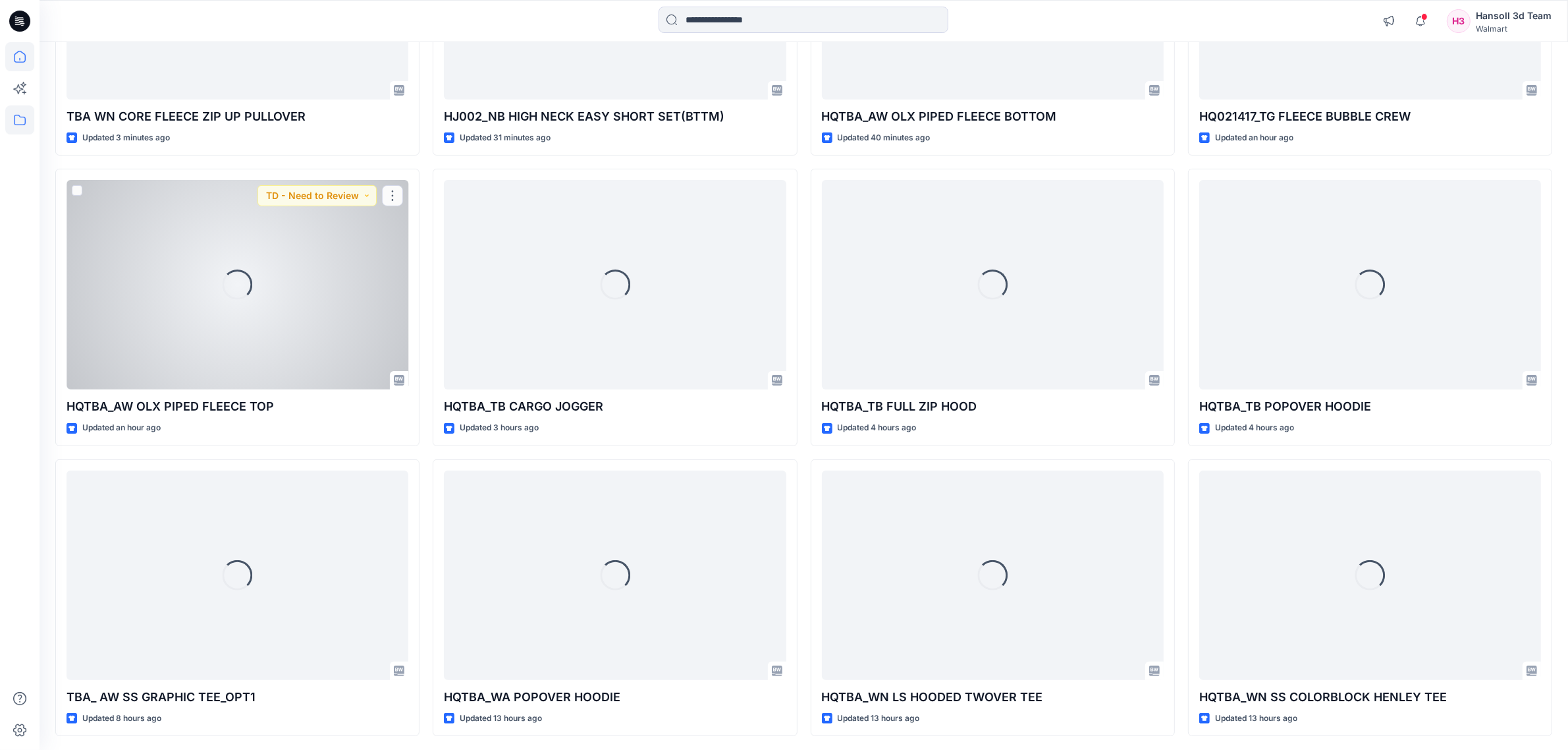
scroll to position [109, 0]
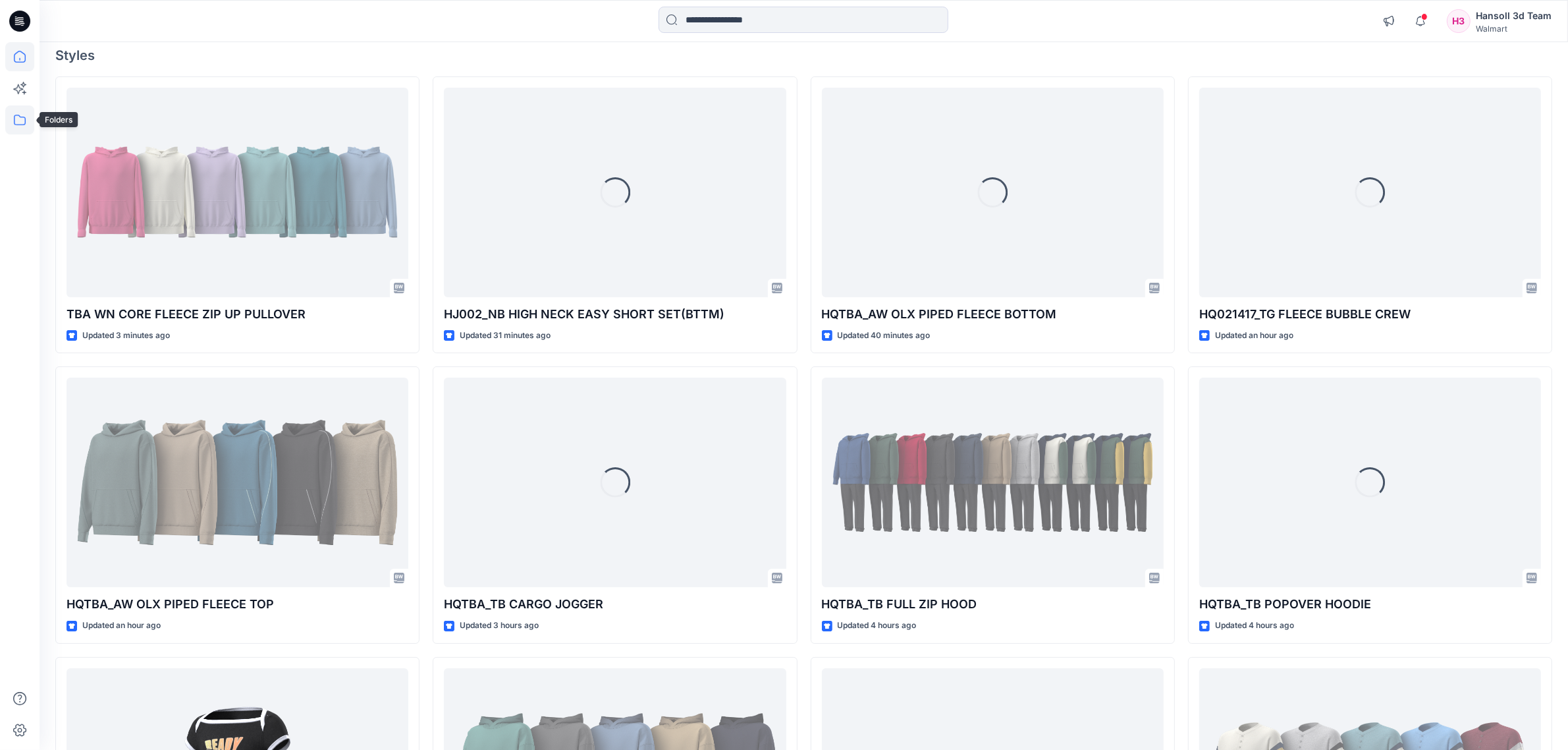
click at [28, 117] on icon at bounding box center [19, 120] width 29 height 29
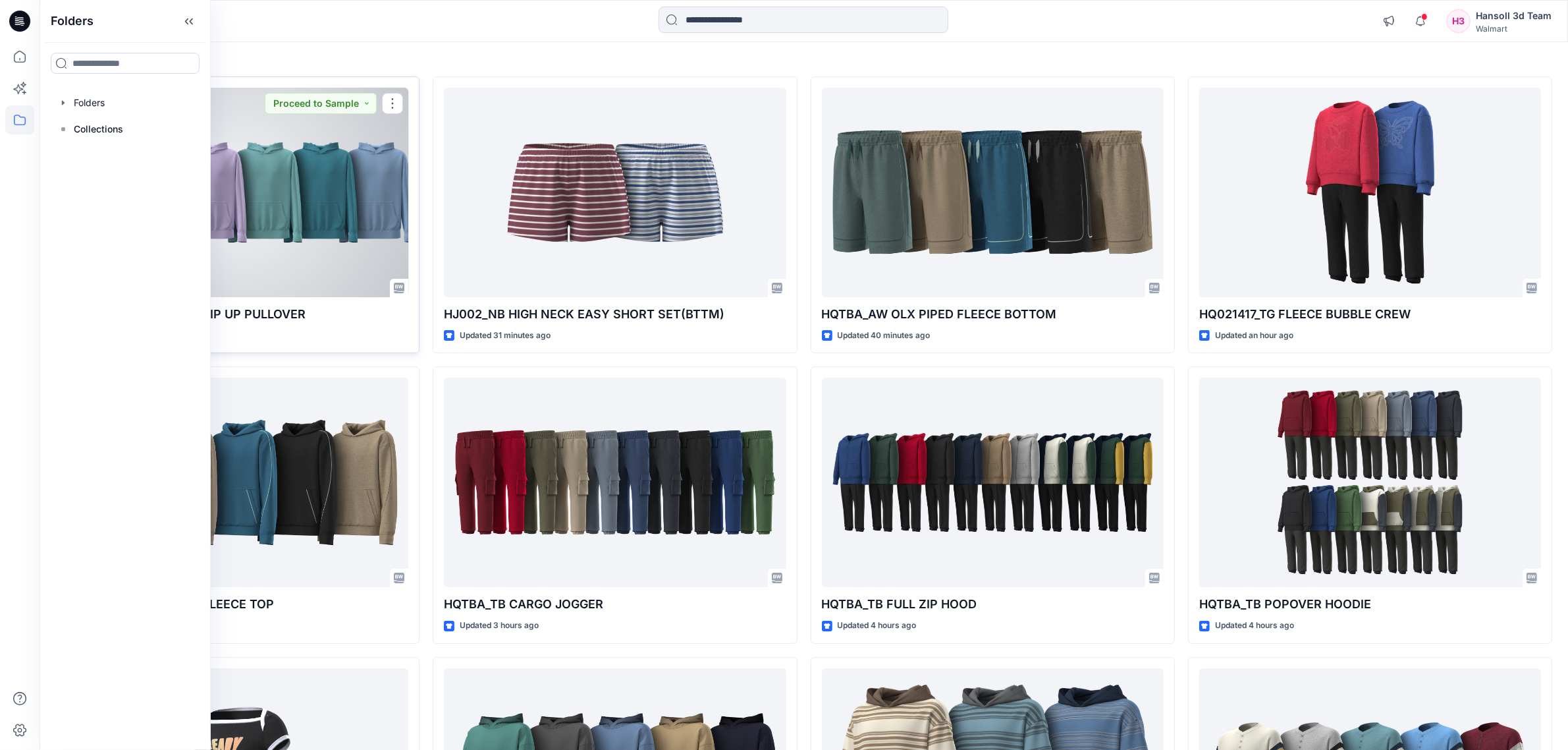
click at [311, 274] on div at bounding box center [236, 193] width 341 height 210
